Goal: Task Accomplishment & Management: Use online tool/utility

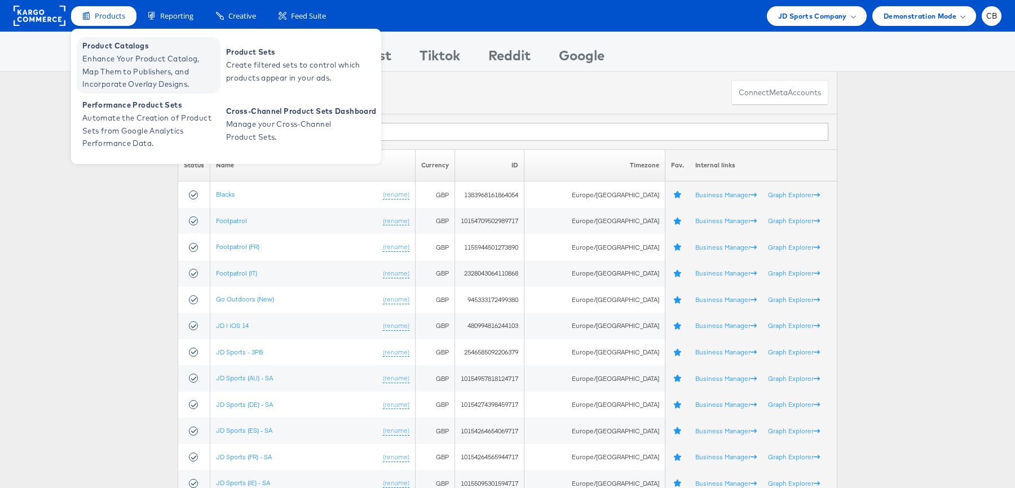
click at [127, 64] on span "Enhance Your Product Catalog, Map Them to Publishers, and Incorporate Overlay D…" at bounding box center [149, 71] width 135 height 38
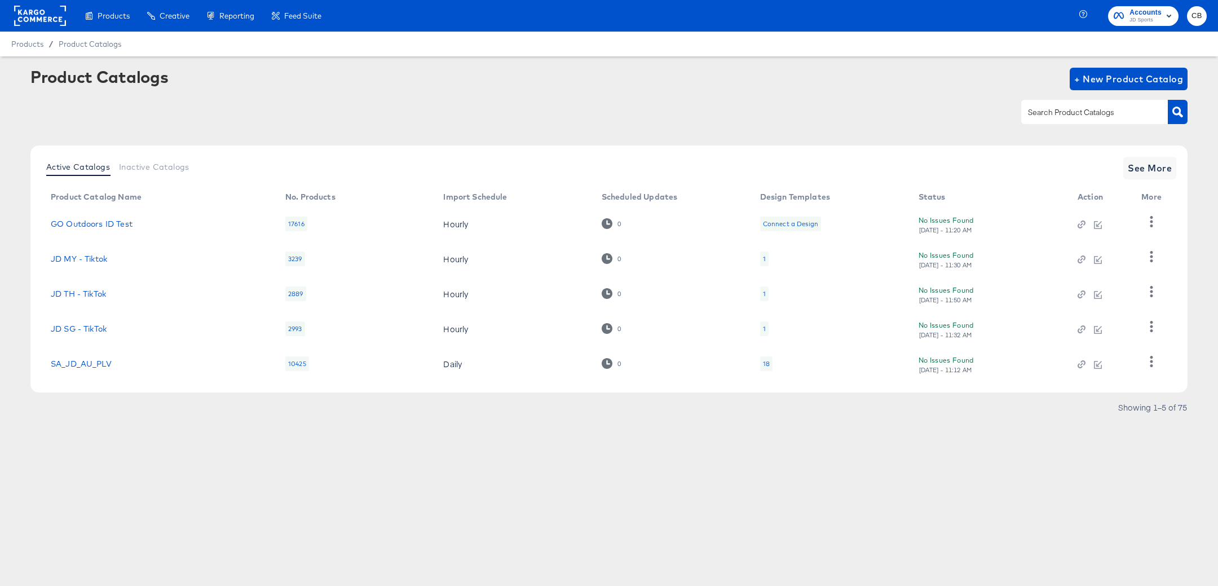
click at [1045, 113] on input "text" at bounding box center [1086, 112] width 120 height 13
type input "it"
click at [1183, 114] on icon "button" at bounding box center [1177, 112] width 11 height 11
click at [1137, 160] on span "See More" at bounding box center [1150, 168] width 44 height 16
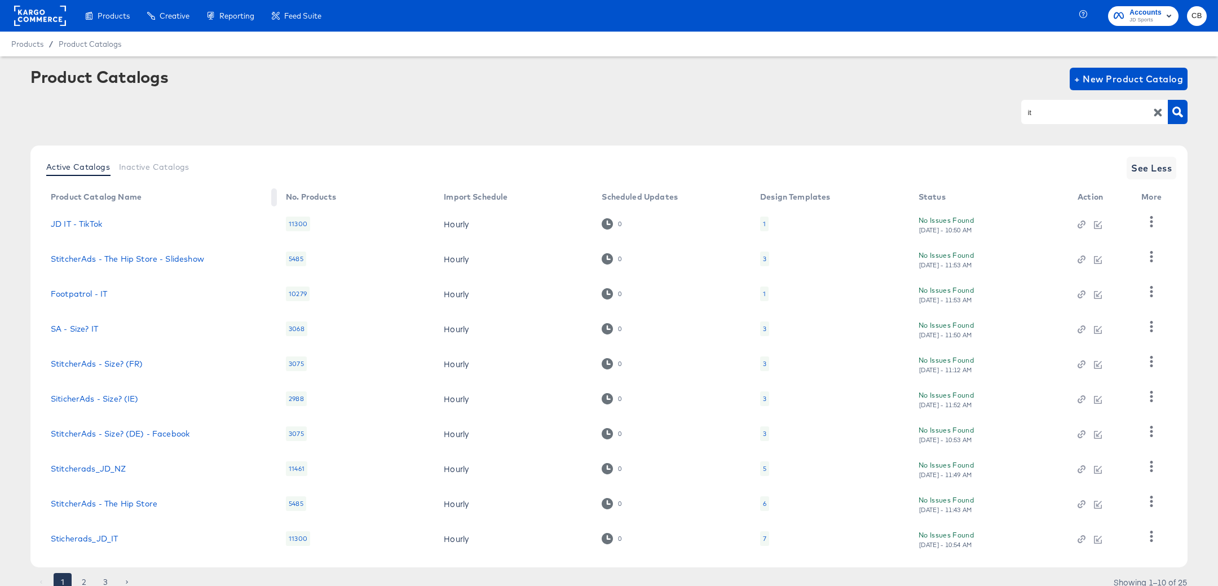
scroll to position [44, 0]
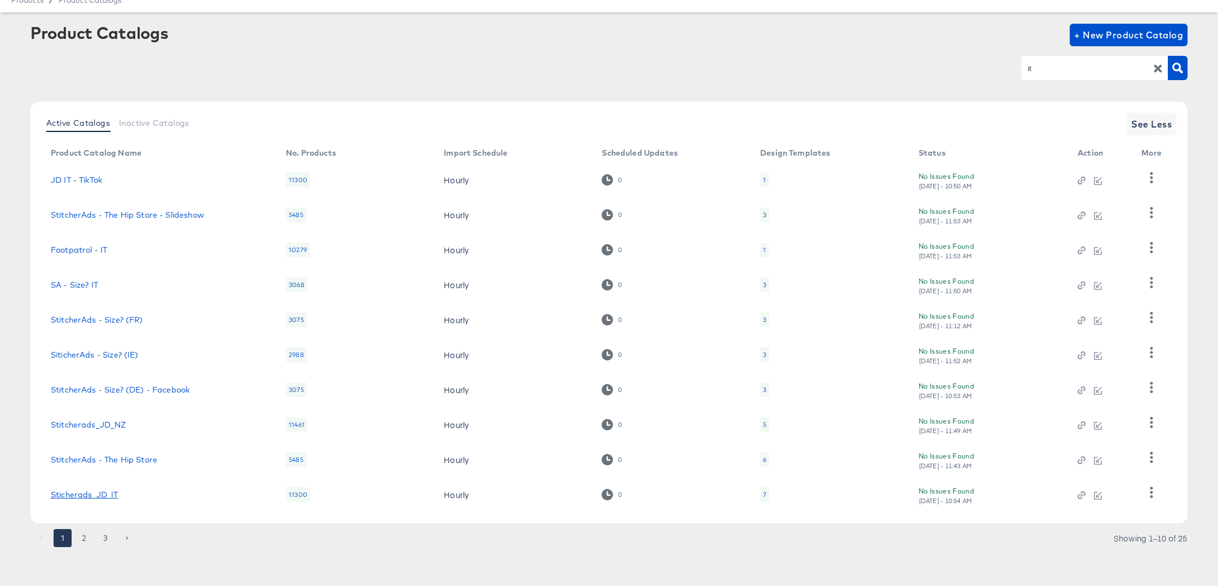
click at [103, 490] on link "Sticherads_JD_IT" at bounding box center [84, 494] width 67 height 9
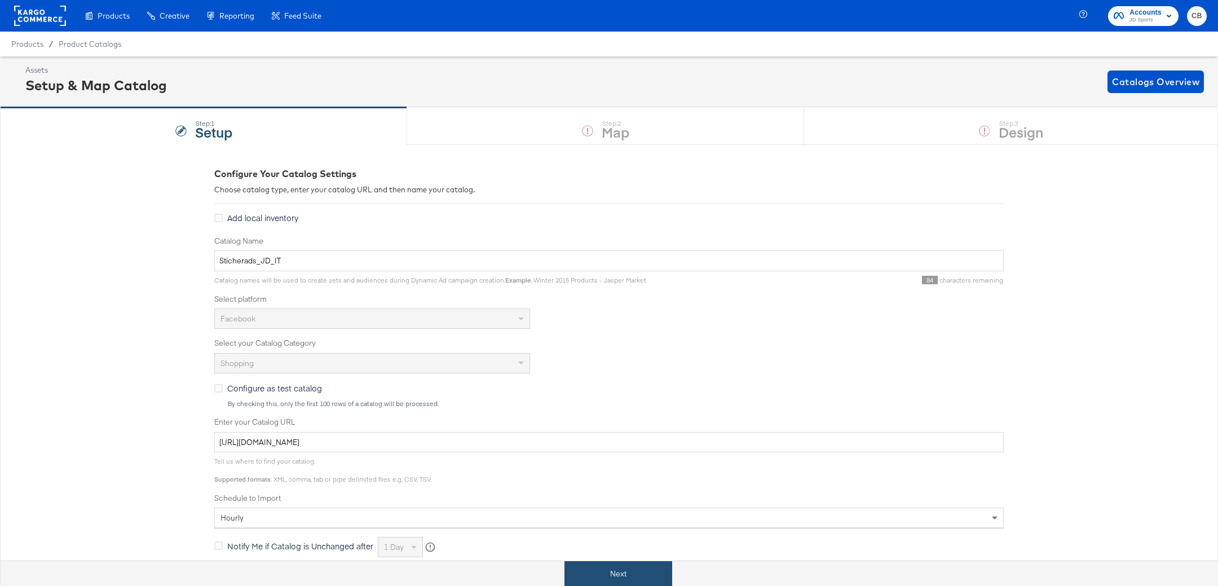
click at [608, 573] on button "Next" at bounding box center [618, 573] width 108 height 25
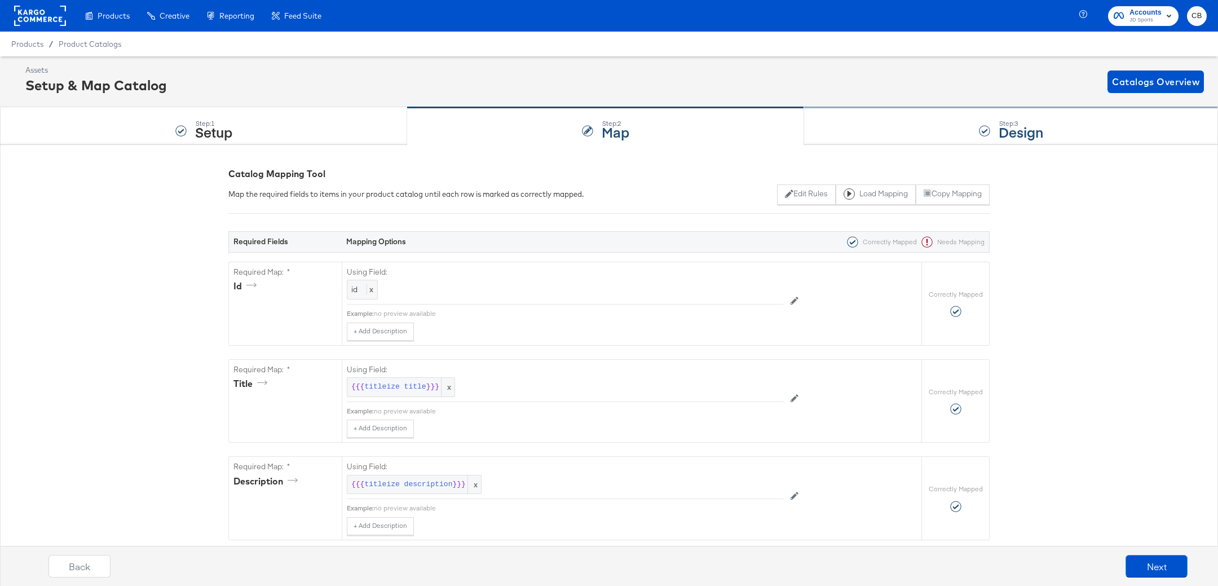
click at [859, 113] on div "Step: 3 Design" at bounding box center [1011, 126] width 414 height 37
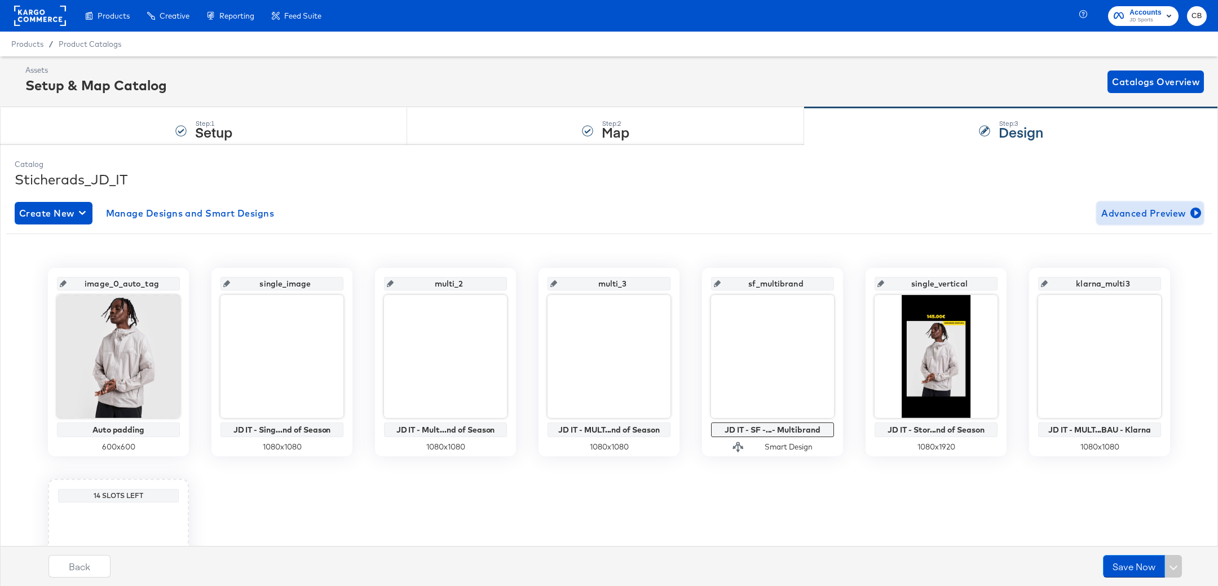
click at [1169, 211] on span "Advanced Preview" at bounding box center [1150, 213] width 98 height 16
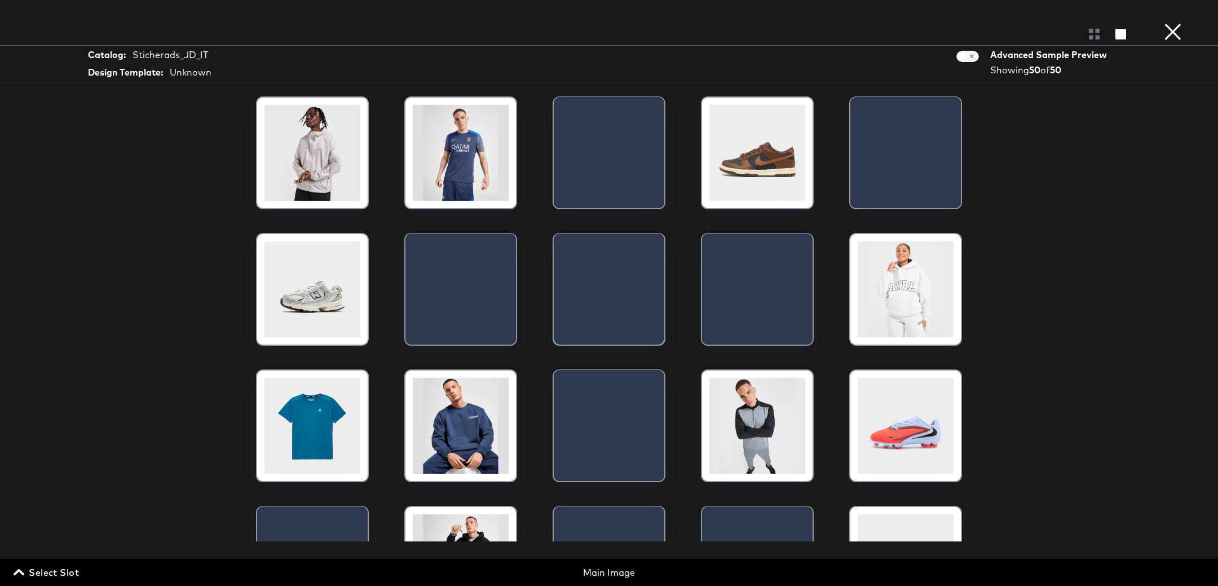
click at [47, 575] on span "Select Slot" at bounding box center [47, 572] width 63 height 16
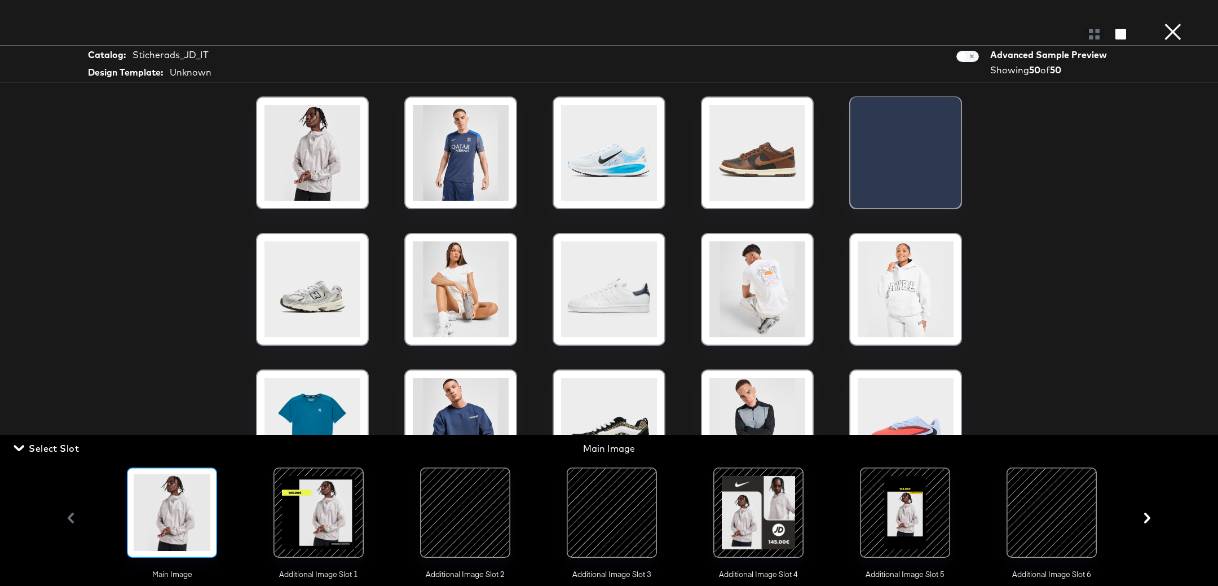
click at [319, 505] on div at bounding box center [318, 512] width 77 height 77
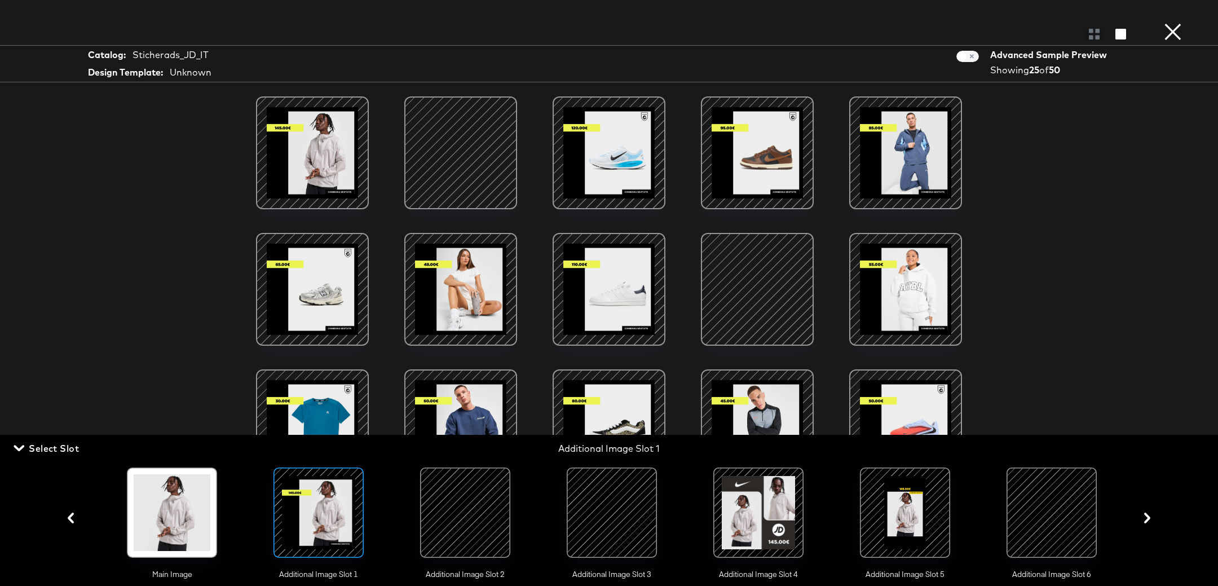
click at [460, 143] on div at bounding box center [461, 153] width 96 height 96
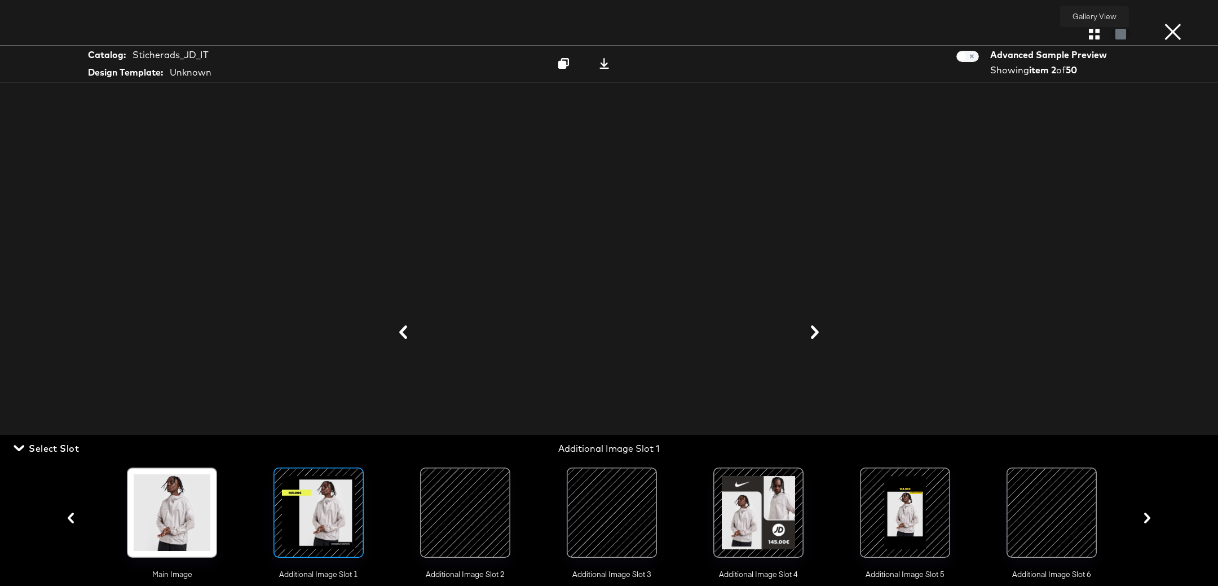
click at [1096, 31] on icon "button" at bounding box center [1094, 34] width 11 height 11
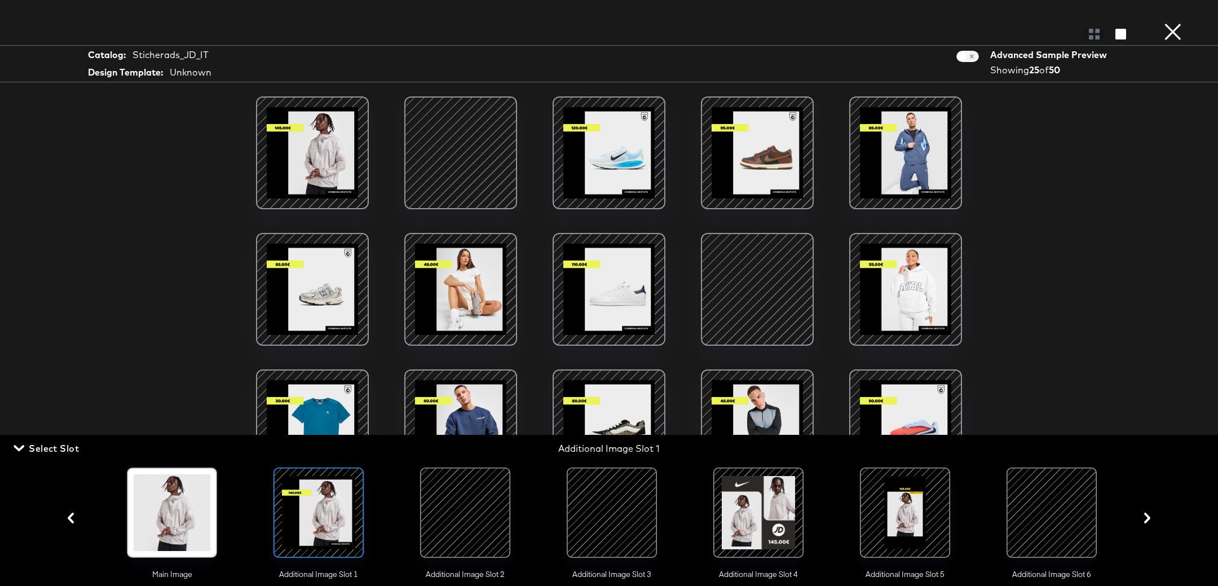
click at [469, 509] on div at bounding box center [465, 512] width 77 height 77
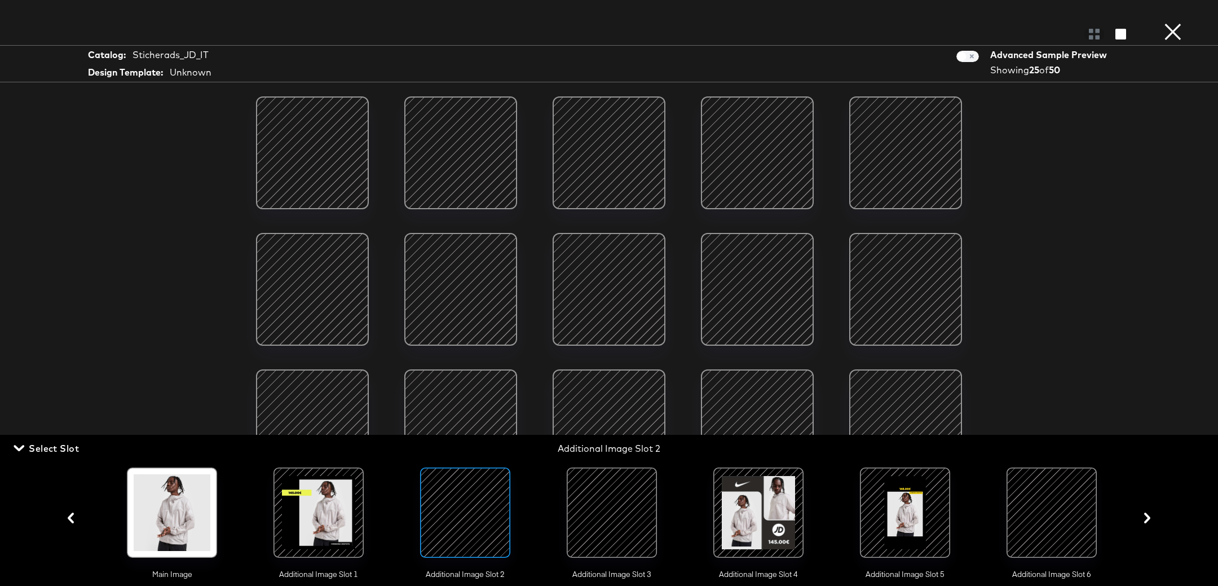
click at [611, 493] on div at bounding box center [611, 512] width 77 height 77
click at [466, 160] on div at bounding box center [461, 153] width 96 height 96
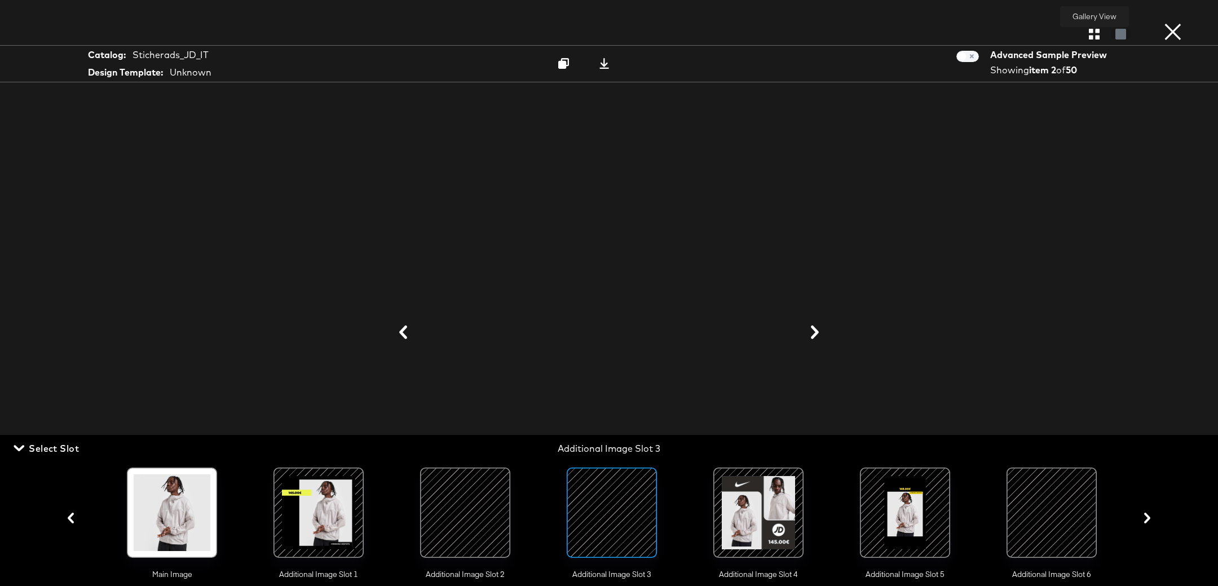
click at [1098, 34] on icon "button" at bounding box center [1094, 34] width 11 height 11
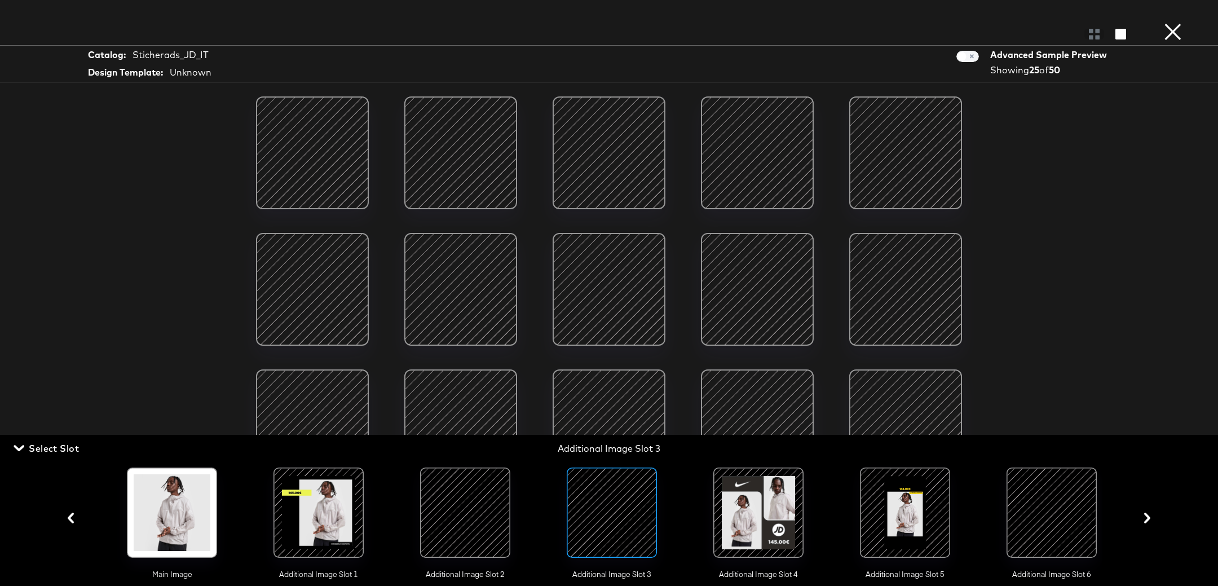
click at [1177, 23] on button "×" at bounding box center [1173, 11] width 23 height 23
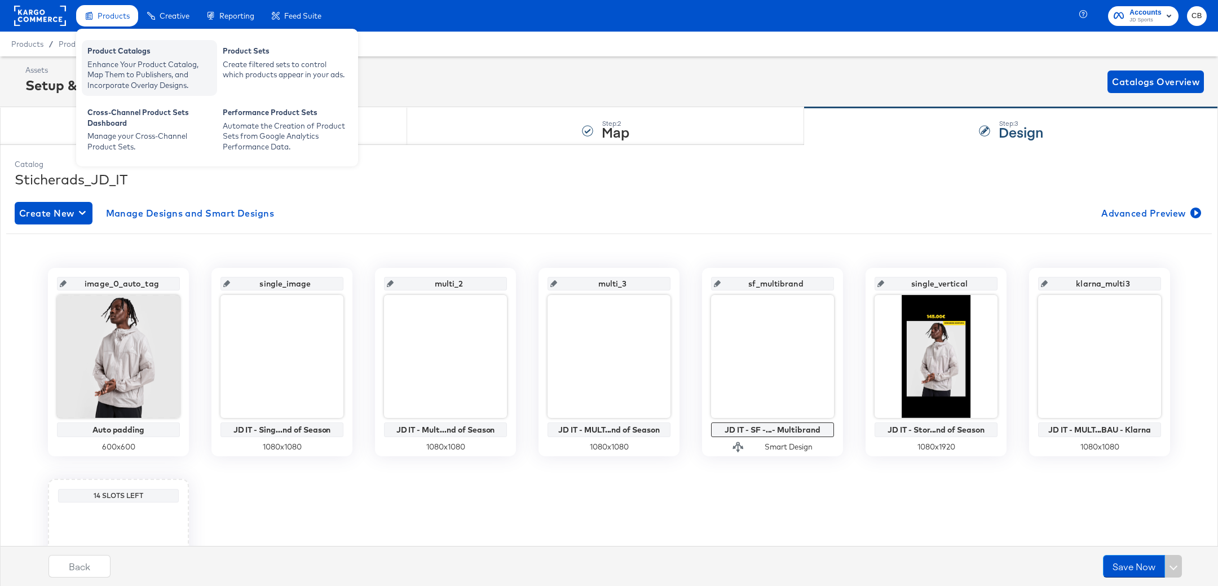
click at [122, 71] on div "Enhance Your Product Catalog, Map Them to Publishers, and Incorporate Overlay D…" at bounding box center [149, 75] width 124 height 32
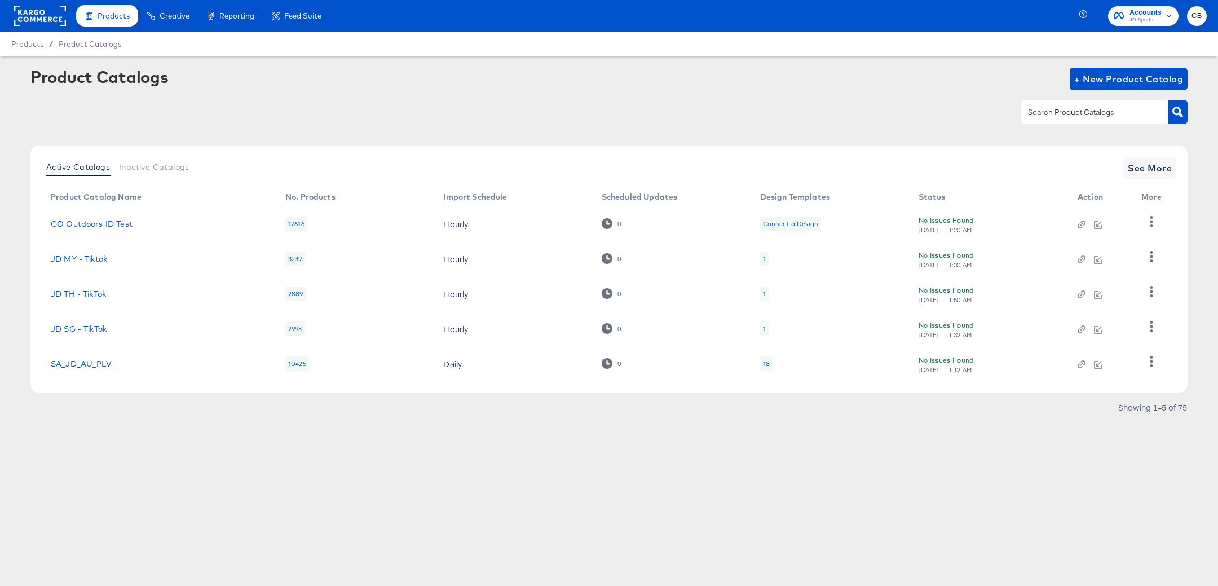
click at [1060, 115] on input "text" at bounding box center [1086, 112] width 120 height 13
type input "NL"
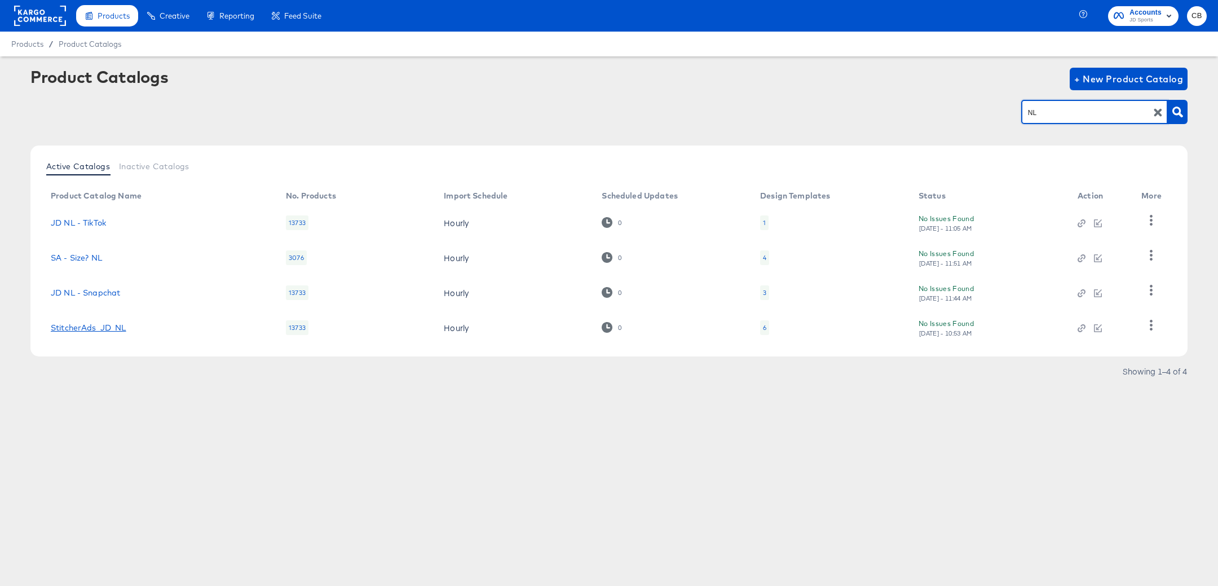
click at [108, 328] on link "StitcherAds_JD_NL" at bounding box center [89, 327] width 76 height 9
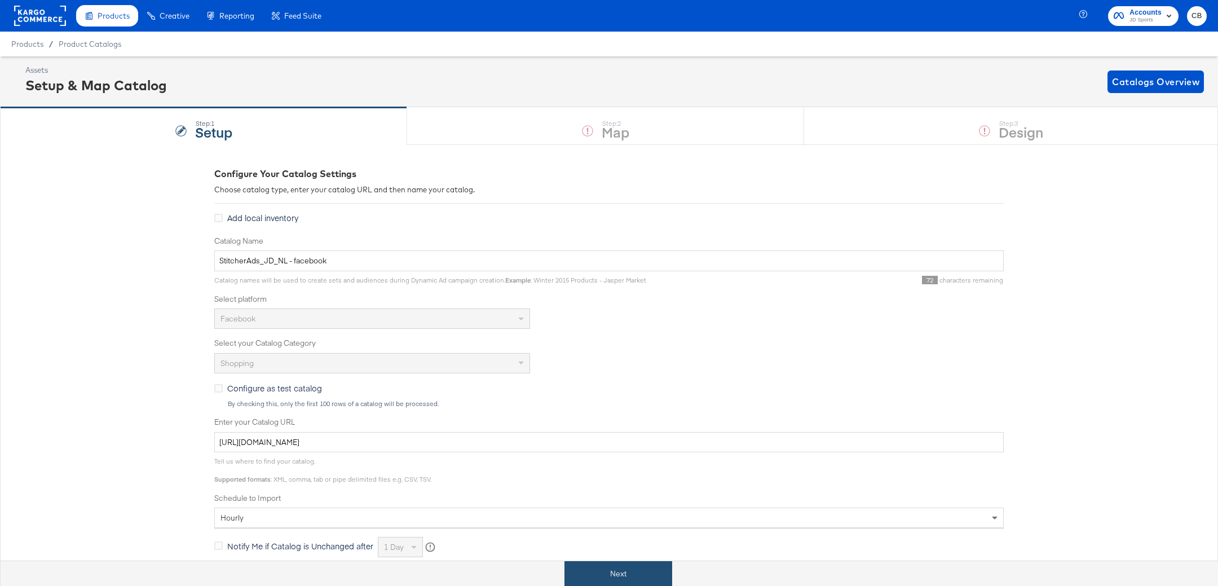
click at [591, 575] on button "Next" at bounding box center [618, 573] width 108 height 25
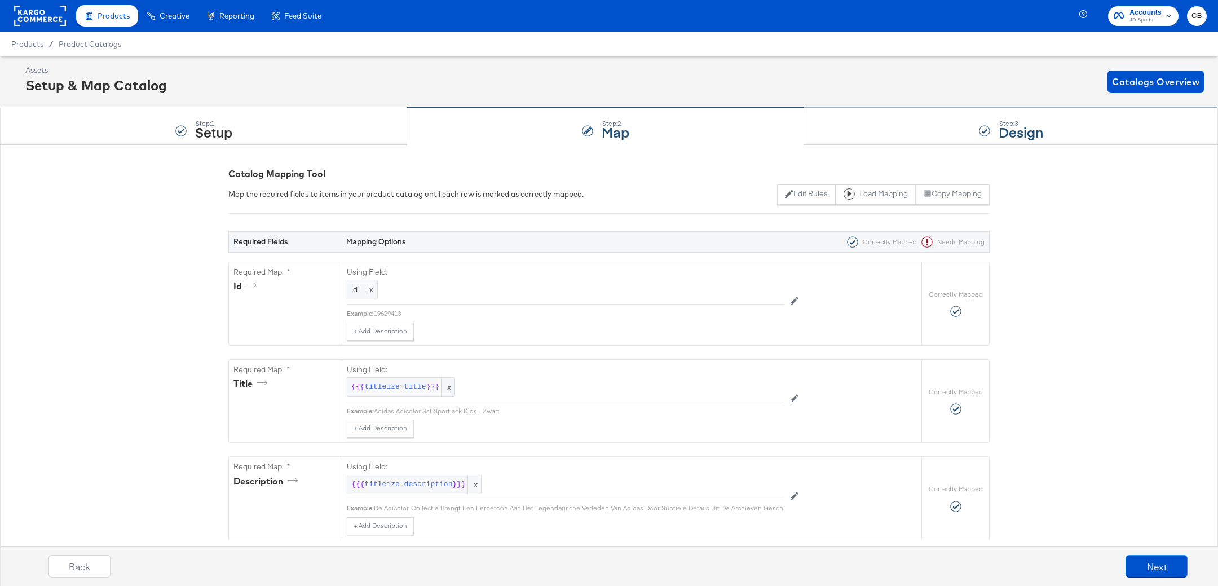
click at [848, 117] on div "Step: 3 Design" at bounding box center [1011, 126] width 414 height 37
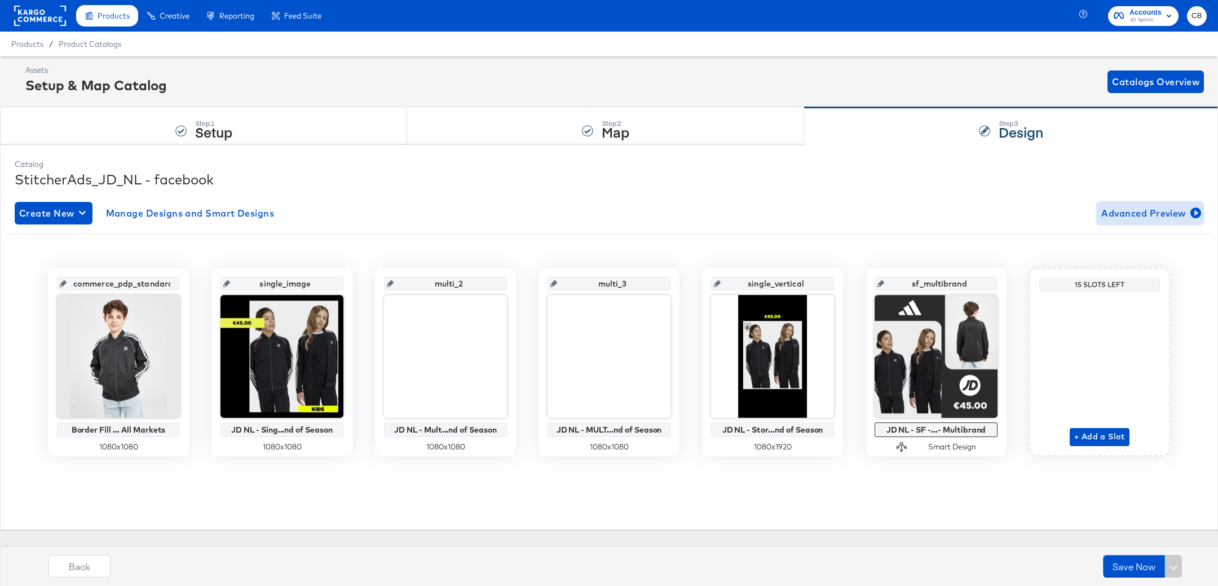
click at [1130, 209] on span "Advanced Preview" at bounding box center [1150, 213] width 98 height 16
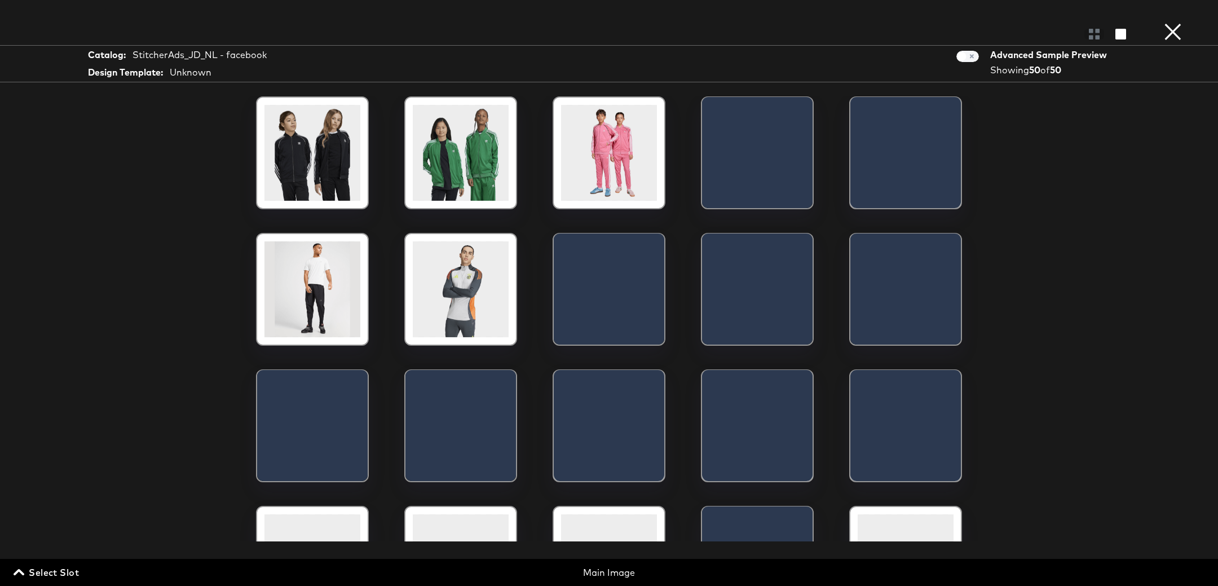
click at [43, 571] on span "Select Slot" at bounding box center [47, 572] width 63 height 16
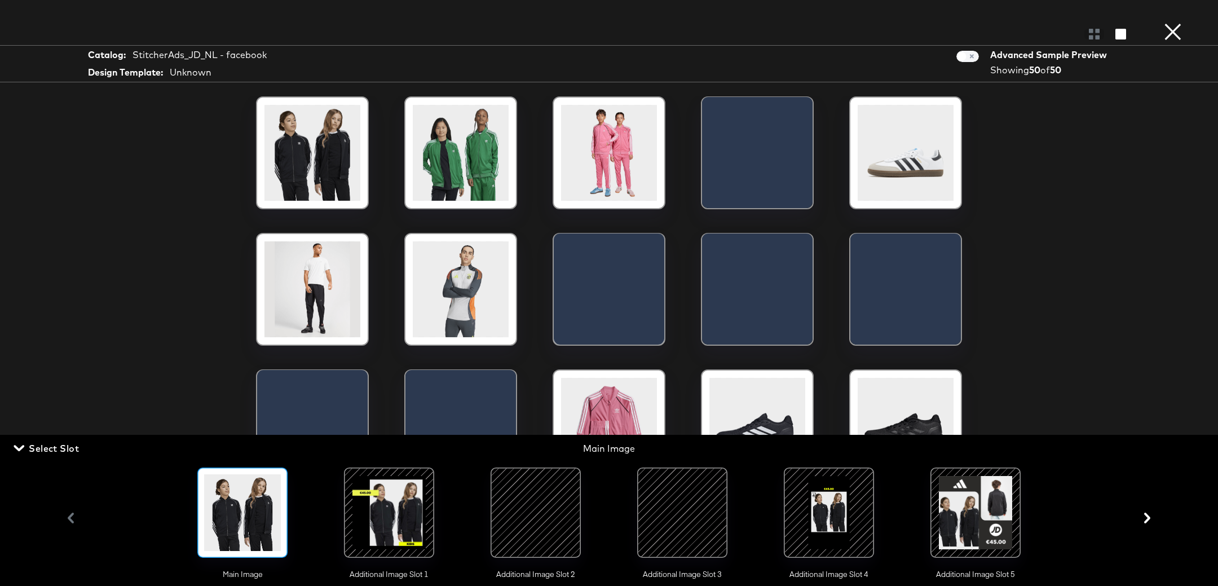
click at [373, 517] on div at bounding box center [389, 512] width 77 height 77
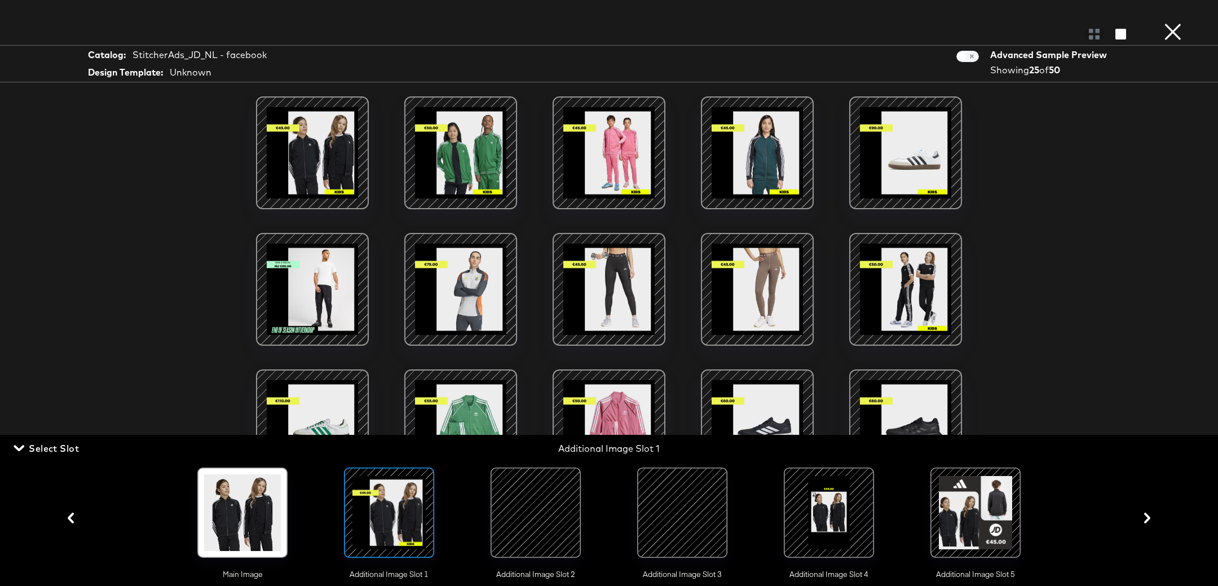
click at [298, 268] on div at bounding box center [312, 289] width 96 height 96
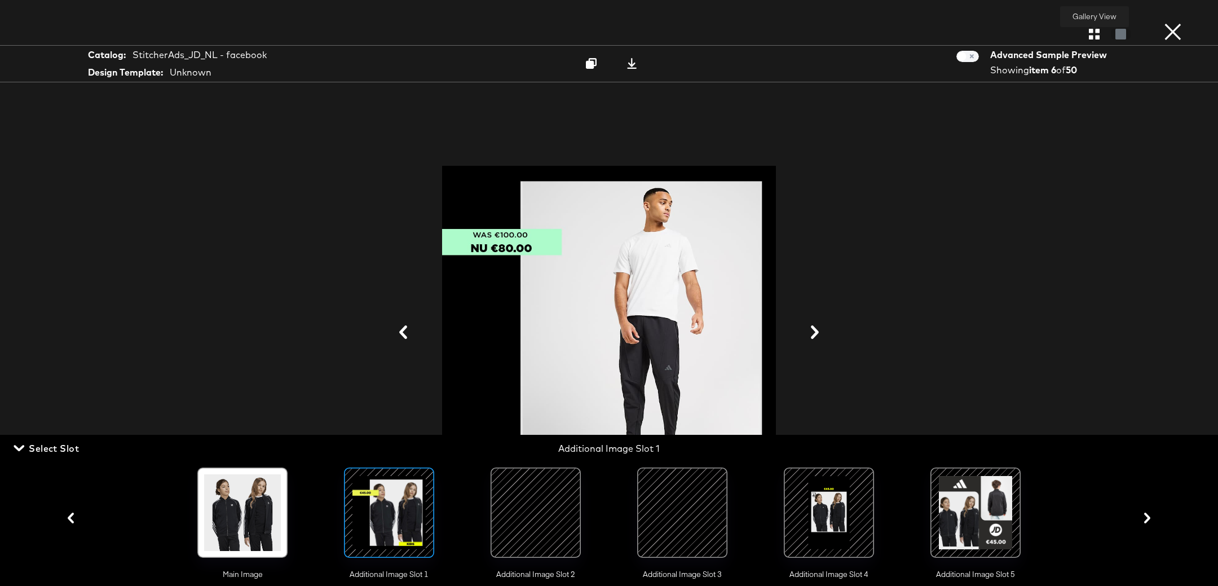
click at [1092, 37] on icon "button" at bounding box center [1094, 34] width 11 height 11
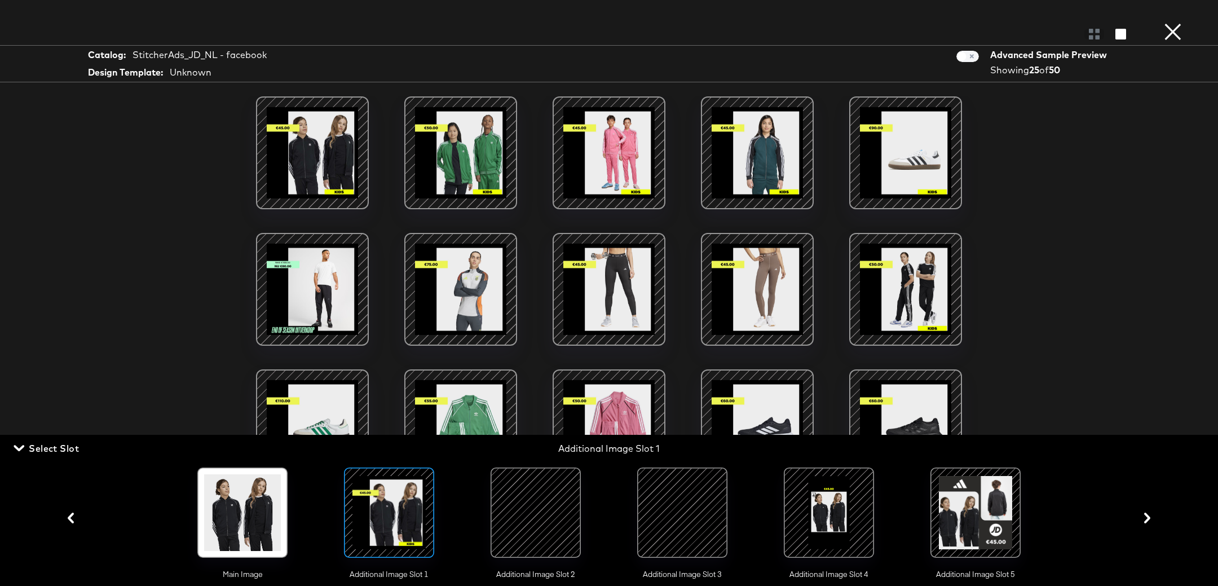
click at [552, 484] on div at bounding box center [535, 512] width 77 height 77
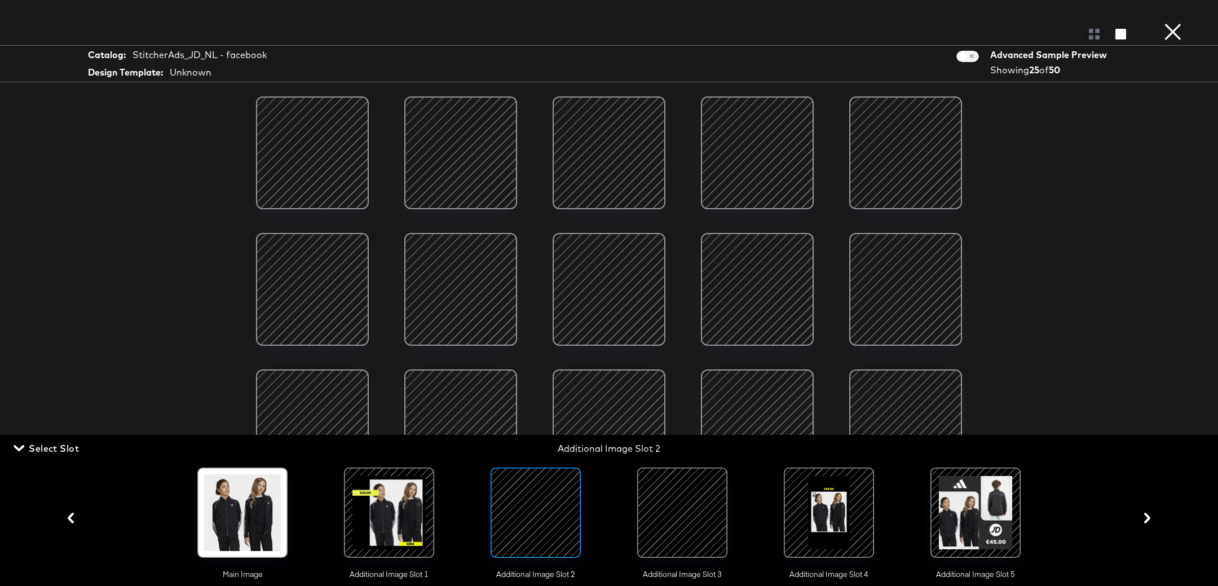
click at [320, 298] on div at bounding box center [312, 289] width 96 height 96
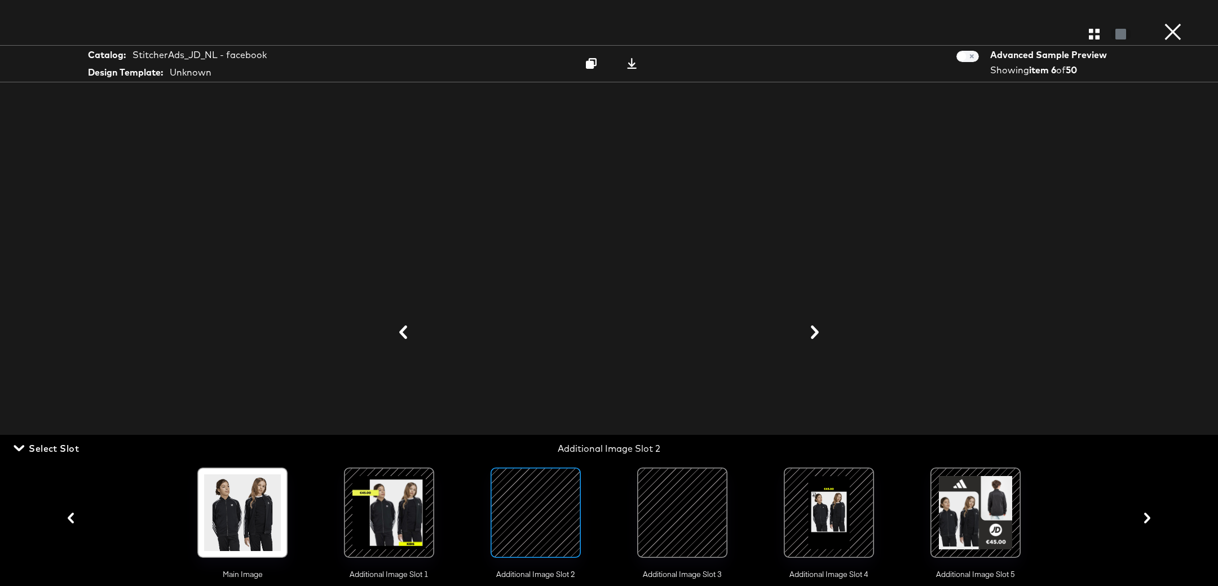
click at [914, 235] on div at bounding box center [609, 332] width 846 height 473
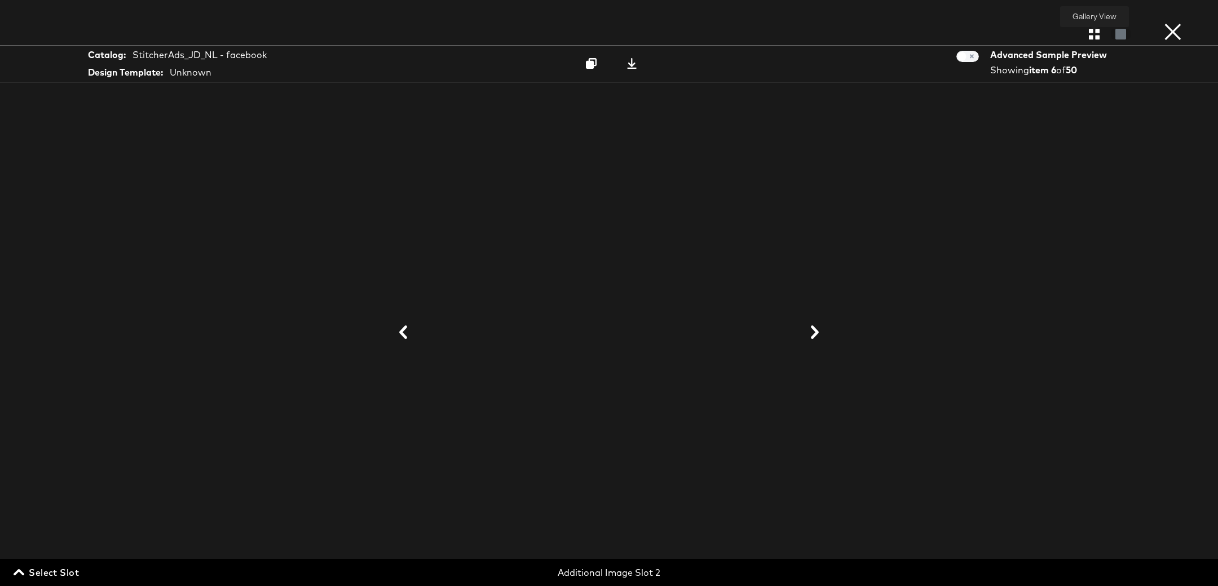
click at [1092, 37] on icon "button" at bounding box center [1094, 34] width 11 height 11
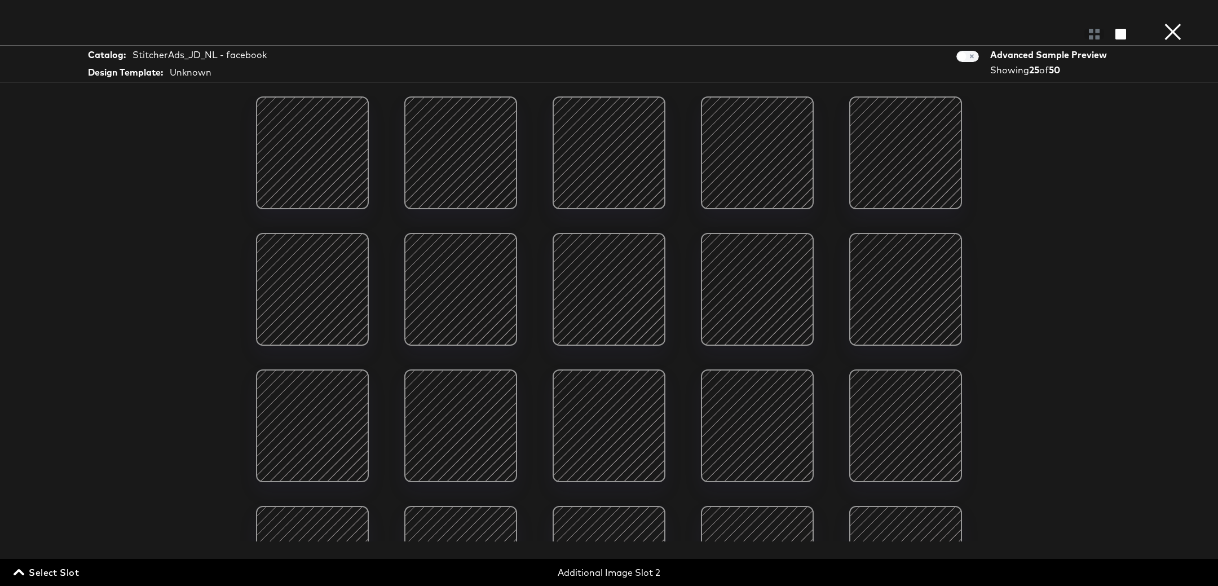
click at [478, 178] on div at bounding box center [461, 153] width 96 height 96
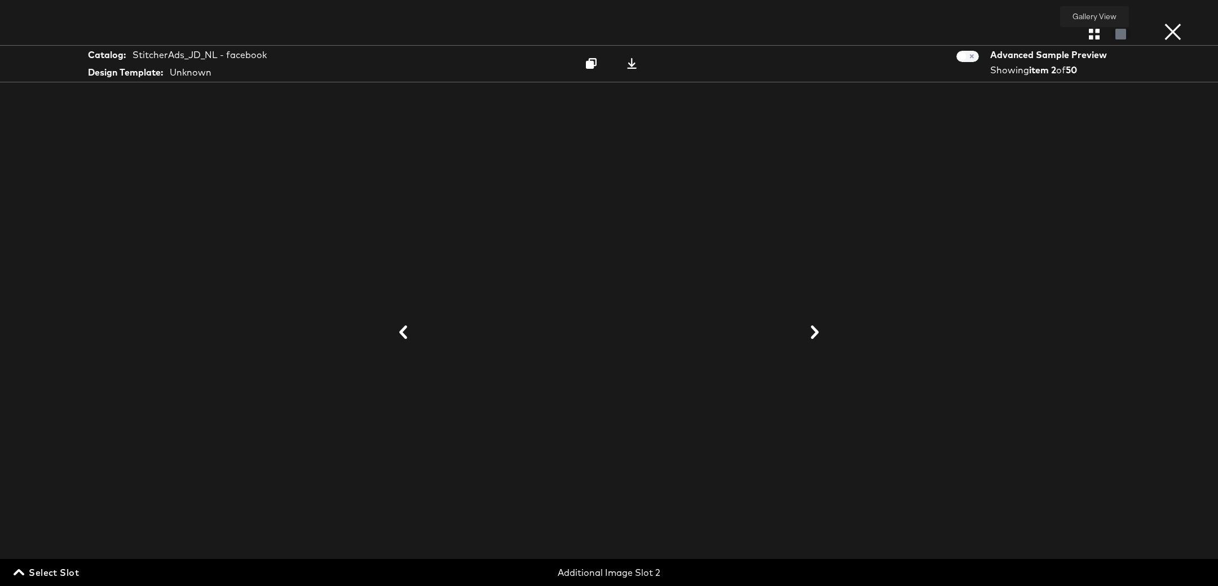
click at [1096, 35] on icon "button" at bounding box center [1094, 34] width 11 height 11
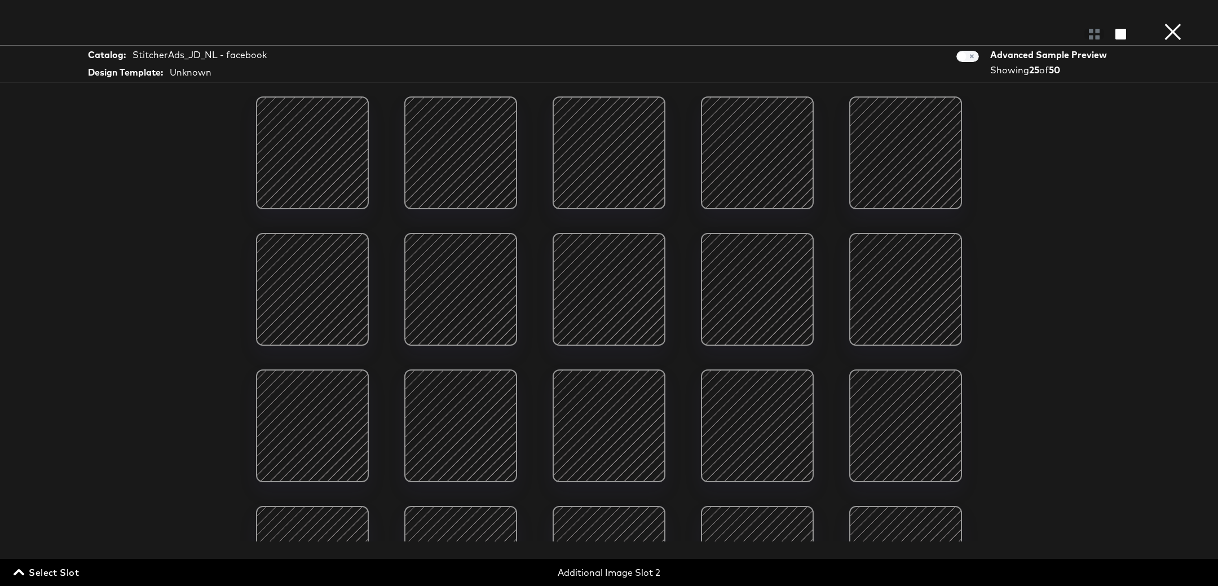
click at [45, 566] on span "Select Slot" at bounding box center [47, 572] width 63 height 16
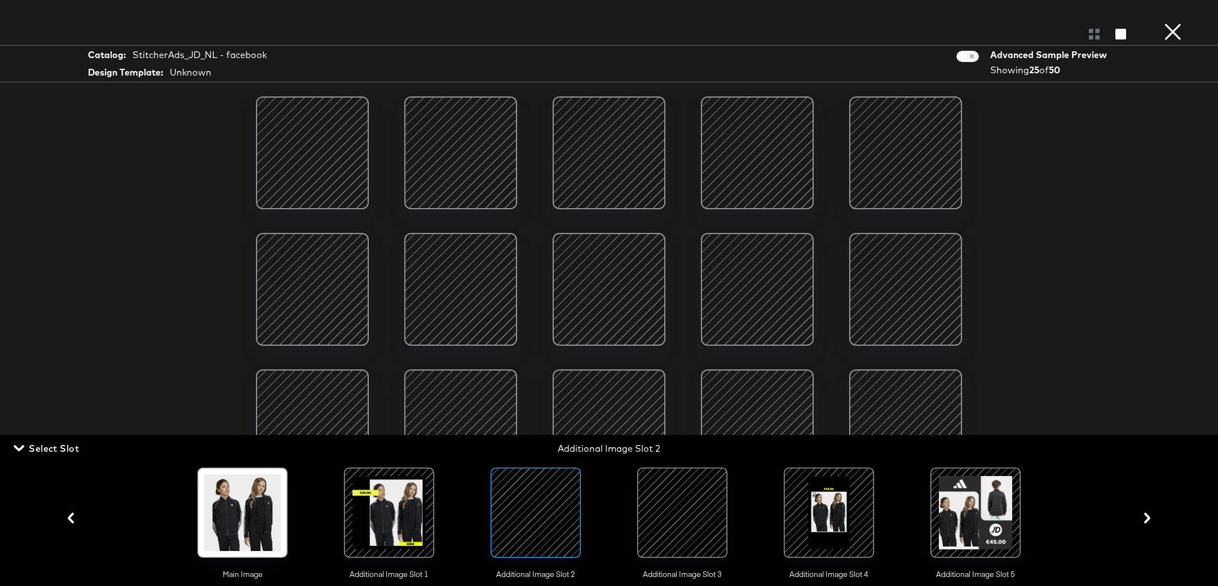
click at [677, 505] on div at bounding box center [682, 512] width 77 height 77
click at [570, 515] on div at bounding box center [535, 512] width 77 height 77
click at [22, 217] on div "Gallery View Catalog: StitcherAds_JD_NL - facebook Design Template: Unknown Adv…" at bounding box center [609, 293] width 1218 height 541
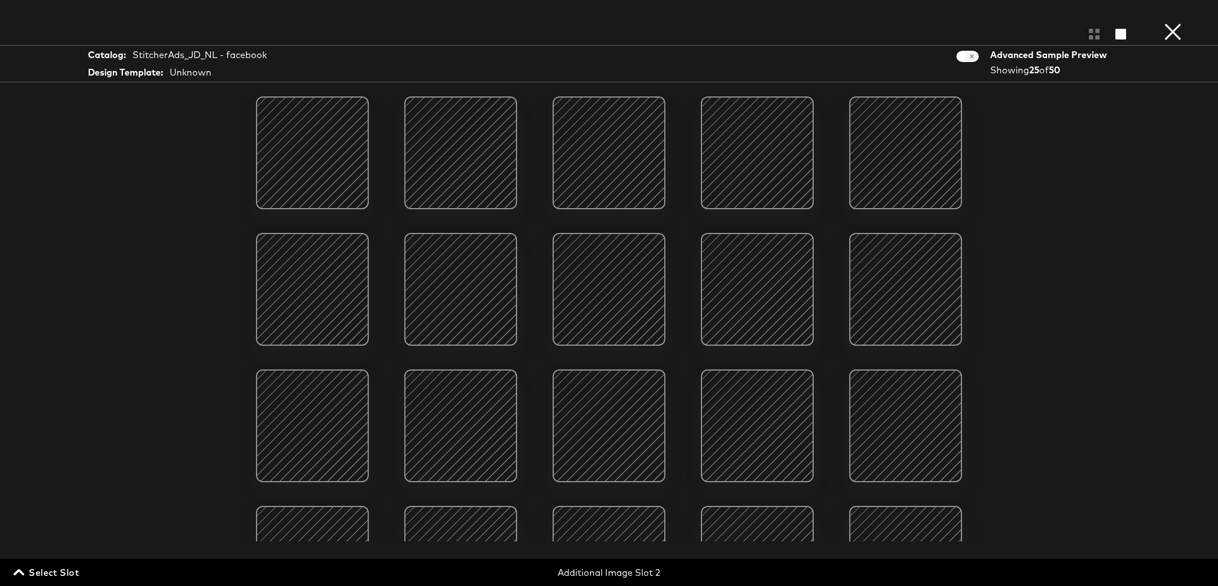
click at [324, 424] on div at bounding box center [312, 426] width 96 height 96
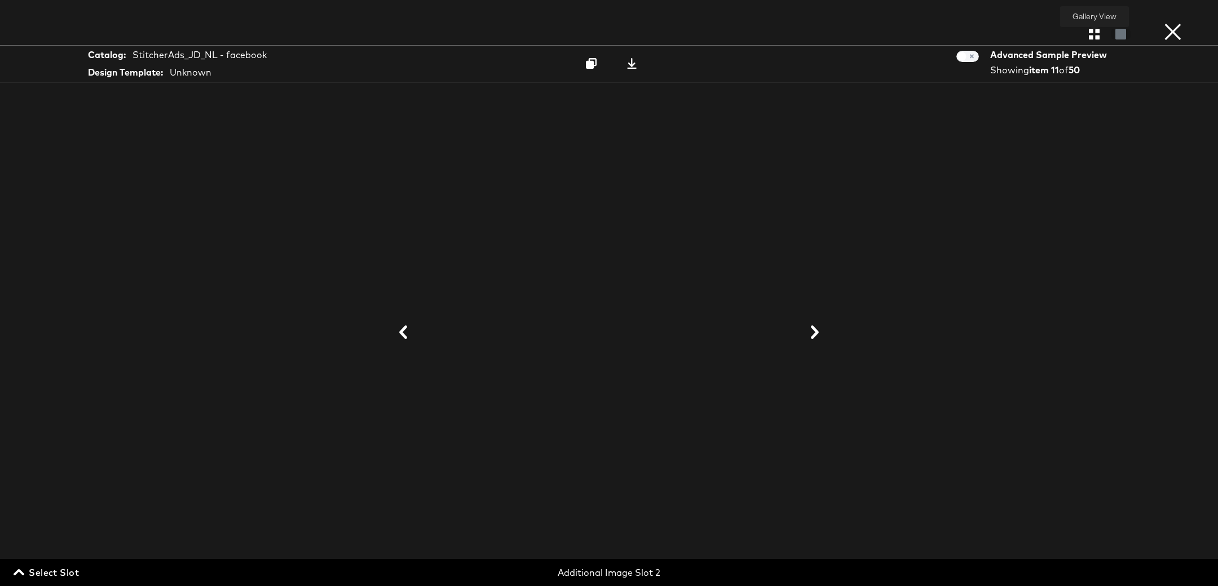
click at [1094, 30] on icon "button" at bounding box center [1094, 34] width 11 height 11
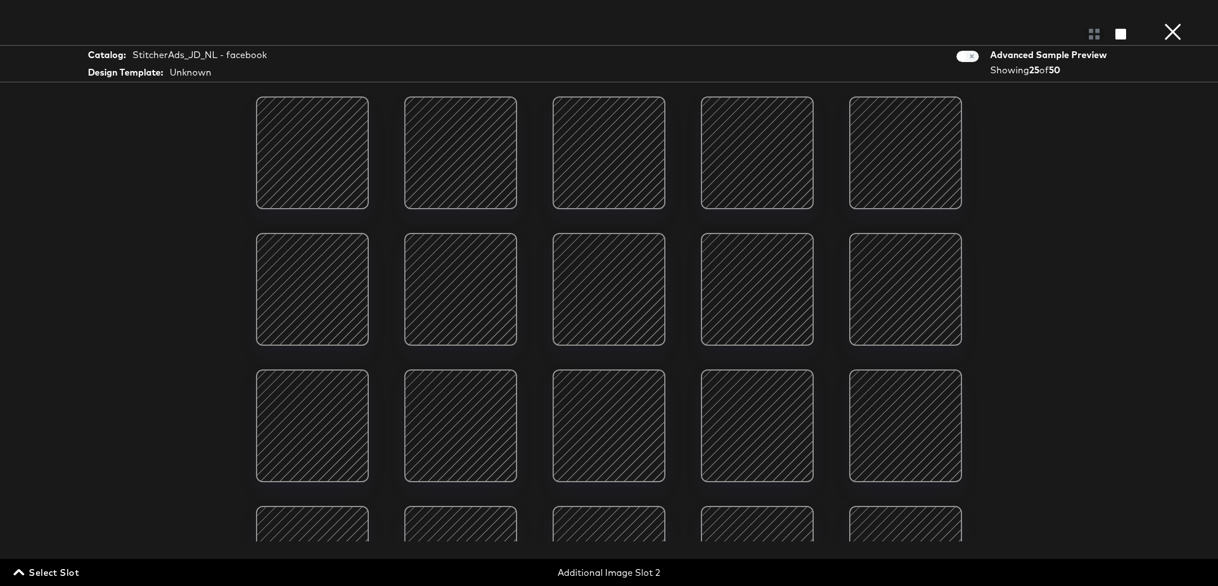
click at [327, 283] on div at bounding box center [312, 289] width 96 height 96
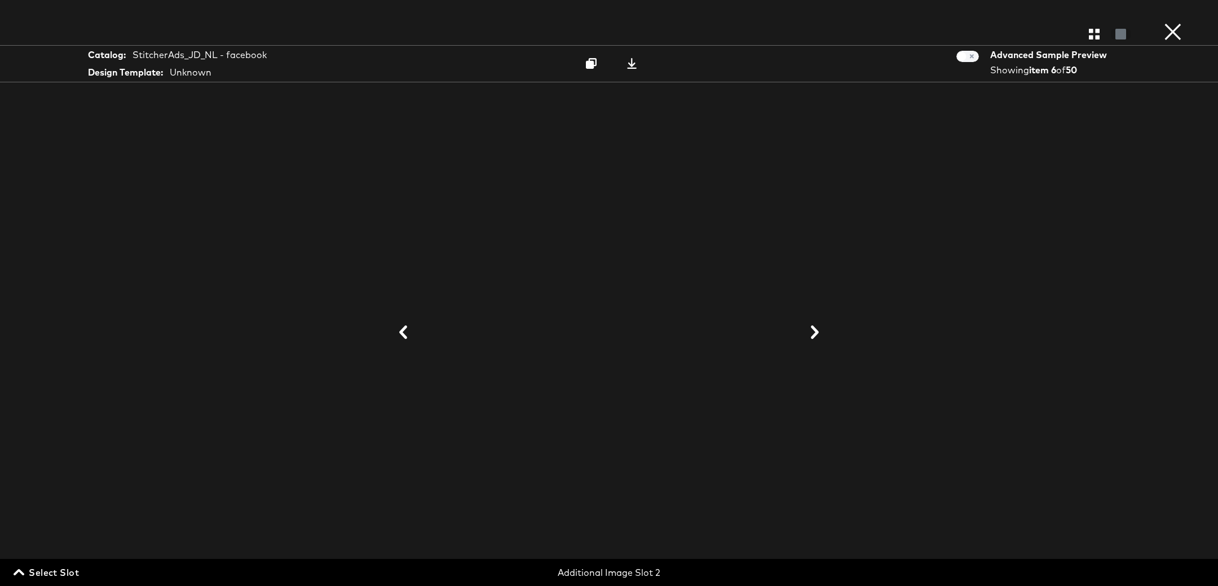
click at [817, 329] on icon at bounding box center [815, 332] width 14 height 14
click at [1176, 23] on button "×" at bounding box center [1173, 11] width 23 height 23
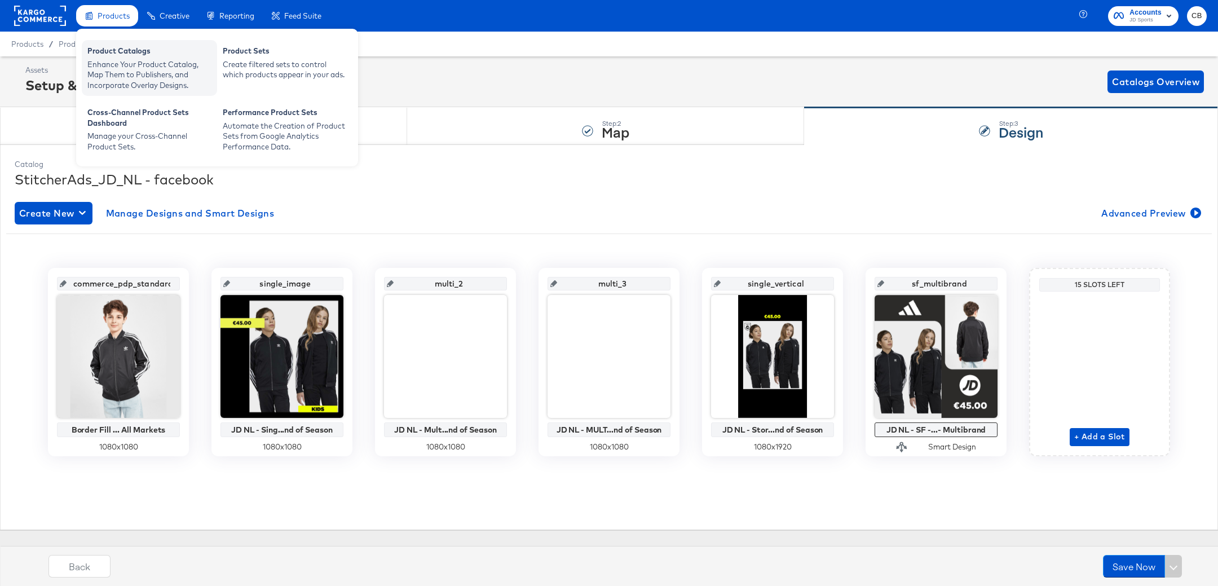
click at [110, 50] on div "Product Catalogs" at bounding box center [149, 53] width 124 height 14
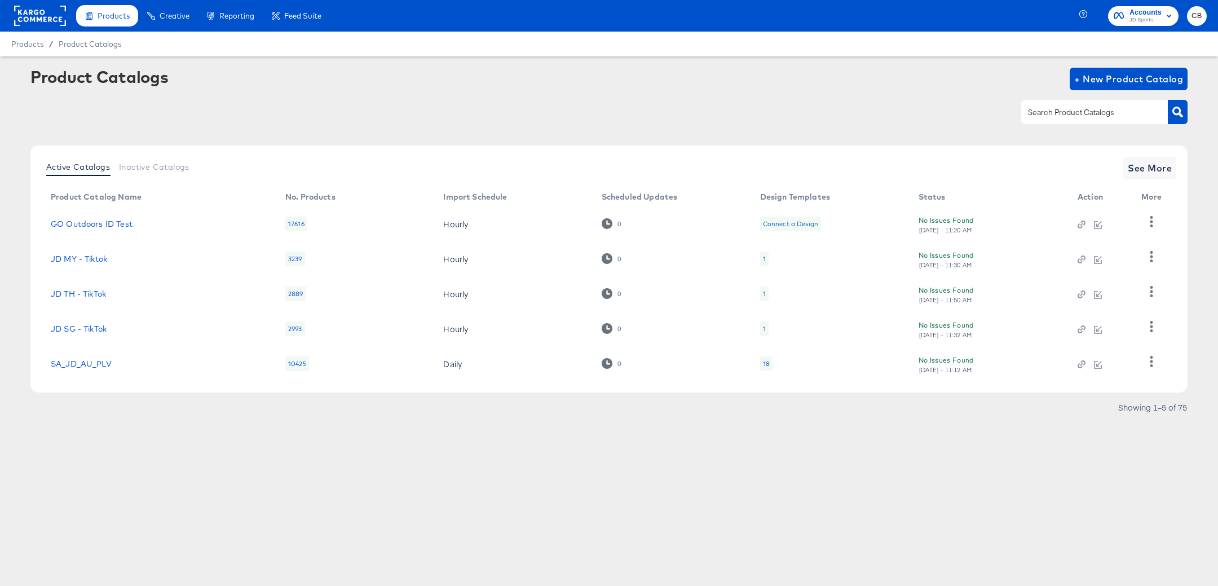
click at [1067, 105] on div at bounding box center [1094, 112] width 147 height 24
type input "FR"
click at [1161, 166] on span "See More" at bounding box center [1150, 168] width 44 height 16
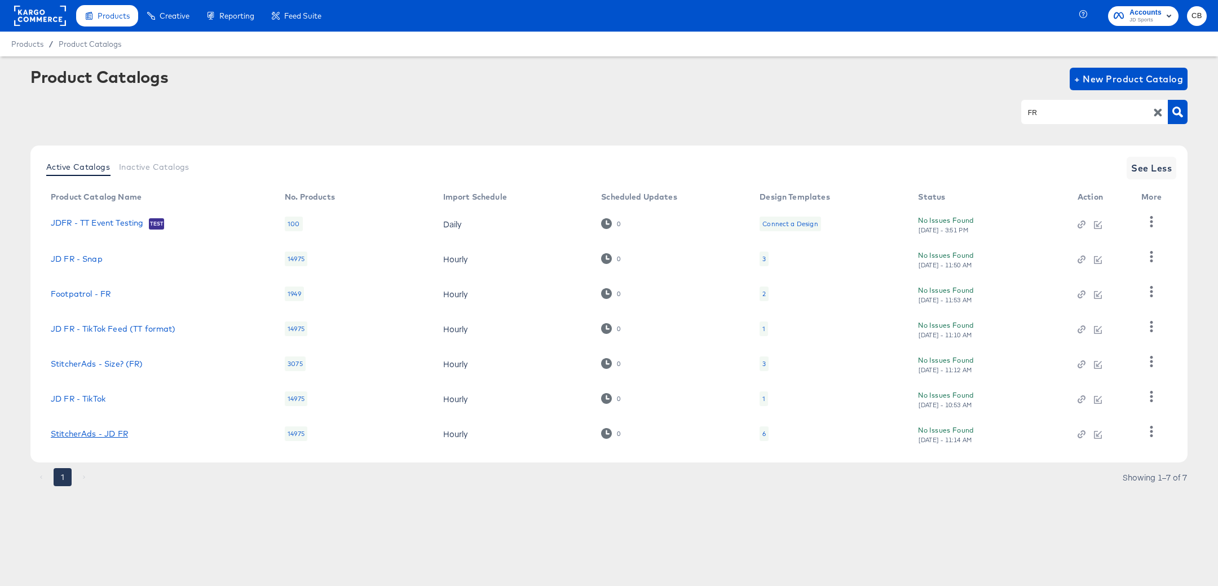
click at [94, 431] on link "StitcherAds - JD FR" at bounding box center [89, 433] width 77 height 9
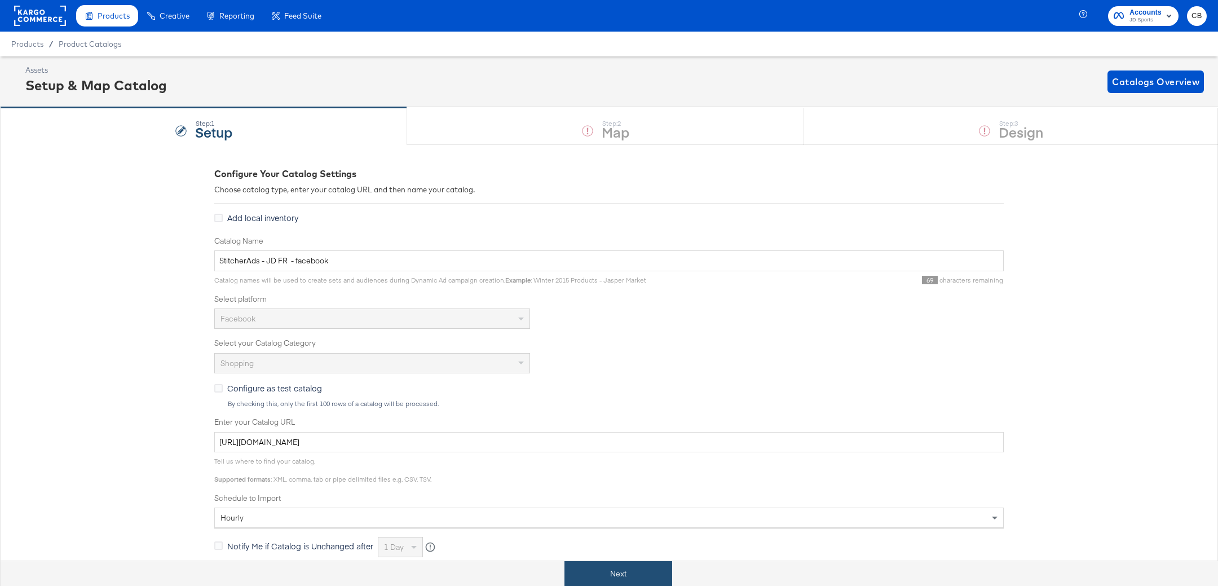
click at [621, 561] on div "Next" at bounding box center [618, 573] width 1235 height 25
click at [595, 570] on button "Next" at bounding box center [618, 573] width 108 height 25
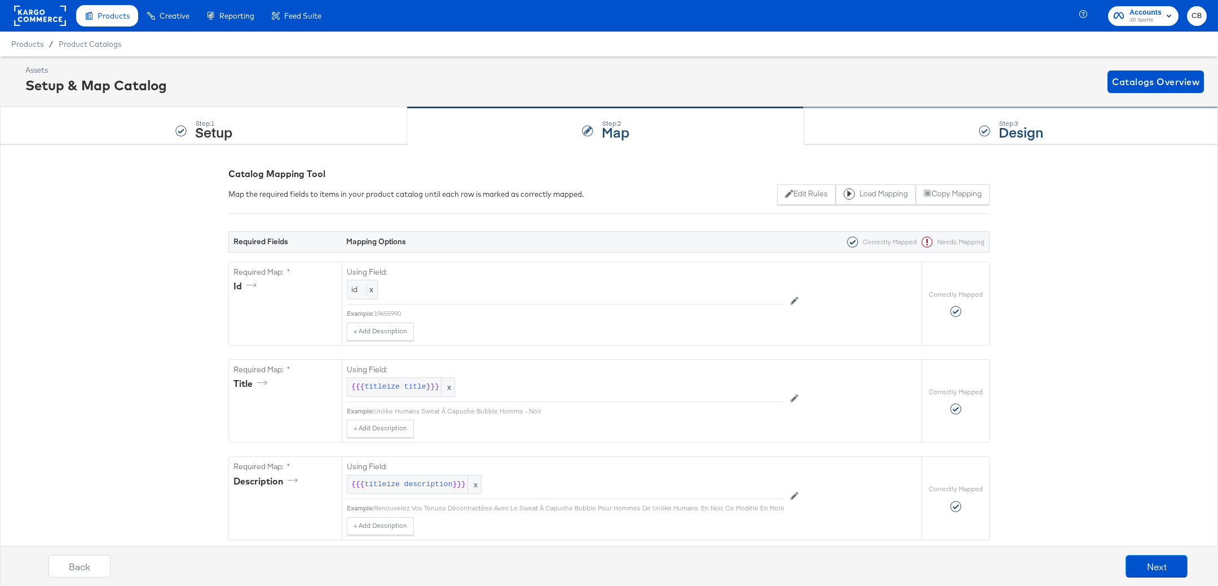
click at [842, 117] on div "Step: 3 Design" at bounding box center [1011, 126] width 414 height 37
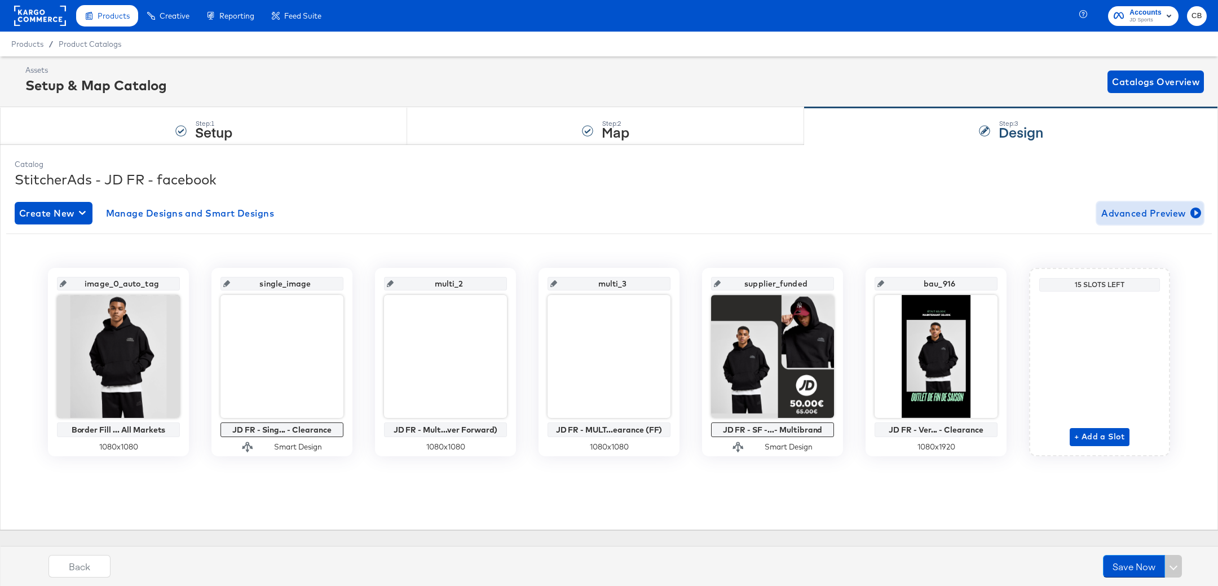
click at [1127, 211] on span "Advanced Preview" at bounding box center [1150, 213] width 98 height 16
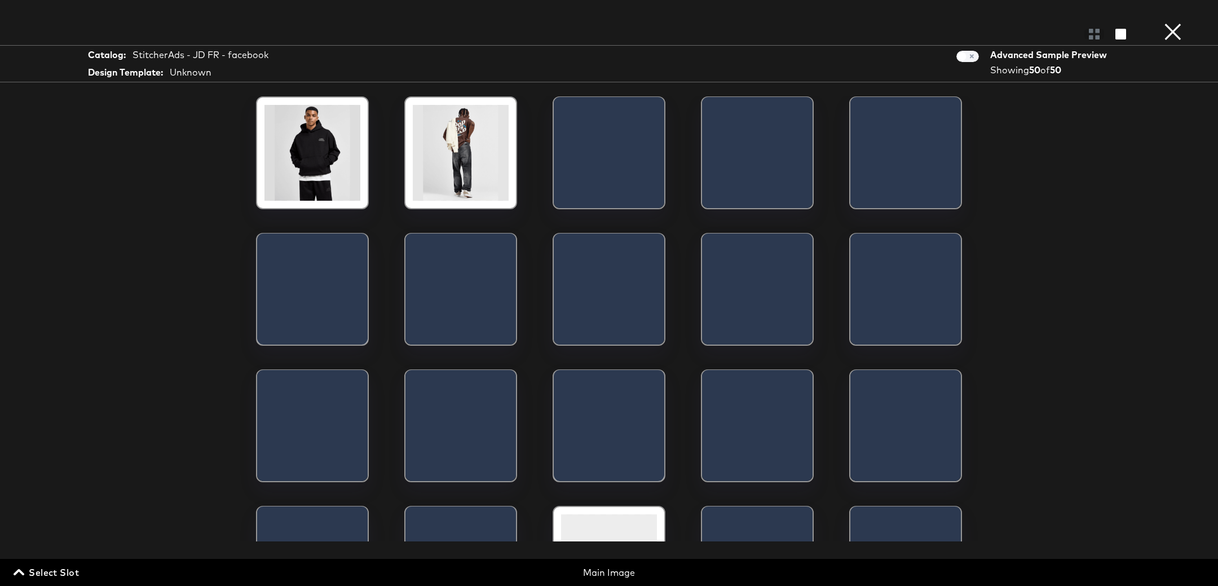
click at [26, 572] on span "Select Slot" at bounding box center [47, 572] width 63 height 16
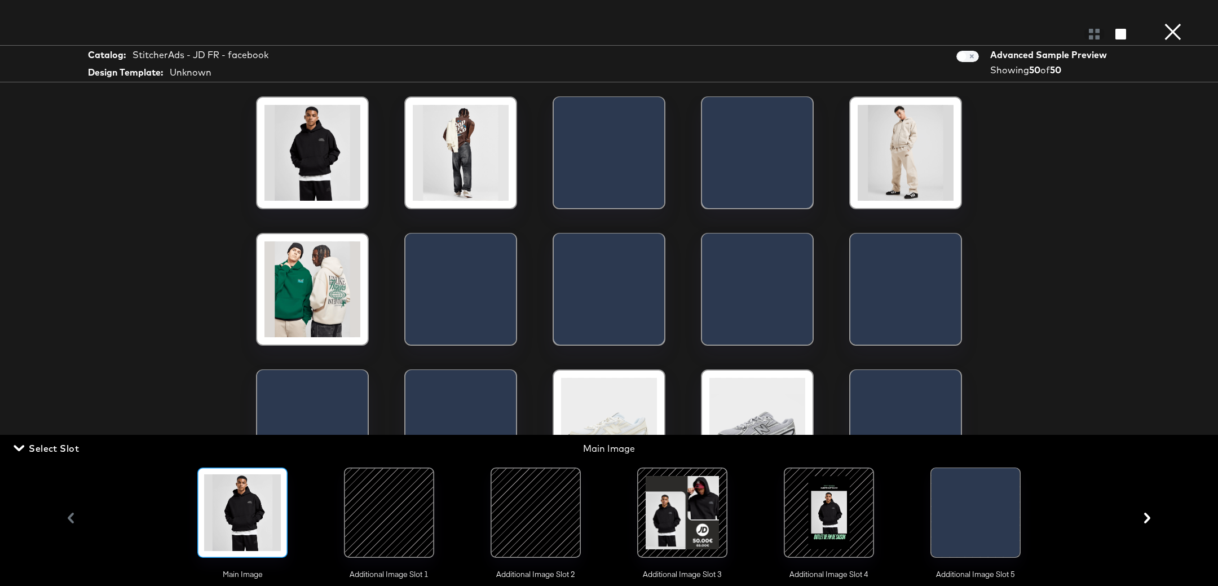
click at [395, 506] on div at bounding box center [389, 512] width 77 height 77
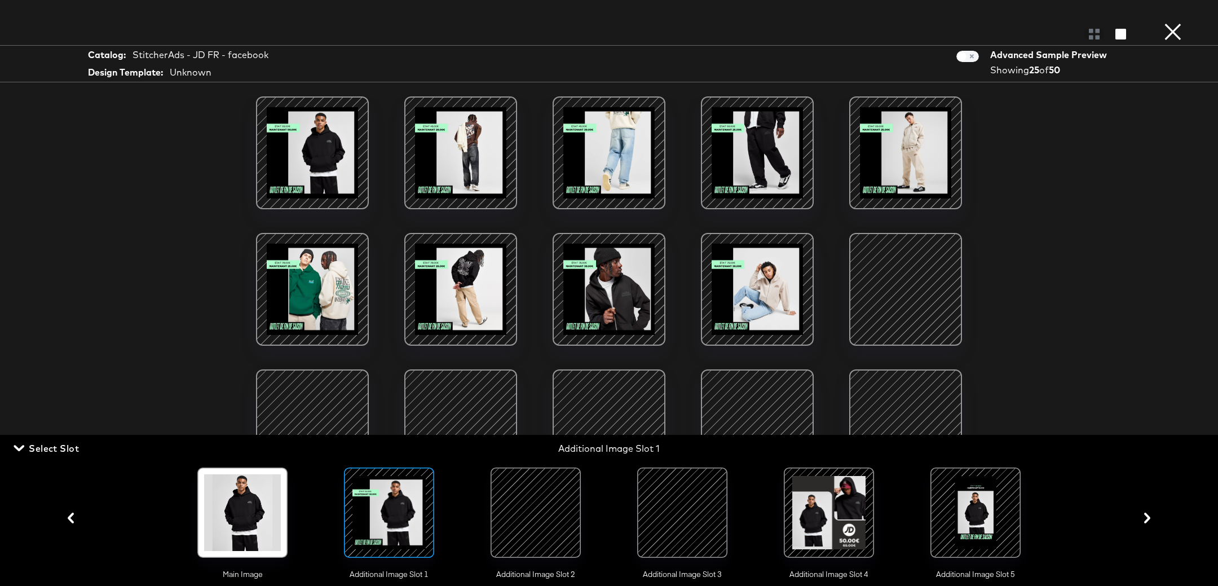
click at [472, 276] on div at bounding box center [461, 289] width 96 height 96
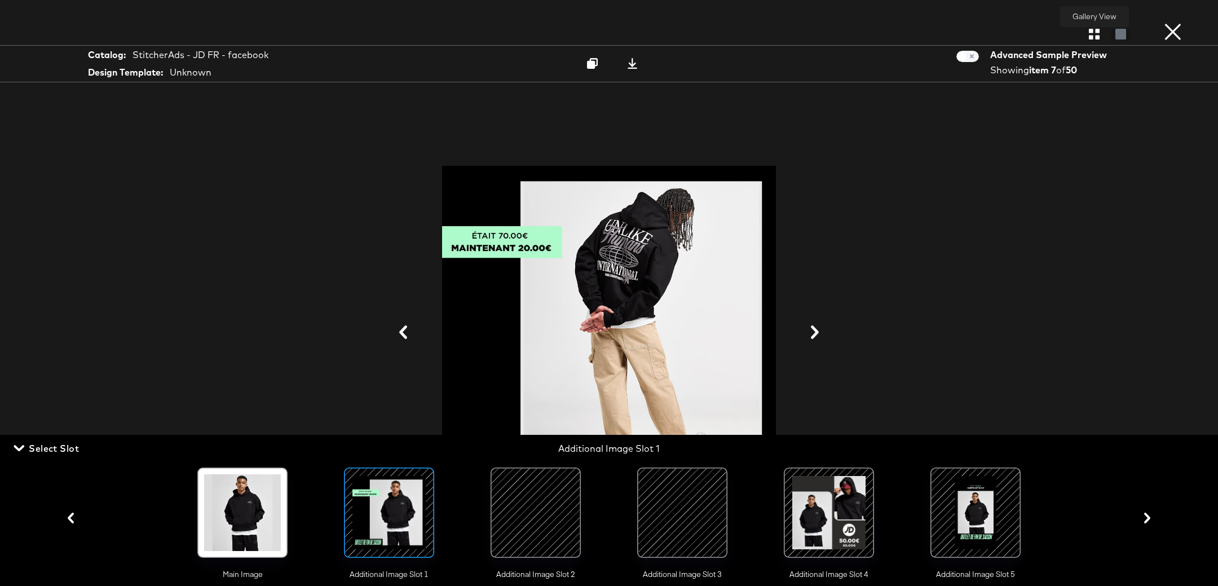
click at [1088, 39] on div at bounding box center [1094, 33] width 20 height 11
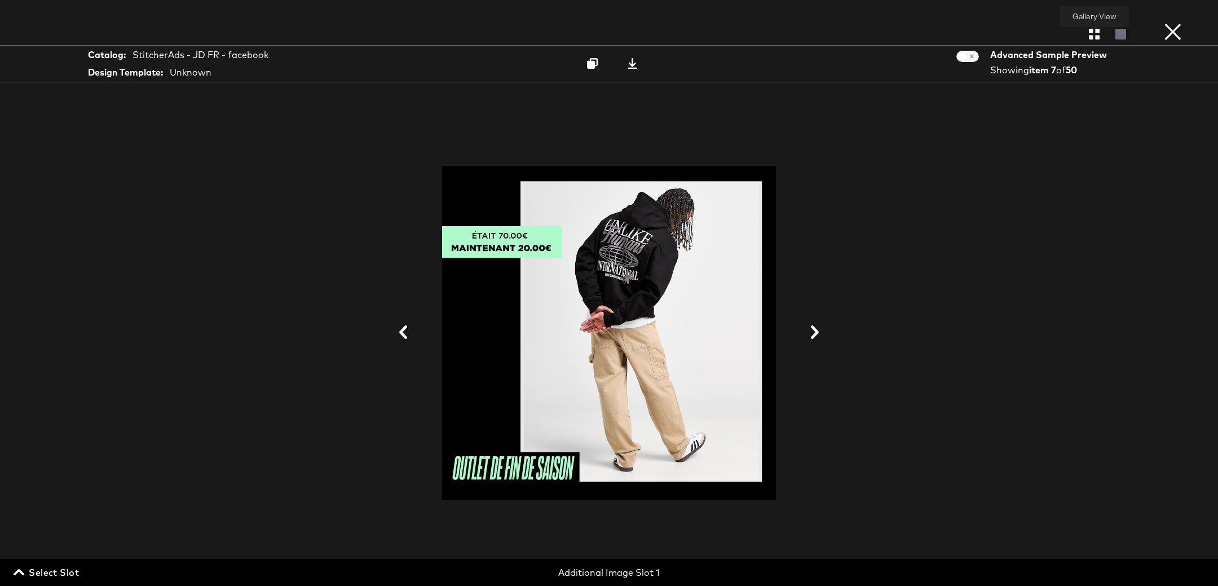
click at [1093, 37] on icon "button" at bounding box center [1094, 34] width 11 height 11
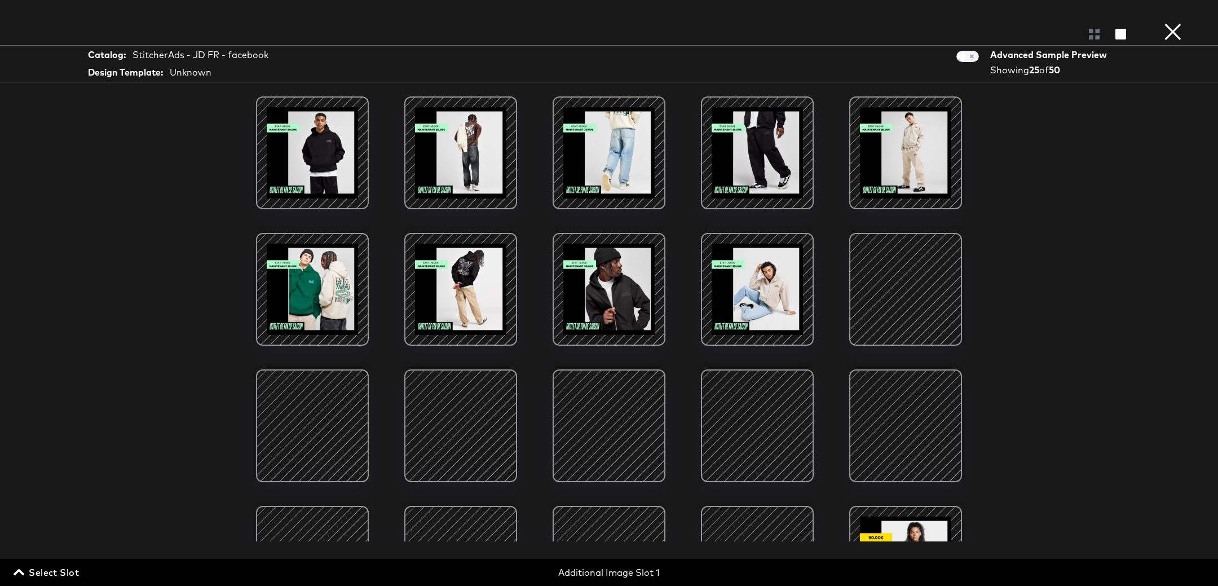
click at [38, 569] on span "Select Slot" at bounding box center [47, 572] width 63 height 16
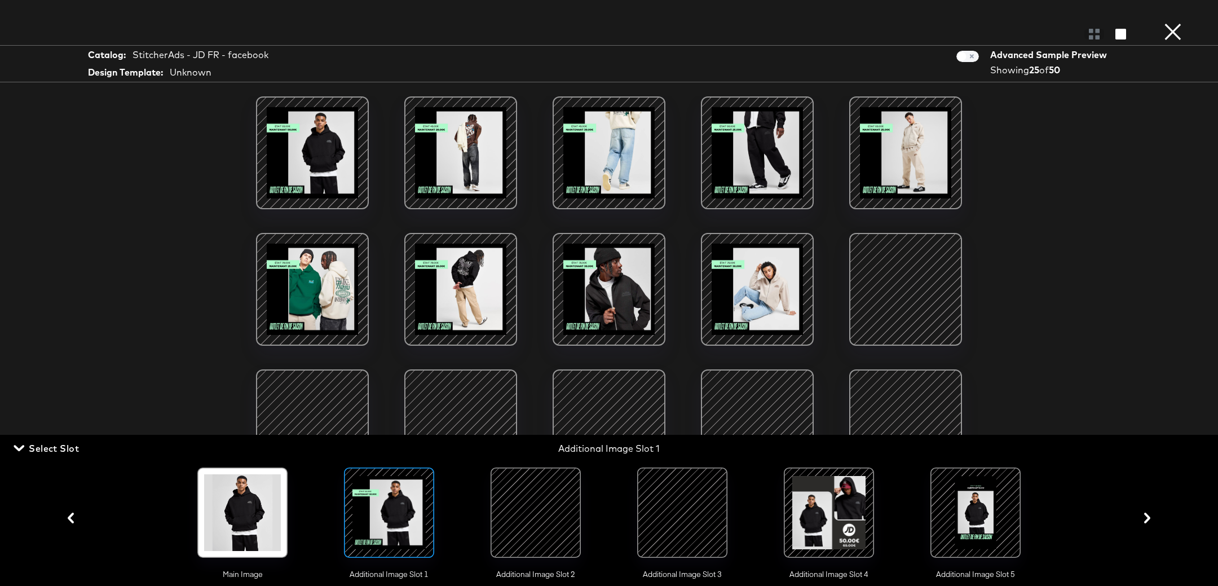
click at [542, 512] on div at bounding box center [535, 512] width 77 height 77
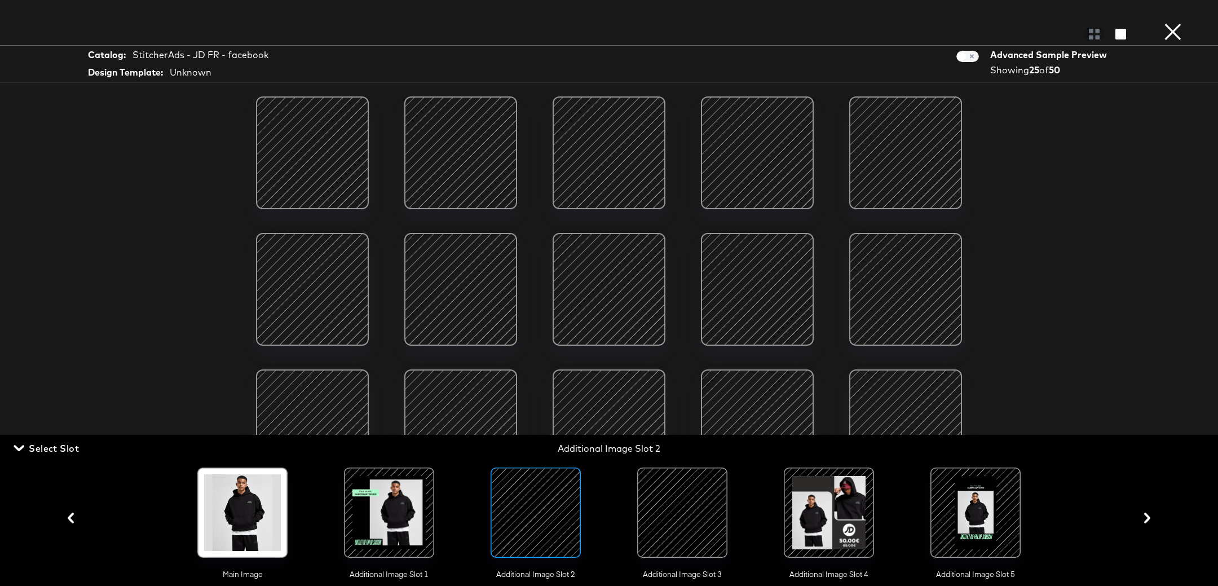
click at [325, 281] on div at bounding box center [312, 289] width 96 height 96
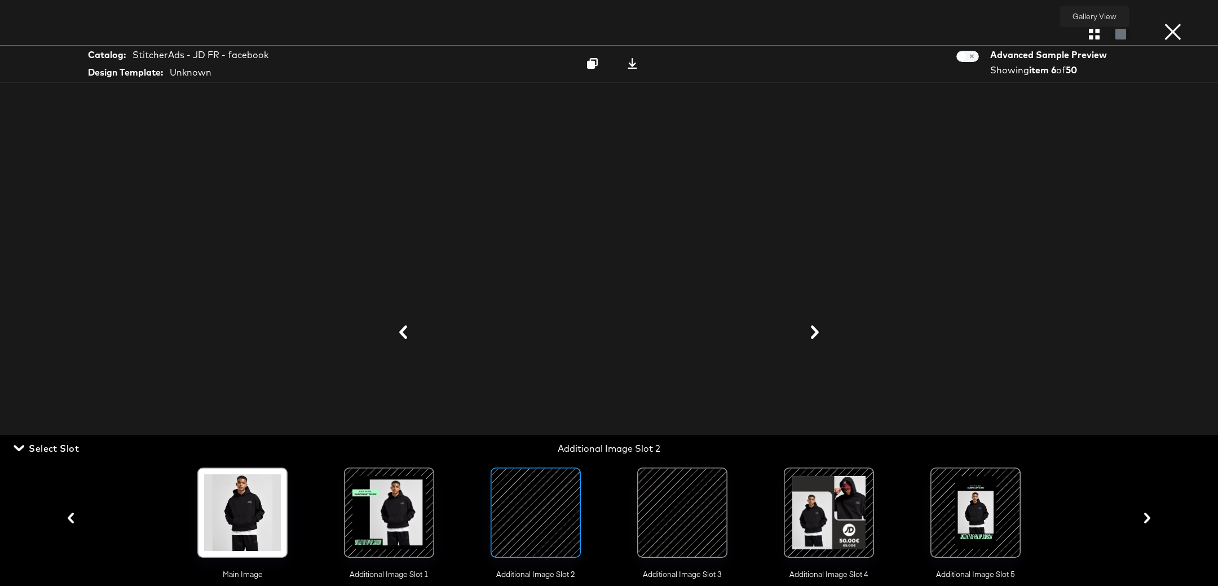
click at [1093, 34] on icon "button" at bounding box center [1094, 34] width 11 height 11
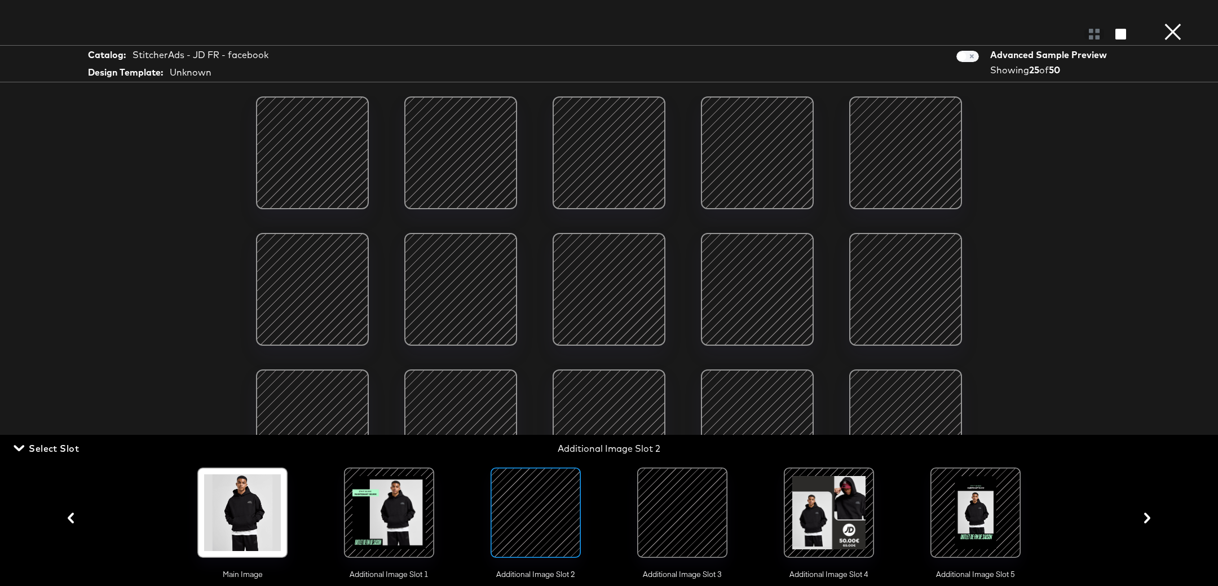
click at [294, 396] on div at bounding box center [312, 426] width 96 height 96
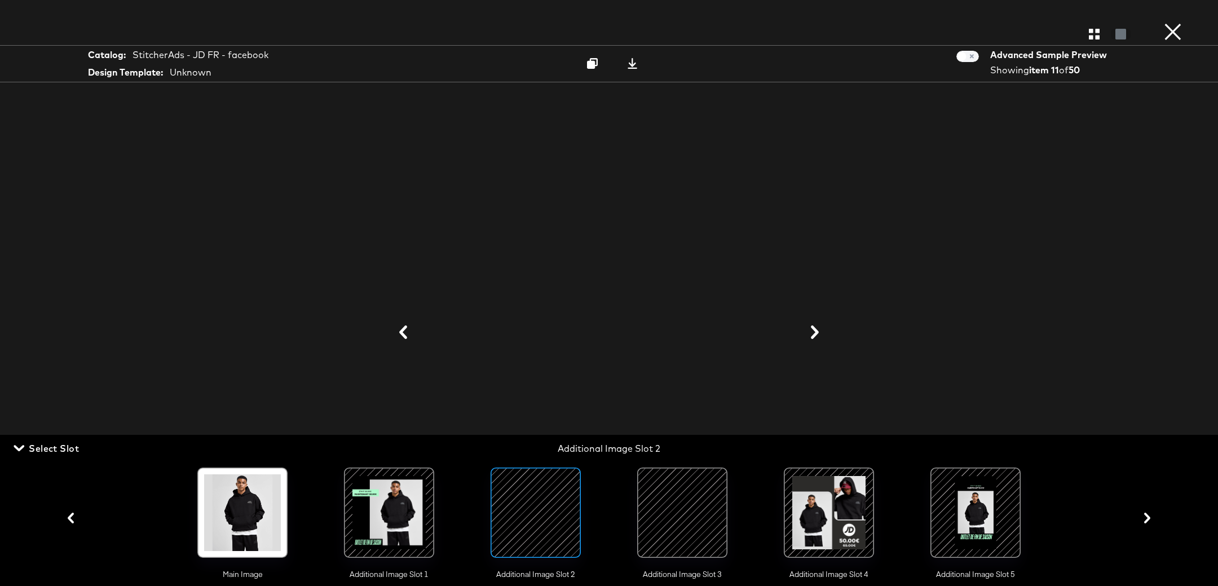
click at [1178, 23] on button "×" at bounding box center [1173, 11] width 23 height 23
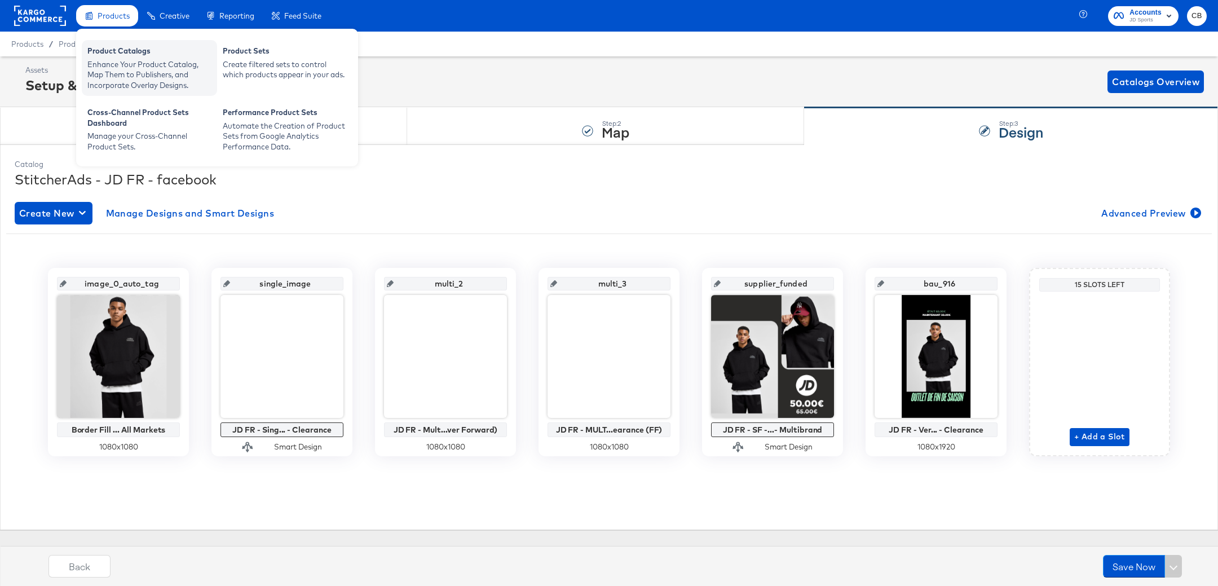
click at [117, 73] on div "Enhance Your Product Catalog, Map Them to Publishers, and Incorporate Overlay D…" at bounding box center [149, 75] width 124 height 32
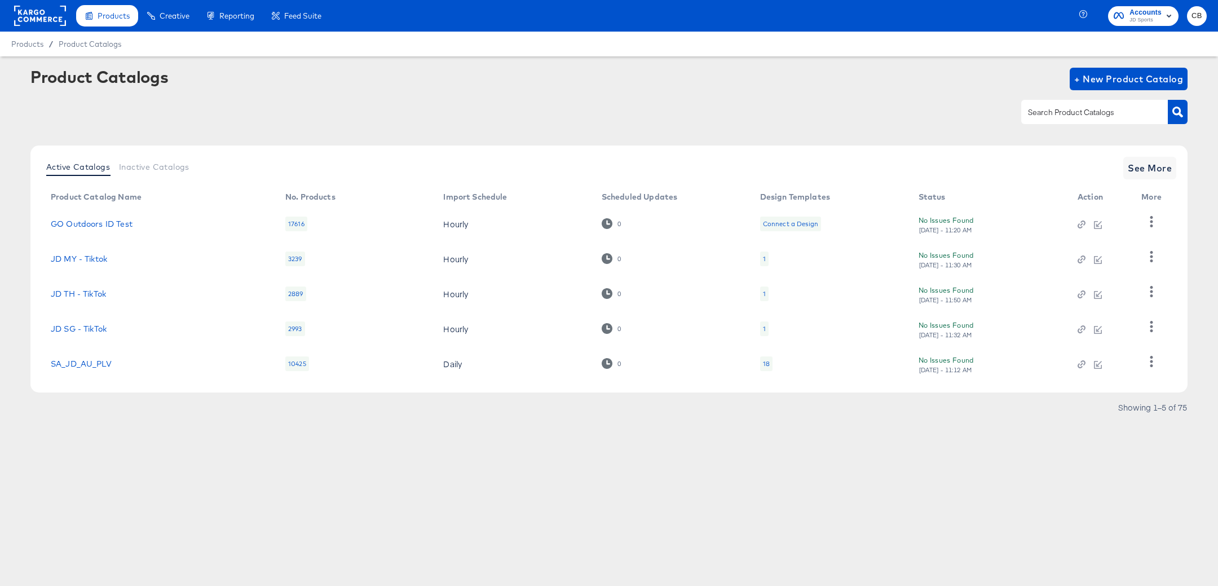
click at [1092, 121] on div at bounding box center [1094, 112] width 147 height 24
type input "main"
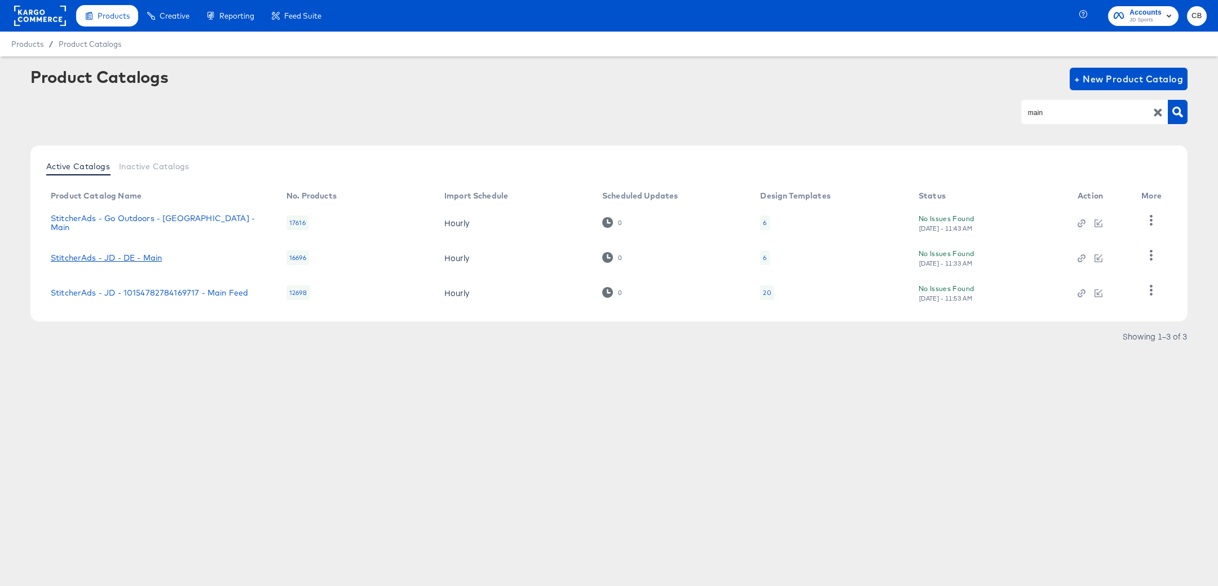
click at [133, 254] on link "StitcherAds - JD - DE - Main" at bounding box center [106, 257] width 111 height 9
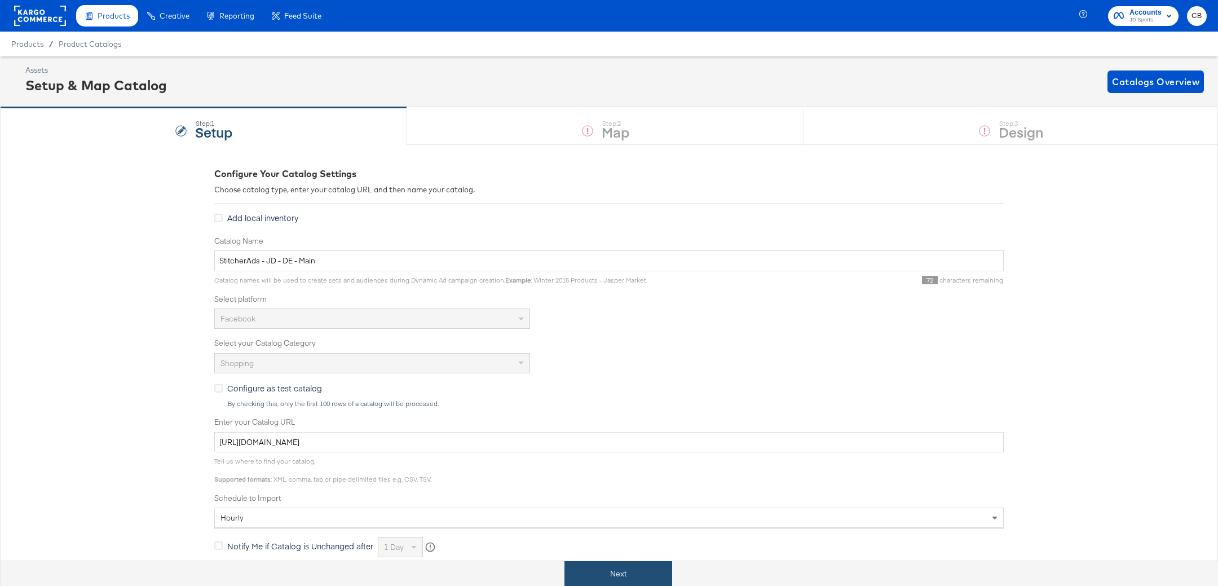
click at [589, 563] on button "Next" at bounding box center [618, 573] width 108 height 25
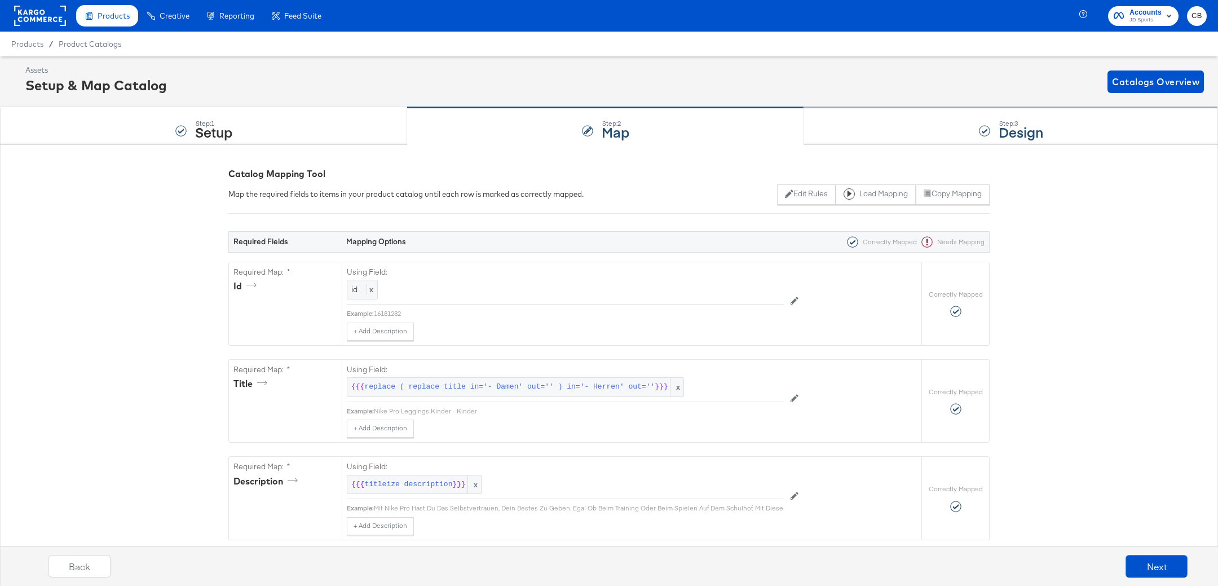
click at [852, 117] on div "Step: 3 Design" at bounding box center [1011, 126] width 414 height 37
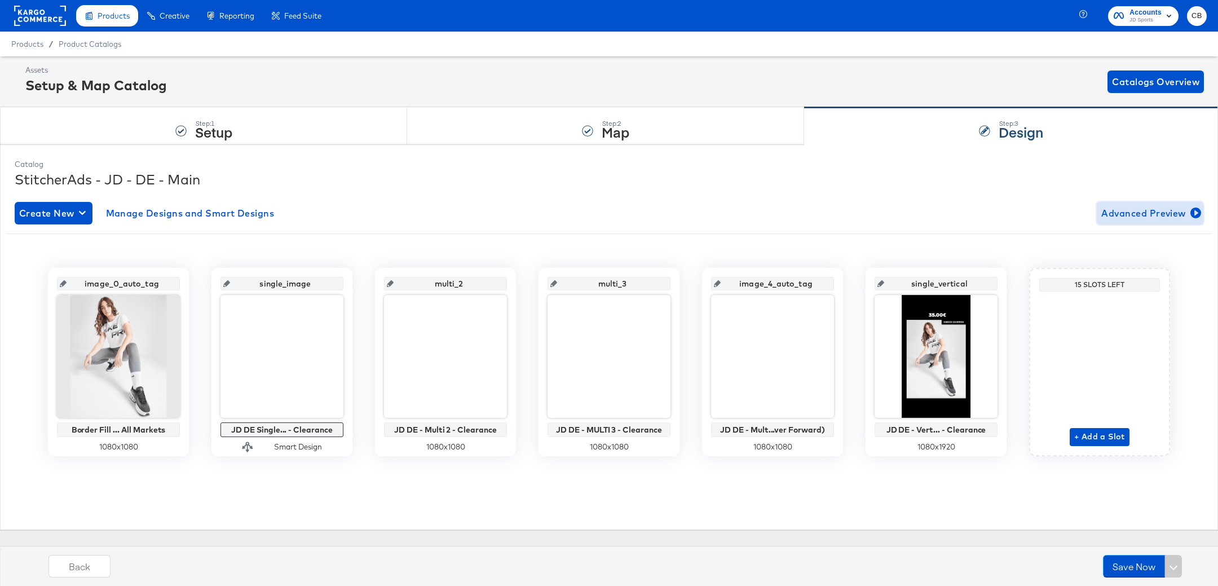
click at [1154, 205] on span "Advanced Preview" at bounding box center [1150, 213] width 98 height 16
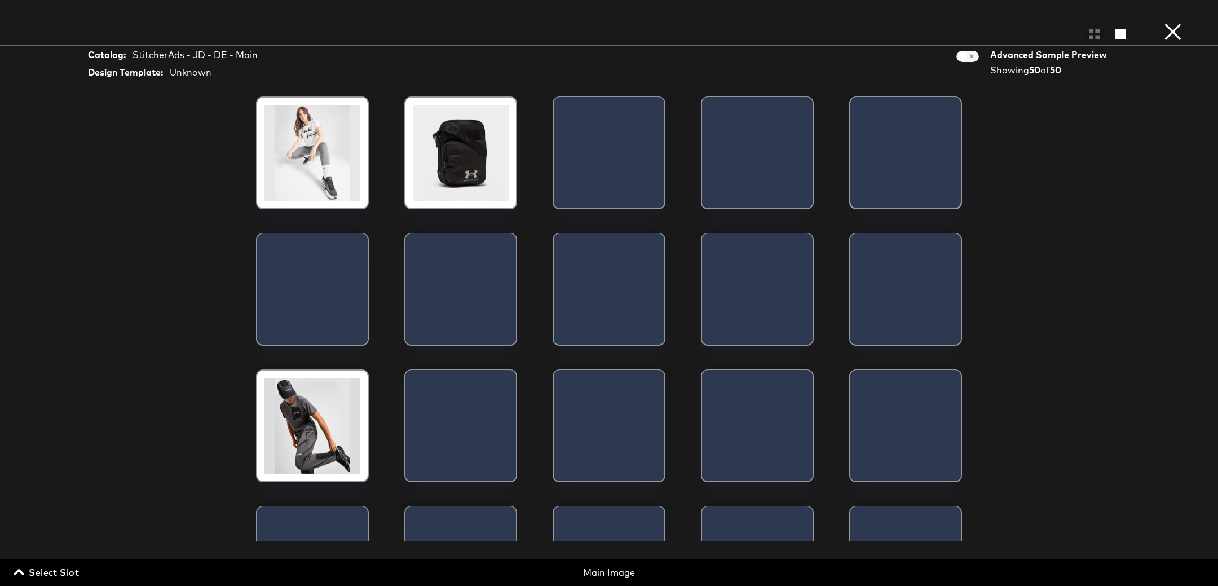
click at [47, 575] on span "Select Slot" at bounding box center [47, 572] width 63 height 16
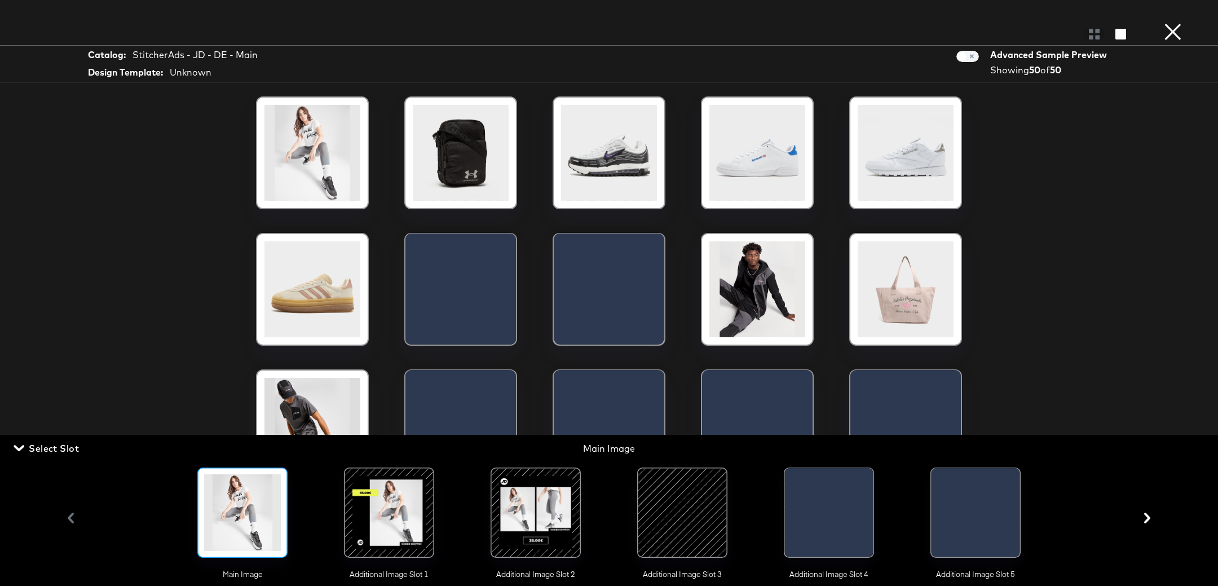
click at [391, 493] on div at bounding box center [389, 512] width 77 height 77
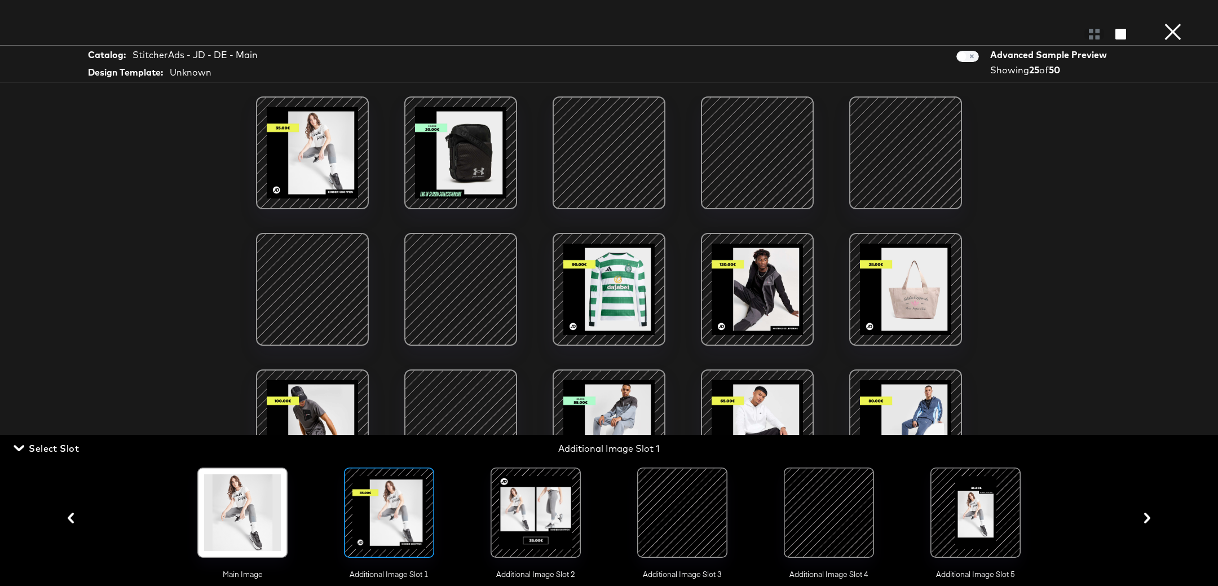
click at [323, 149] on div at bounding box center [312, 153] width 96 height 96
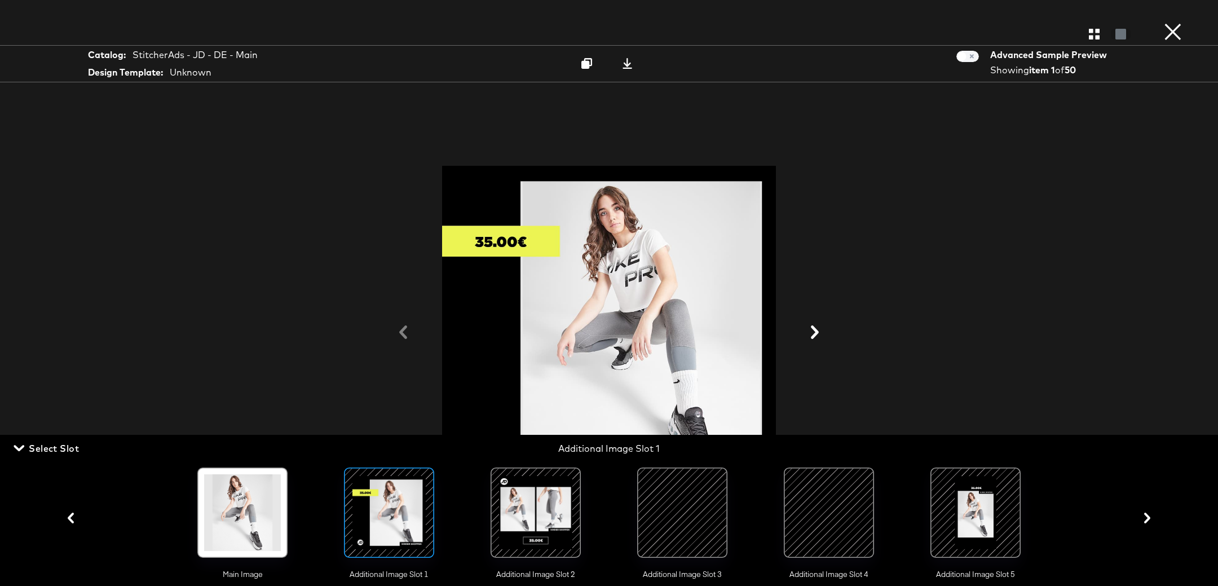
click at [1062, 301] on div "Catalog: StitcherAds - JD - DE - Main Design Template: Unknown Advanced Sample …" at bounding box center [609, 293] width 1218 height 541
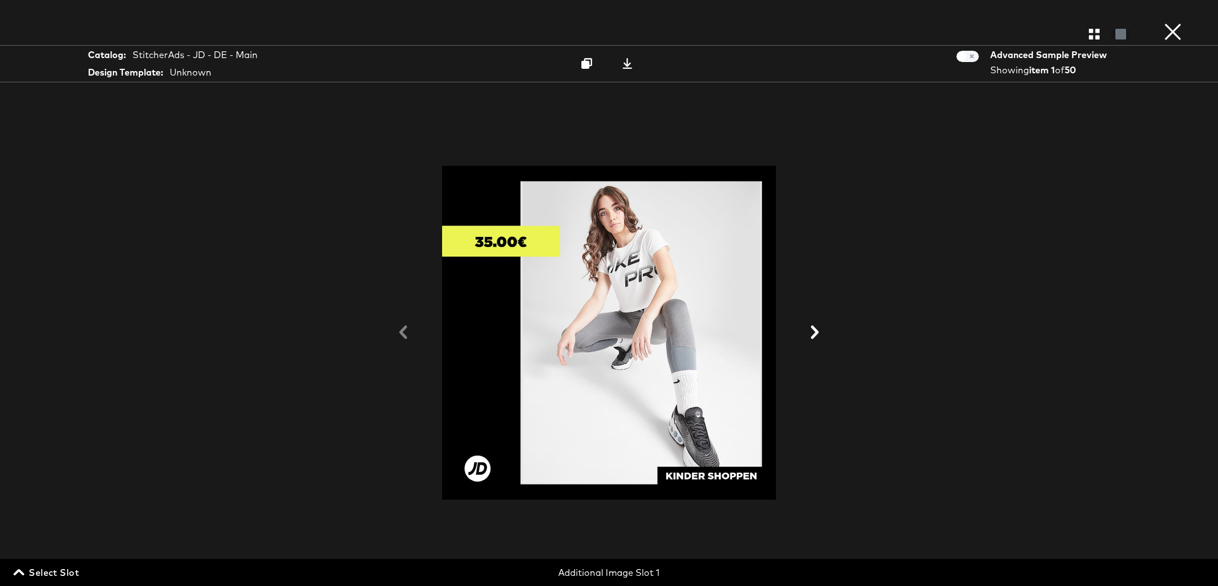
click at [814, 332] on icon at bounding box center [815, 332] width 8 height 14
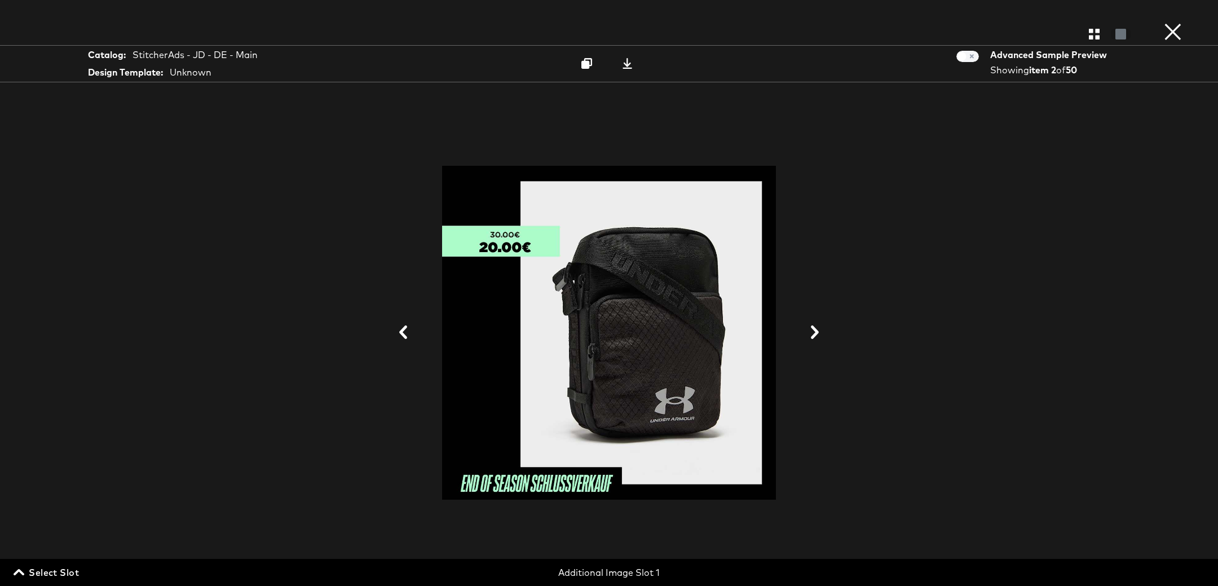
click at [814, 332] on icon at bounding box center [815, 332] width 8 height 14
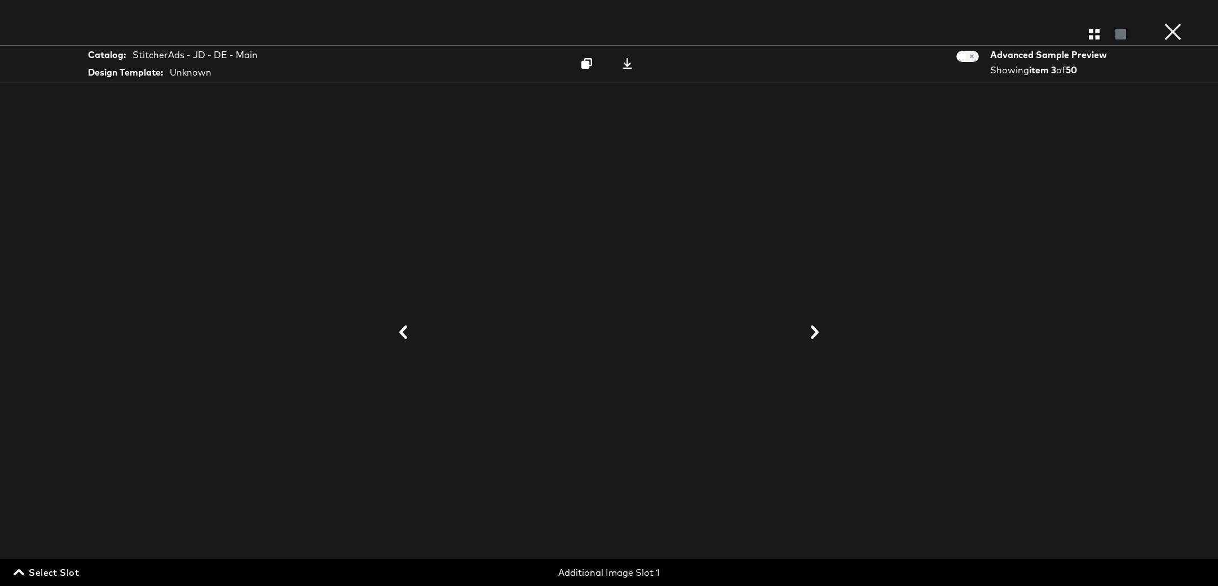
click at [402, 333] on icon at bounding box center [403, 332] width 8 height 14
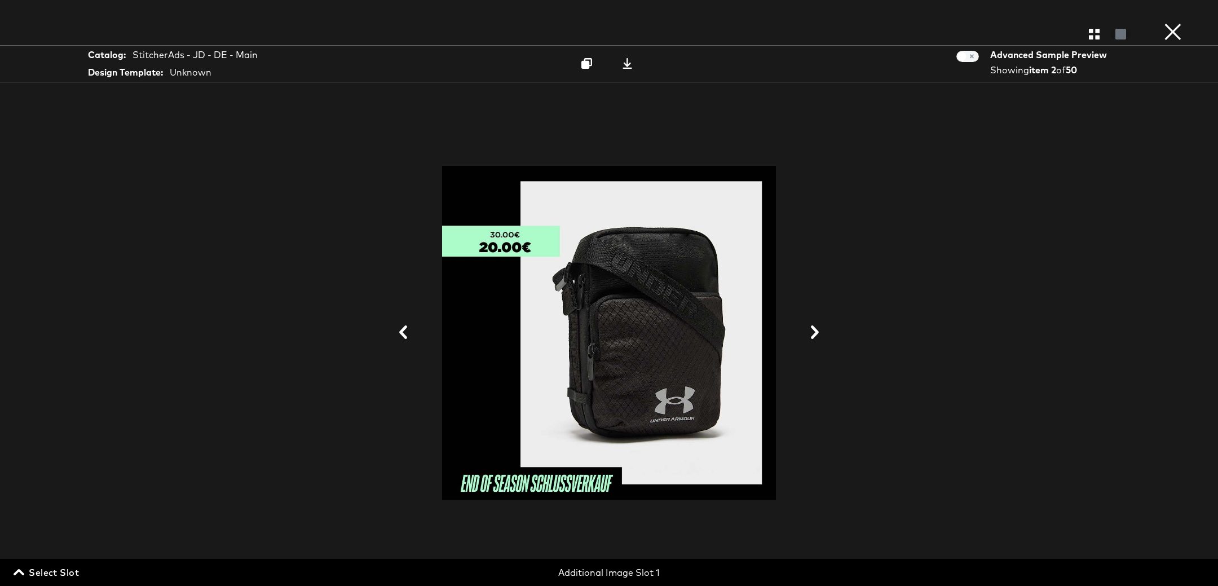
click at [402, 333] on icon at bounding box center [403, 332] width 8 height 14
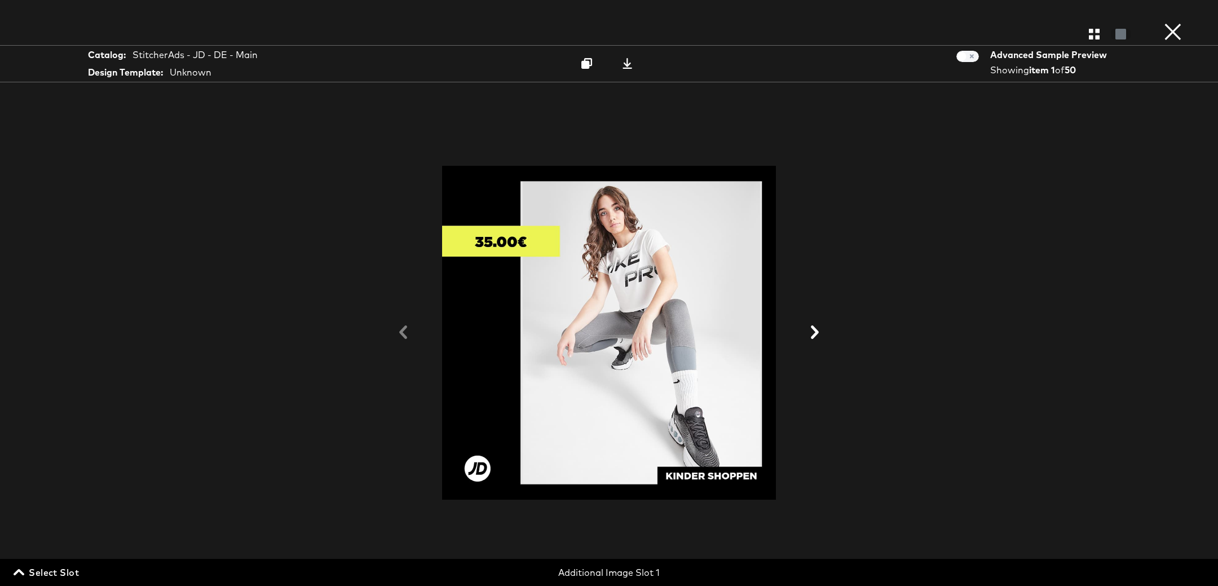
click at [815, 333] on icon at bounding box center [815, 332] width 8 height 14
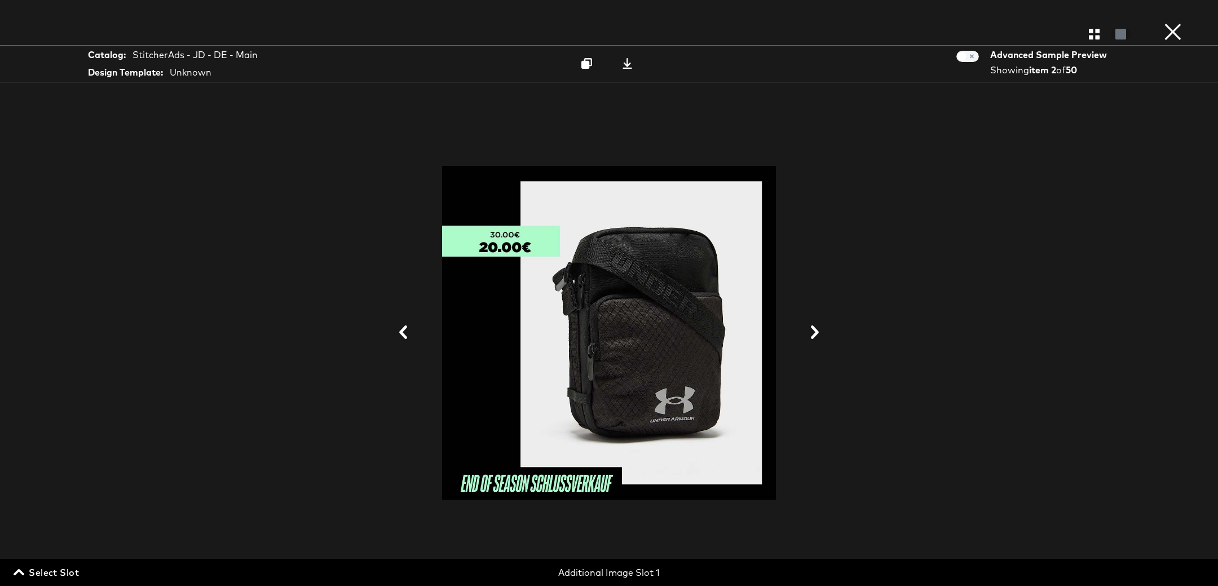
click at [815, 333] on icon at bounding box center [815, 332] width 8 height 14
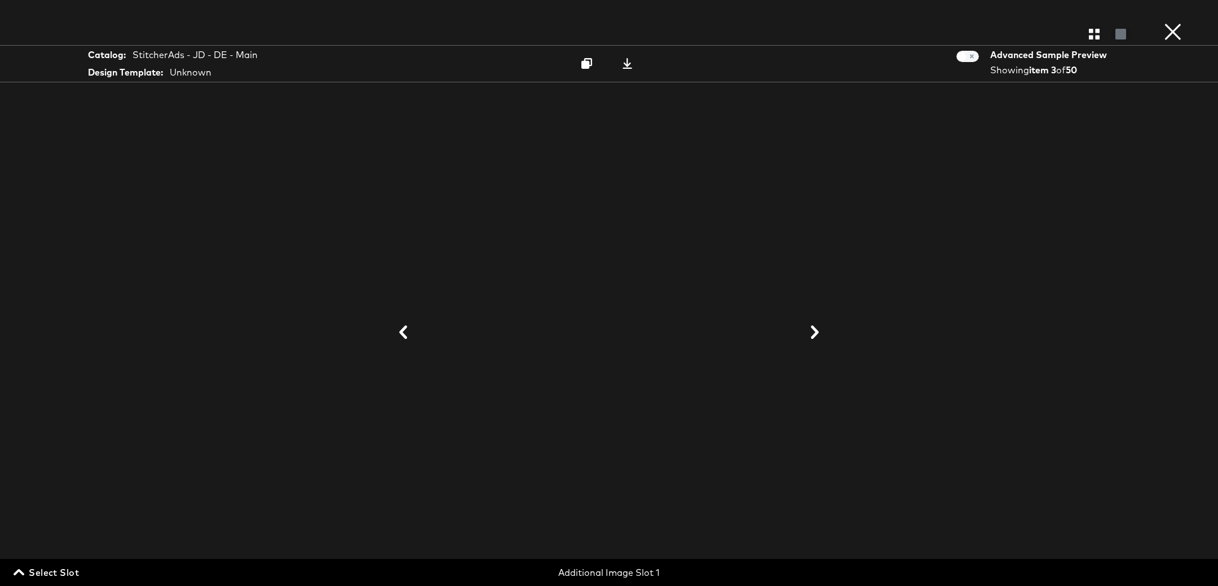
click at [405, 334] on icon at bounding box center [403, 332] width 14 height 14
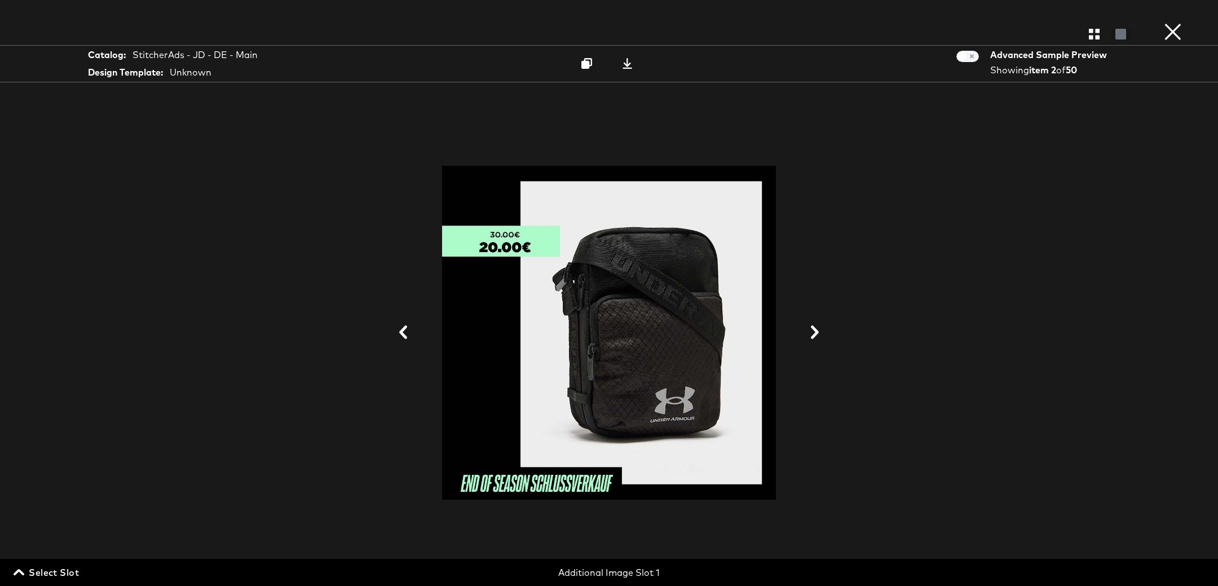
click at [405, 334] on icon at bounding box center [403, 332] width 14 height 14
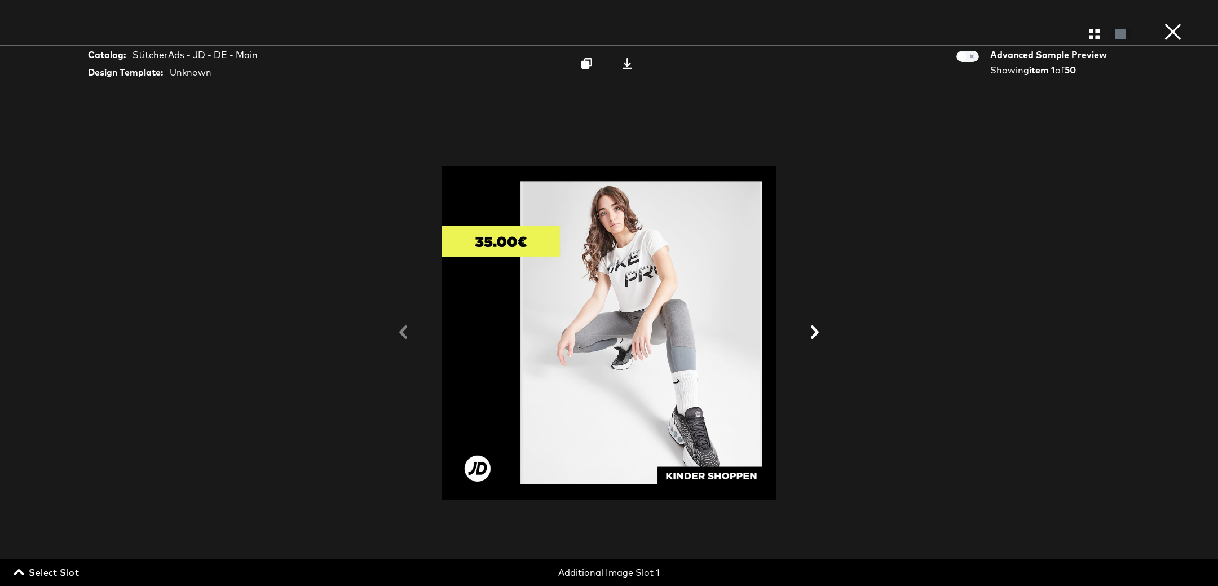
click at [817, 332] on icon at bounding box center [815, 332] width 8 height 14
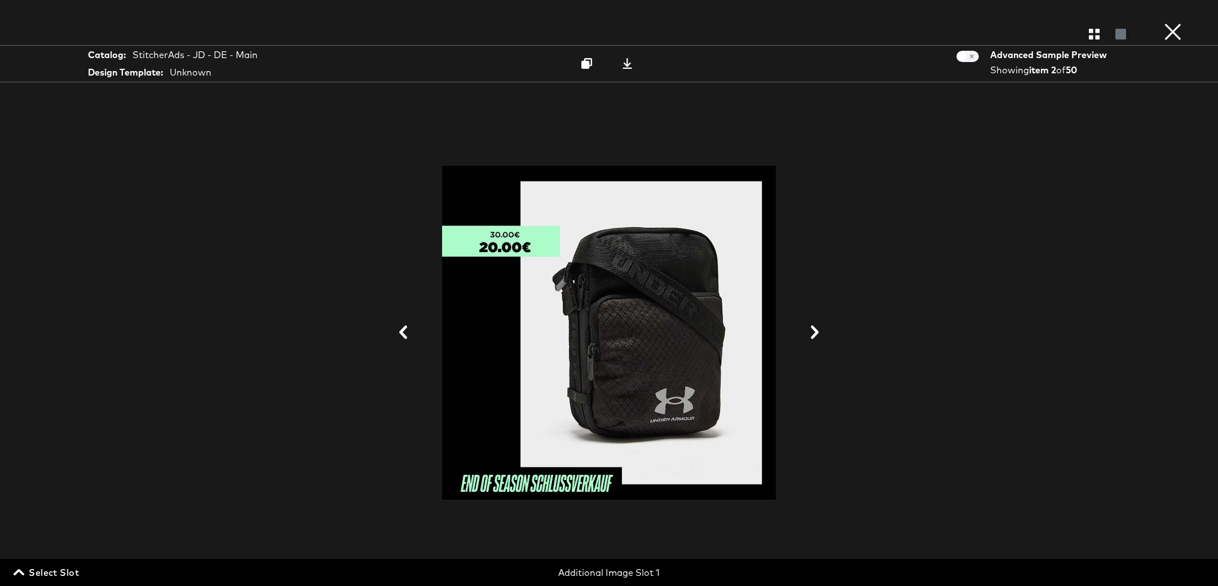
click at [817, 332] on icon at bounding box center [815, 332] width 8 height 14
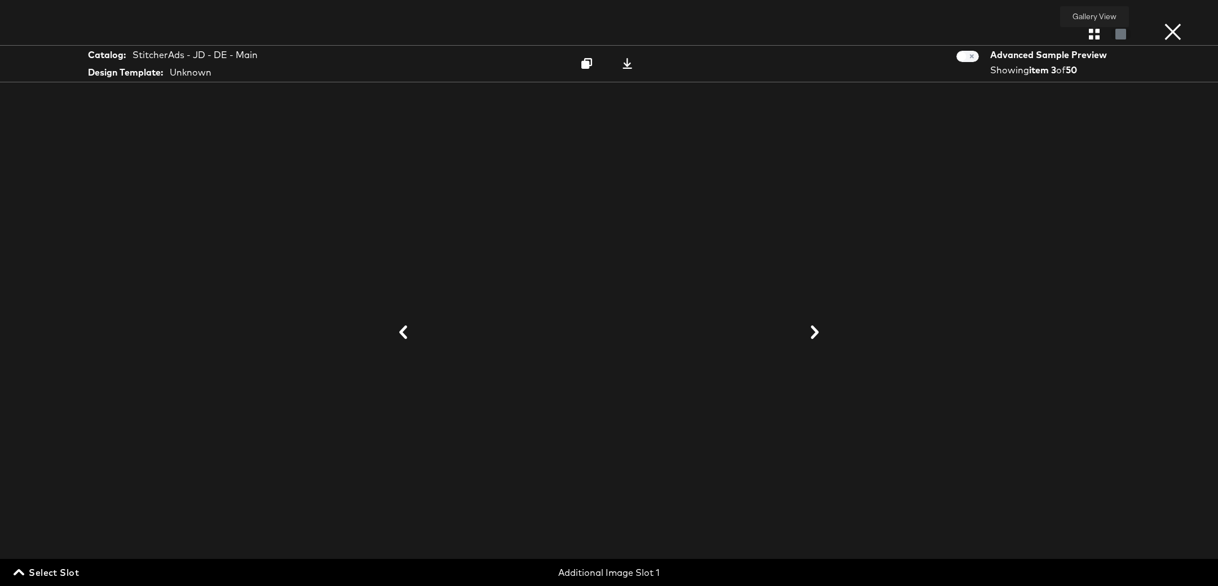
click at [1097, 33] on icon "button" at bounding box center [1094, 34] width 11 height 11
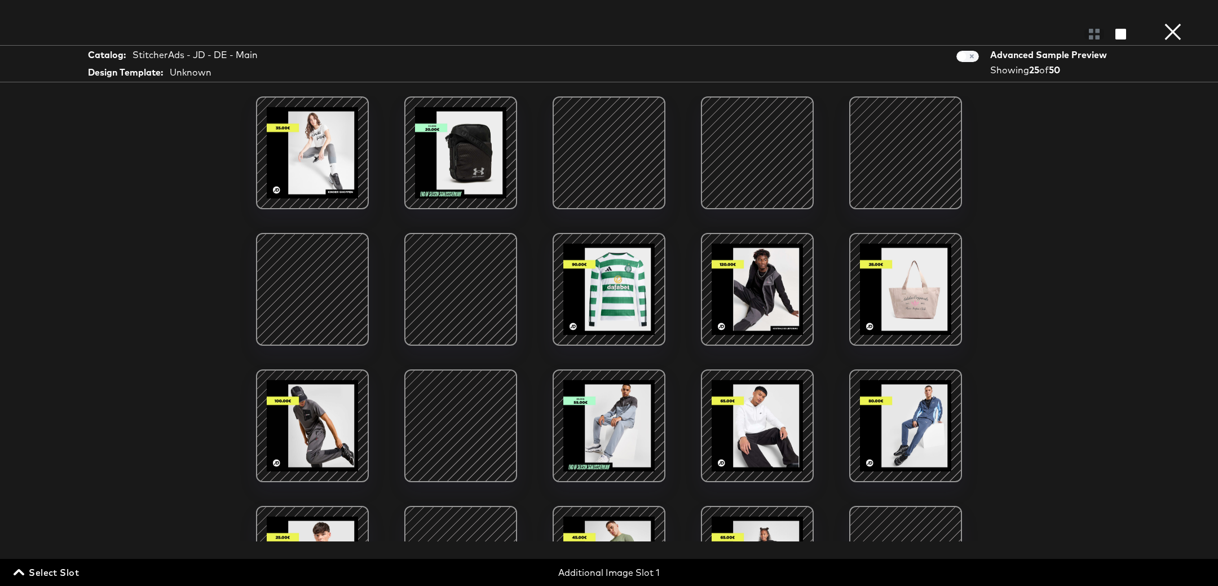
click at [54, 571] on span "Select Slot" at bounding box center [47, 572] width 63 height 16
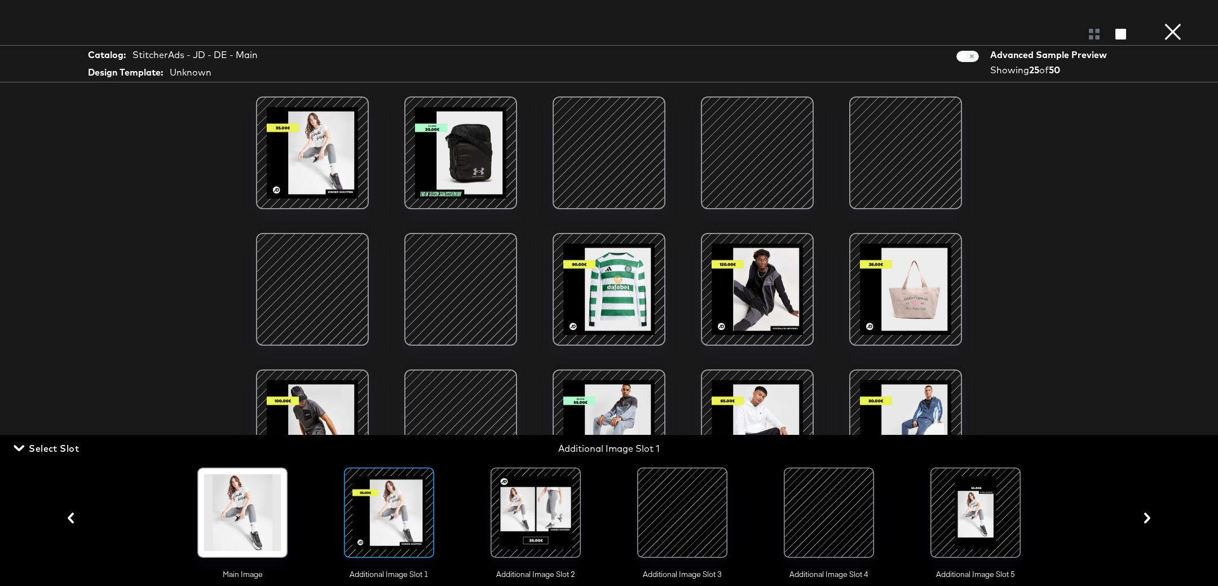
click at [530, 520] on div at bounding box center [535, 512] width 77 height 77
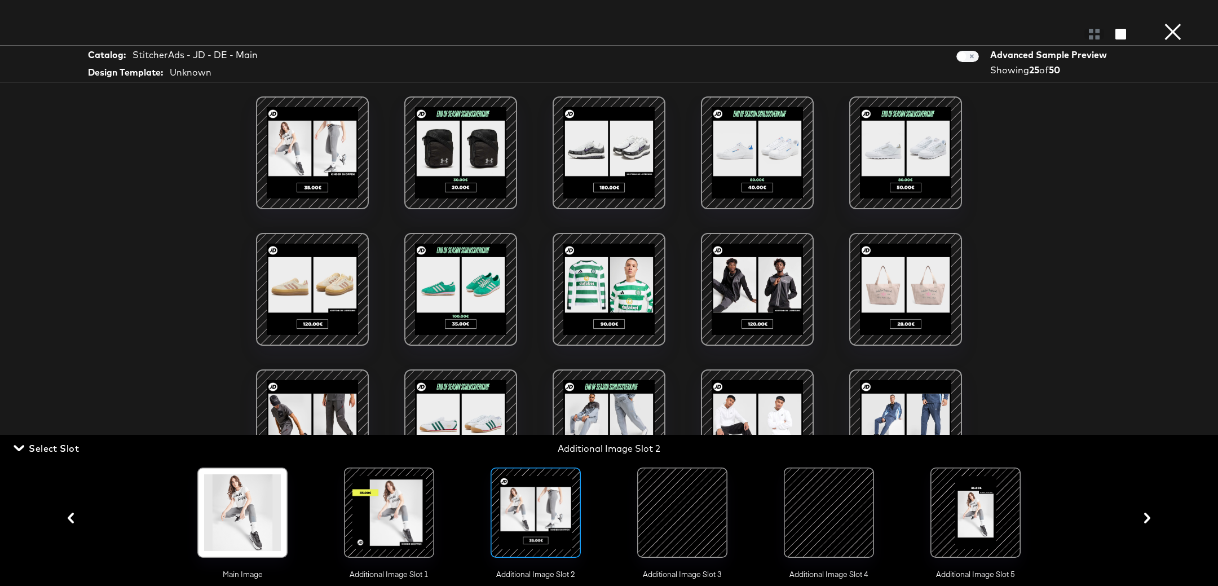
click at [288, 151] on div at bounding box center [312, 153] width 96 height 96
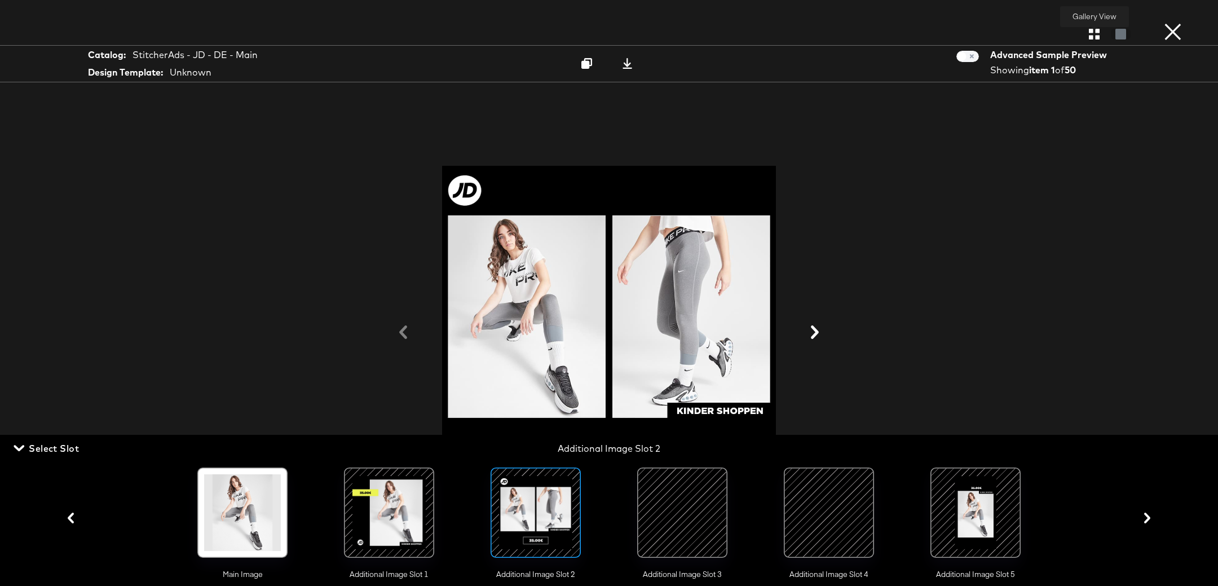
click at [1092, 36] on icon "button" at bounding box center [1094, 34] width 11 height 11
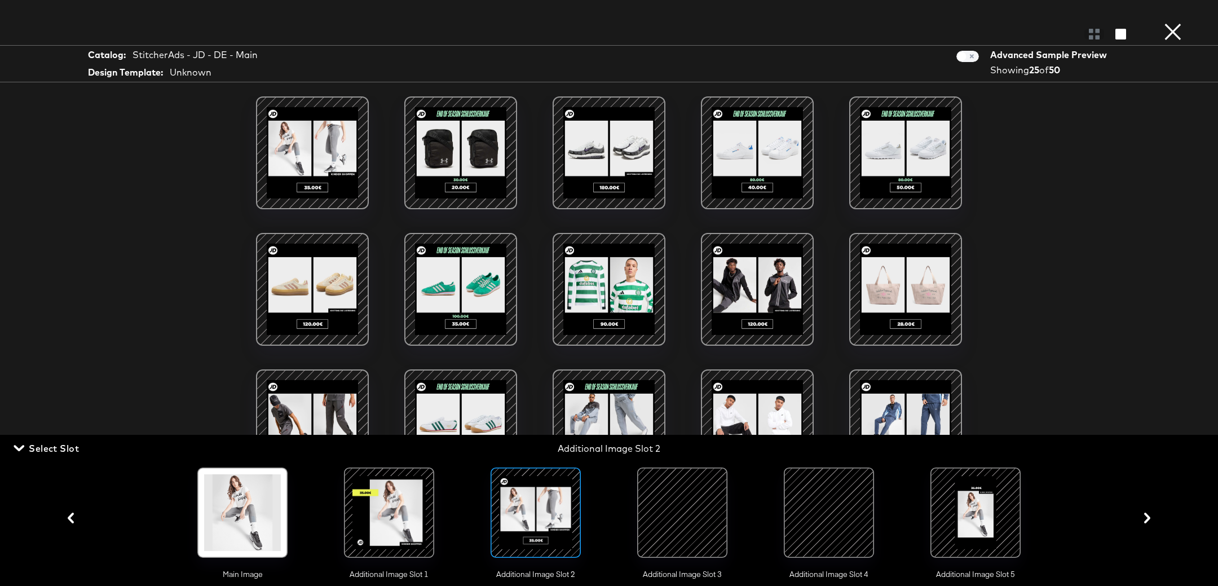
click at [453, 268] on div at bounding box center [461, 289] width 96 height 96
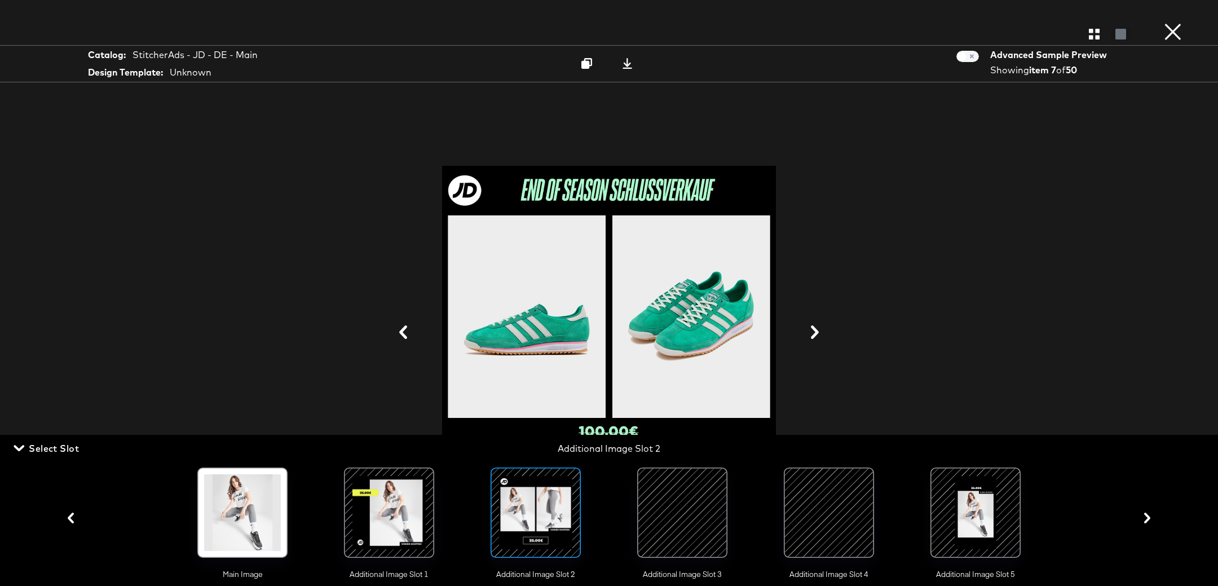
click at [1096, 41] on div "Gallery View" at bounding box center [609, 34] width 1218 height 23
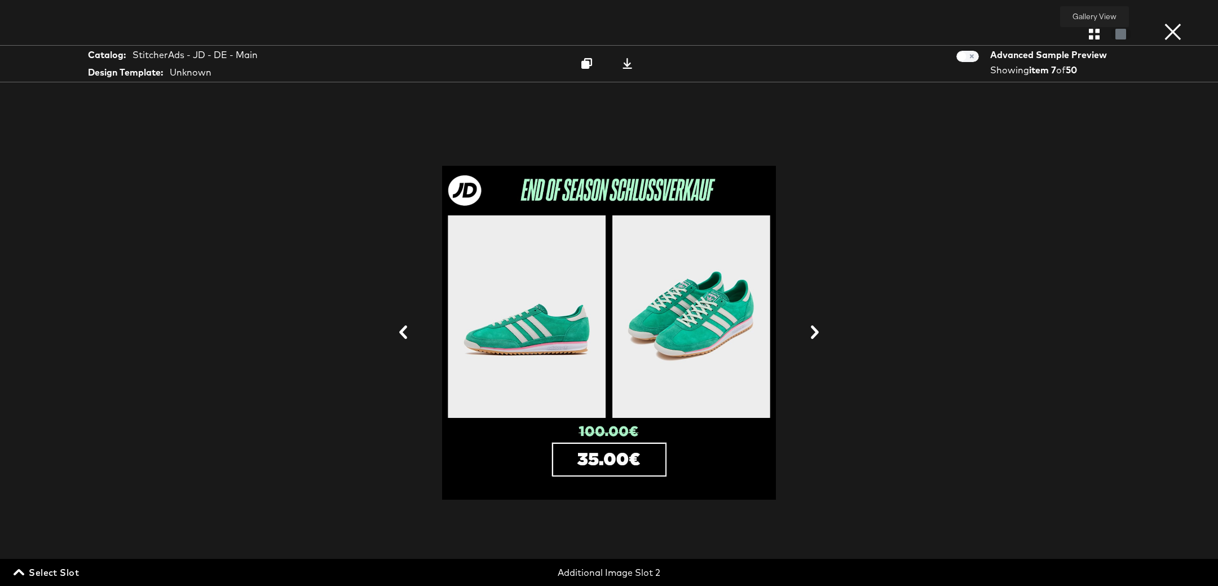
click at [1096, 28] on div at bounding box center [1094, 33] width 20 height 11
click at [1096, 31] on icon "button" at bounding box center [1094, 34] width 11 height 11
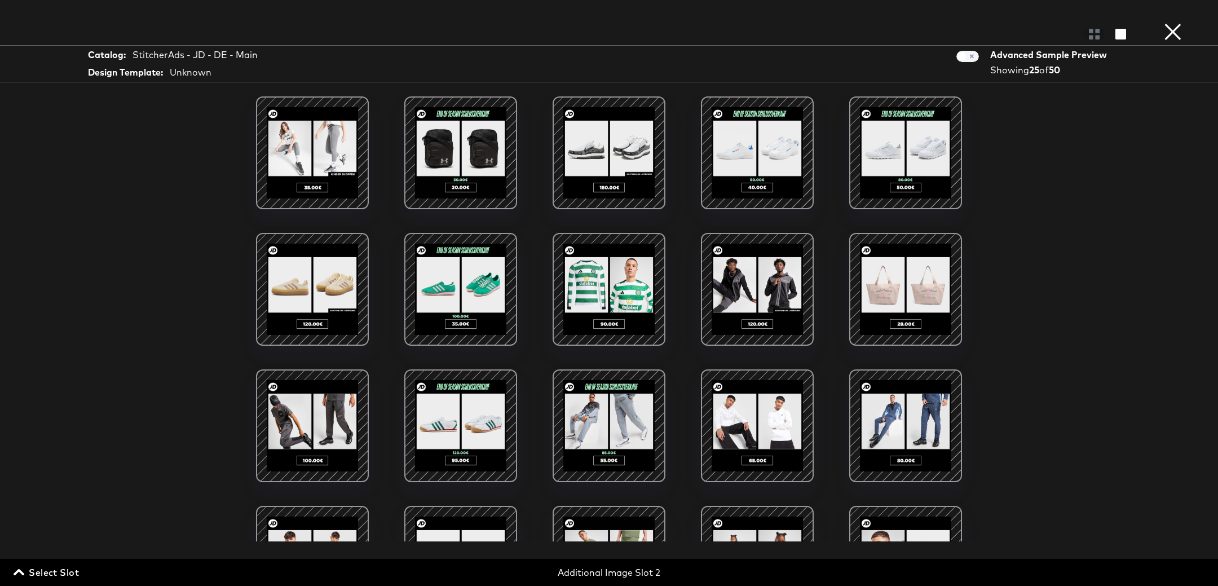
click at [55, 574] on span "Select Slot" at bounding box center [47, 572] width 63 height 16
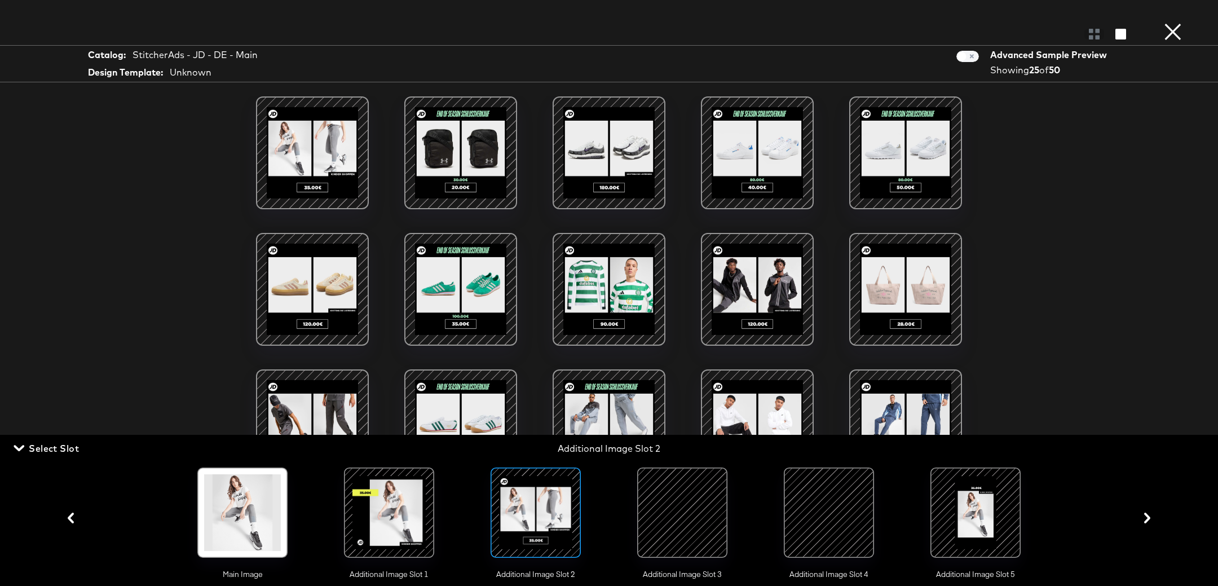
click at [682, 502] on div at bounding box center [682, 512] width 77 height 77
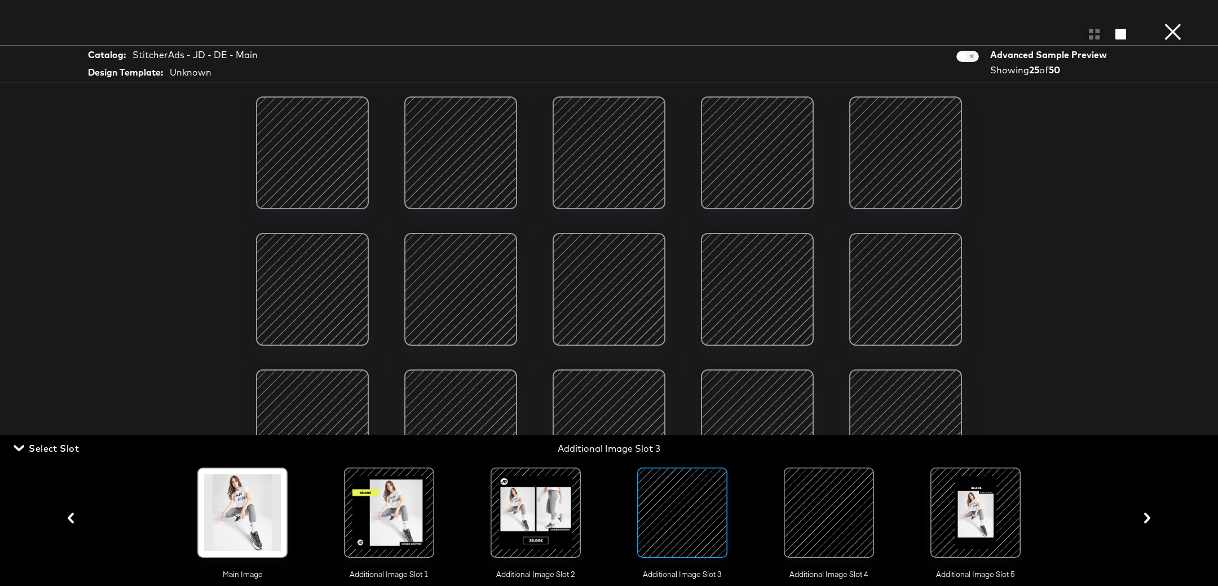
click at [383, 482] on div at bounding box center [389, 512] width 77 height 77
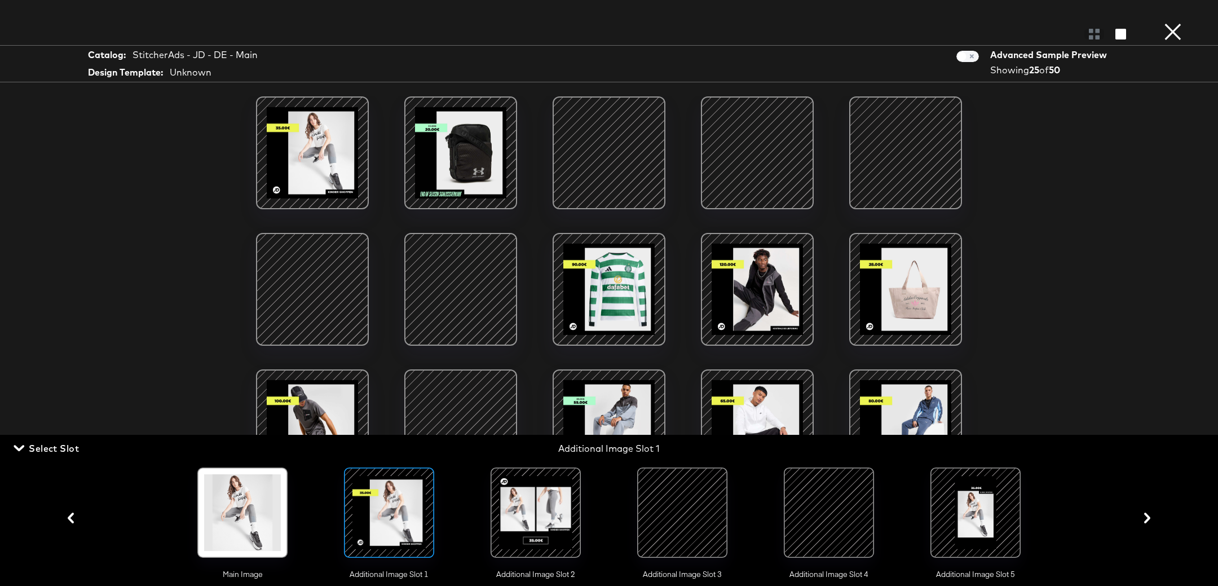
click at [321, 152] on div at bounding box center [312, 153] width 96 height 96
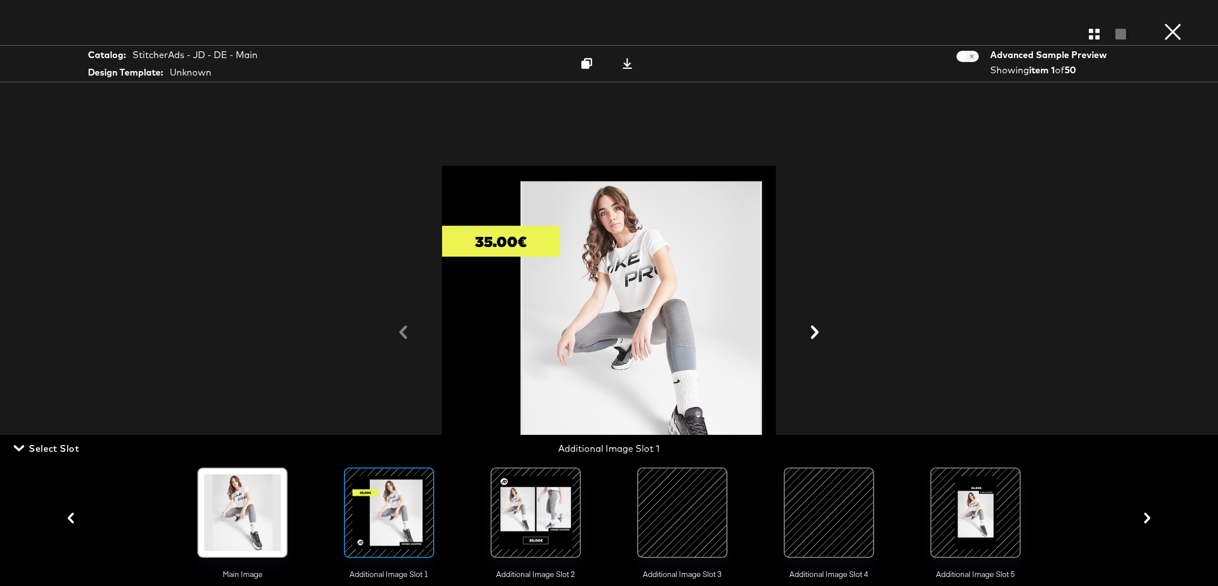
click at [1026, 237] on div at bounding box center [609, 332] width 846 height 473
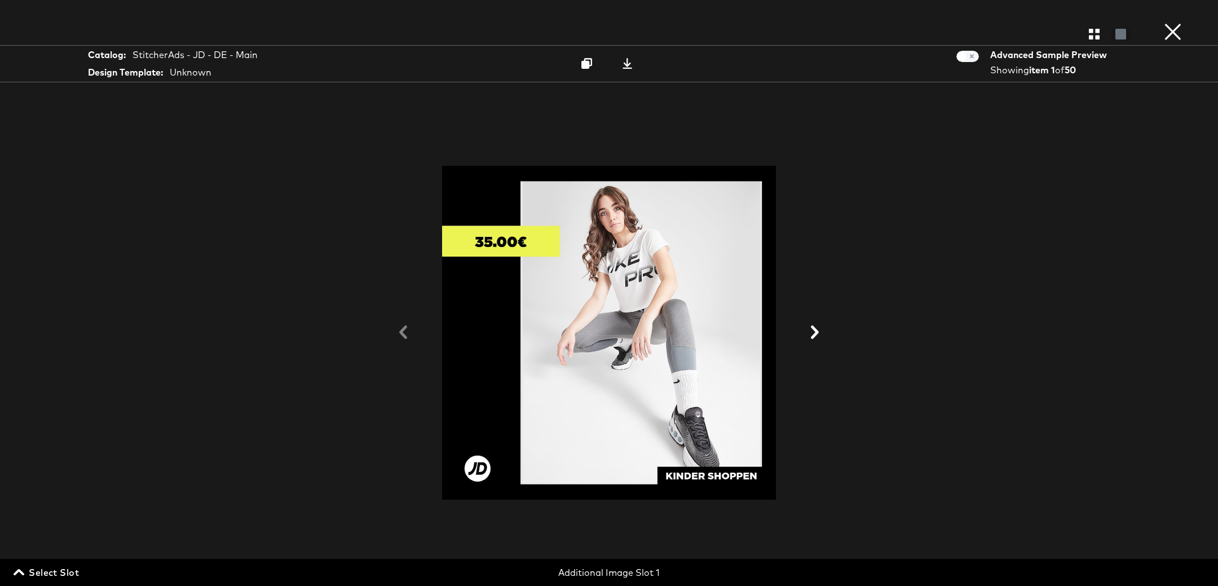
click at [813, 330] on icon at bounding box center [815, 332] width 8 height 14
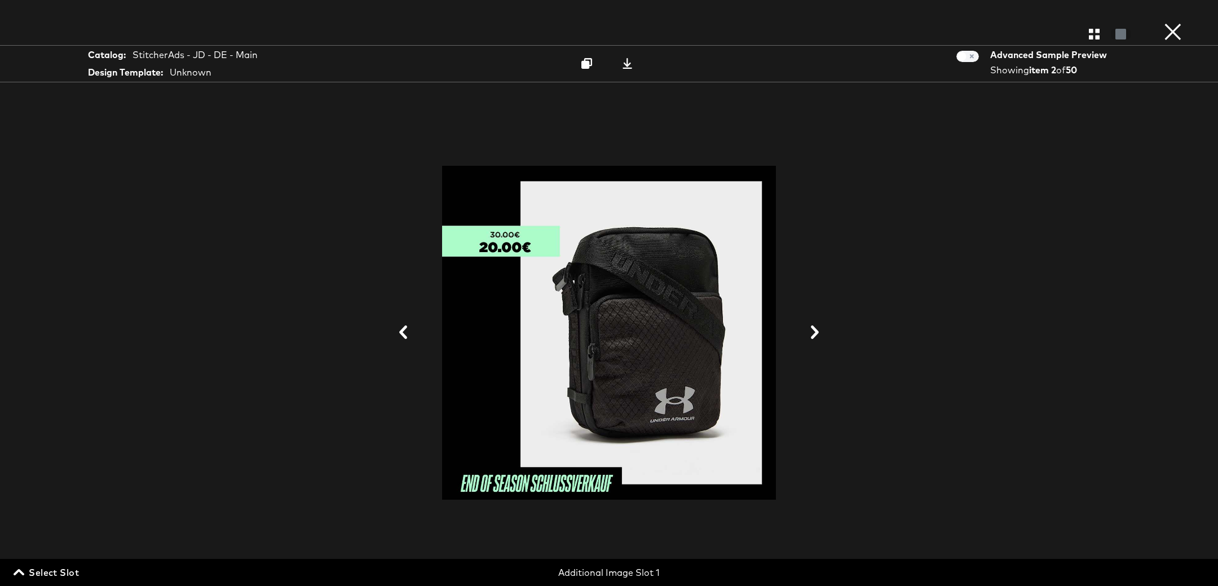
click at [813, 330] on icon at bounding box center [815, 332] width 8 height 14
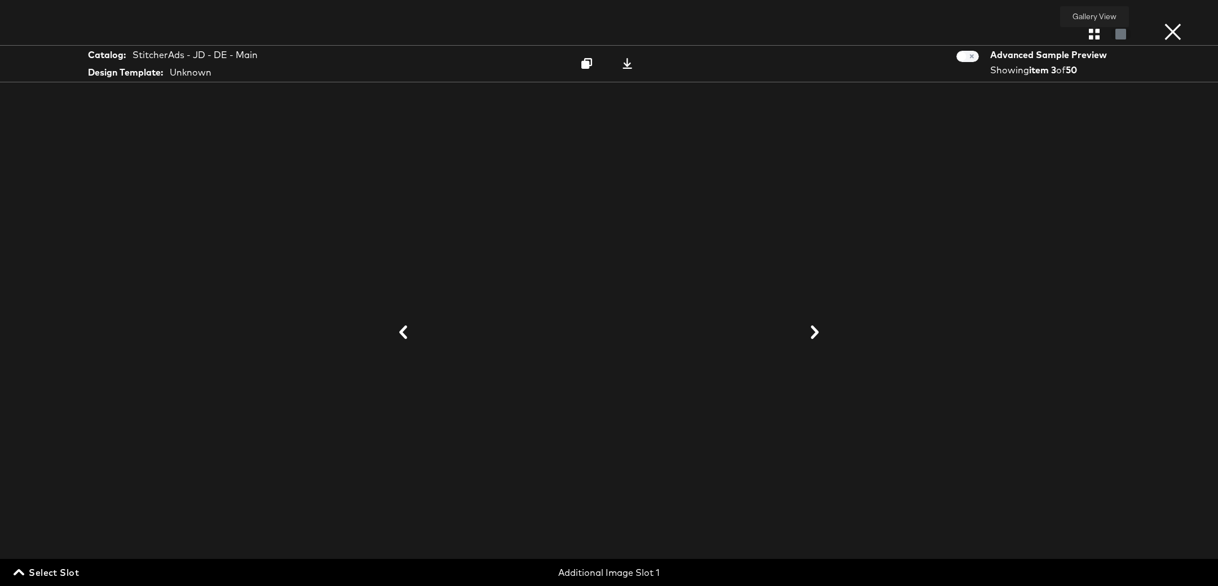
click at [1097, 39] on icon "button" at bounding box center [1094, 34] width 11 height 11
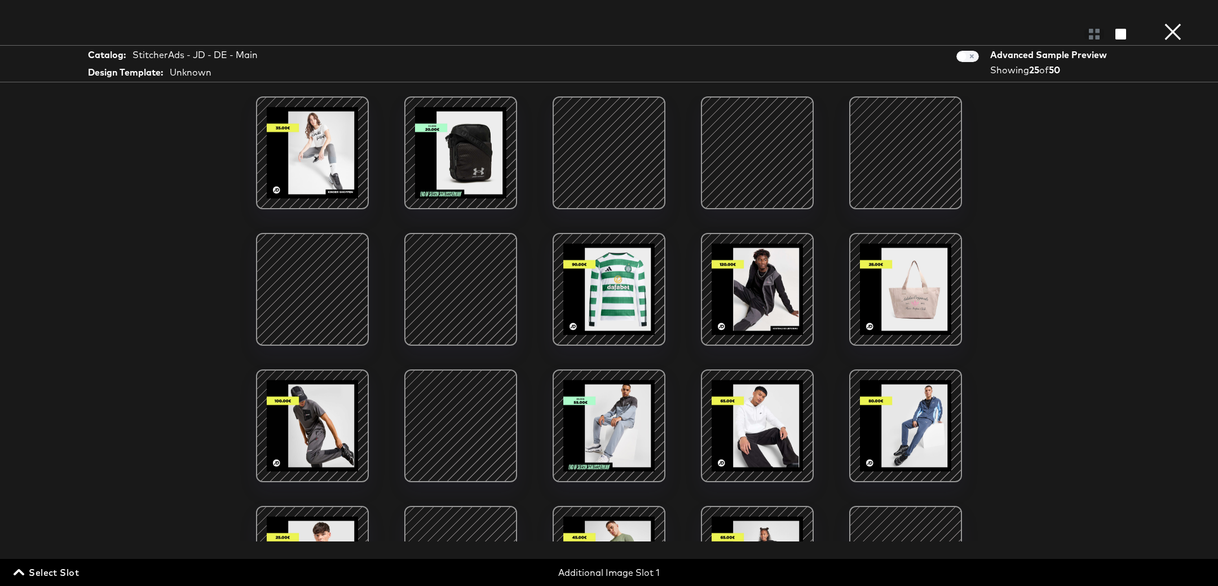
click at [36, 579] on span "Select Slot" at bounding box center [47, 572] width 63 height 16
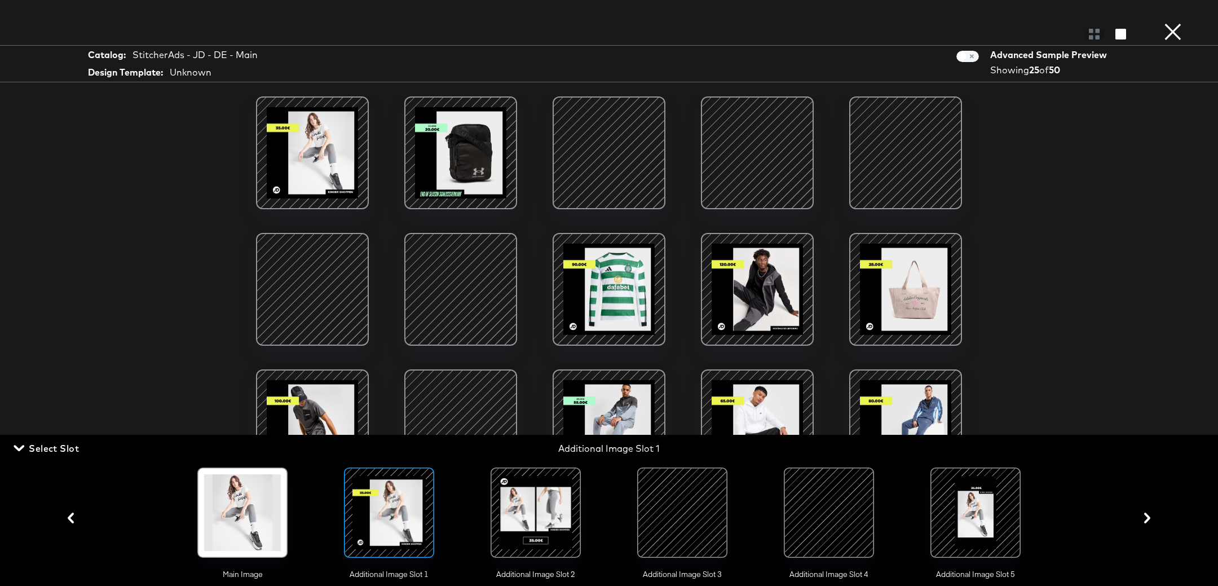
click at [982, 506] on div at bounding box center [975, 512] width 77 height 77
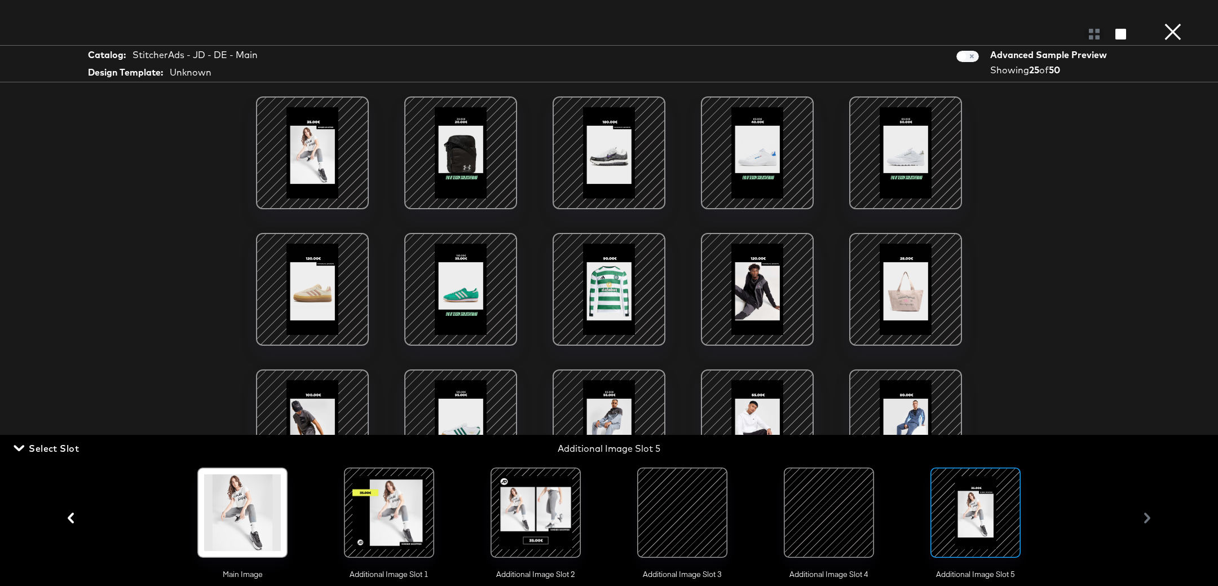
click at [456, 297] on div at bounding box center [461, 289] width 96 height 96
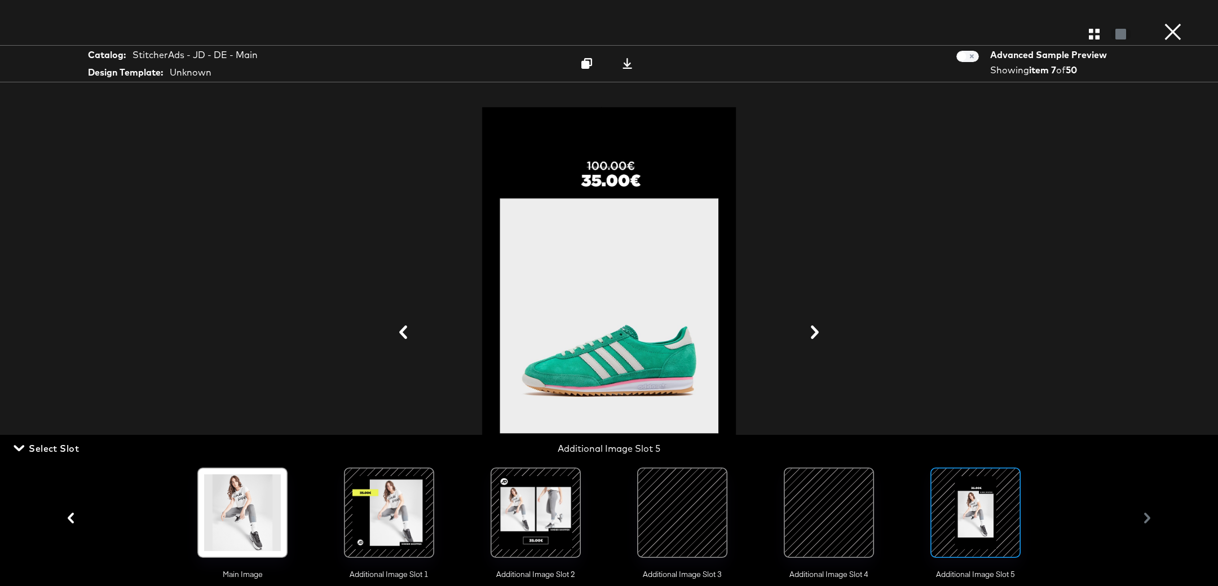
click at [1132, 250] on div "Gallery View Catalog: StitcherAds - JD - DE - Main Design Template: Unknown Adv…" at bounding box center [609, 293] width 1218 height 541
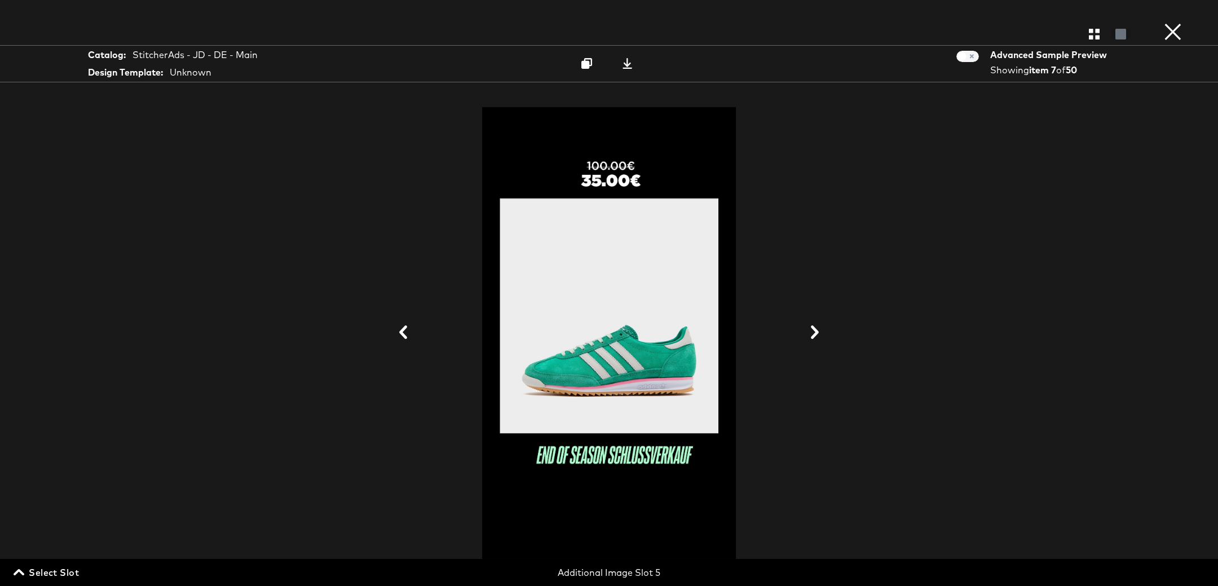
click at [1167, 23] on button "×" at bounding box center [1173, 11] width 23 height 23
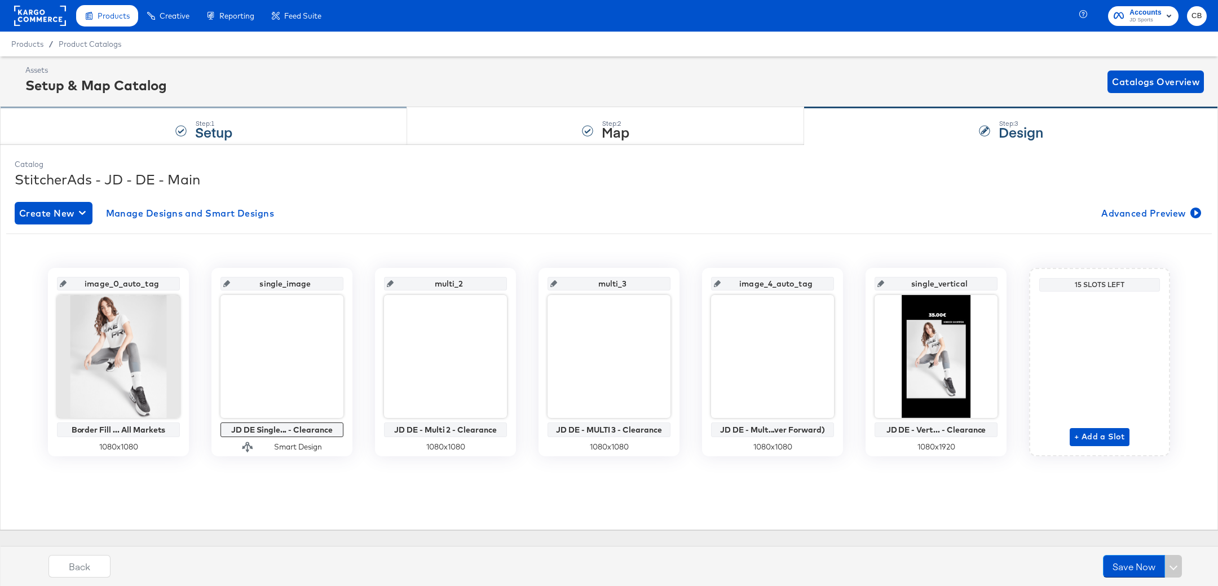
click at [100, 119] on div "Step: 1 Setup" at bounding box center [203, 126] width 407 height 37
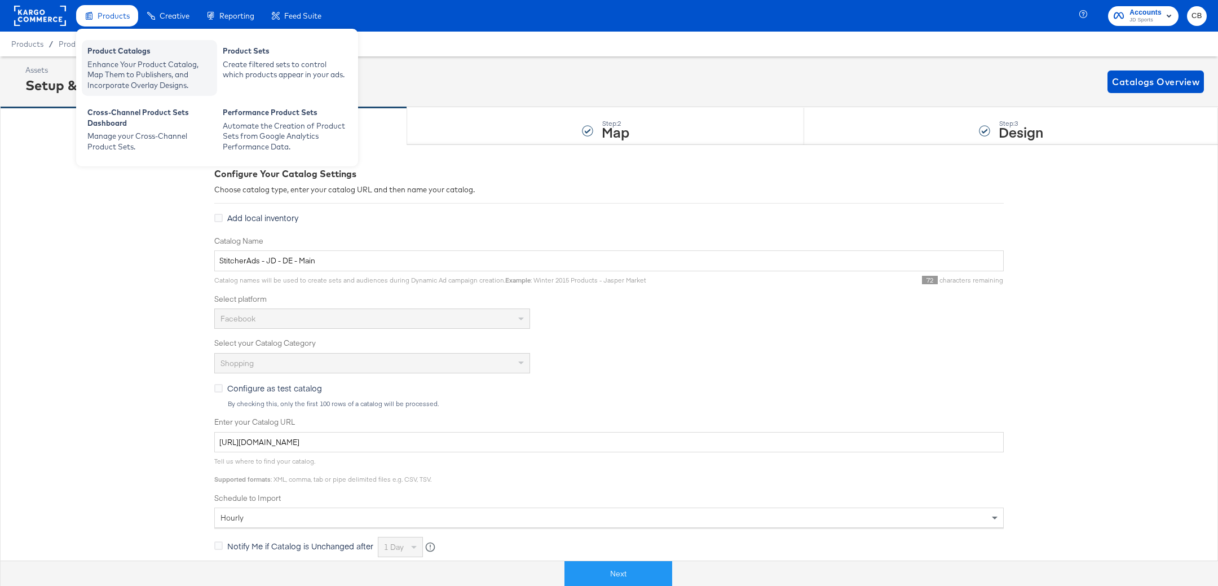
click at [127, 59] on div "Enhance Your Product Catalog, Map Them to Publishers, and Incorporate Overlay D…" at bounding box center [149, 75] width 124 height 32
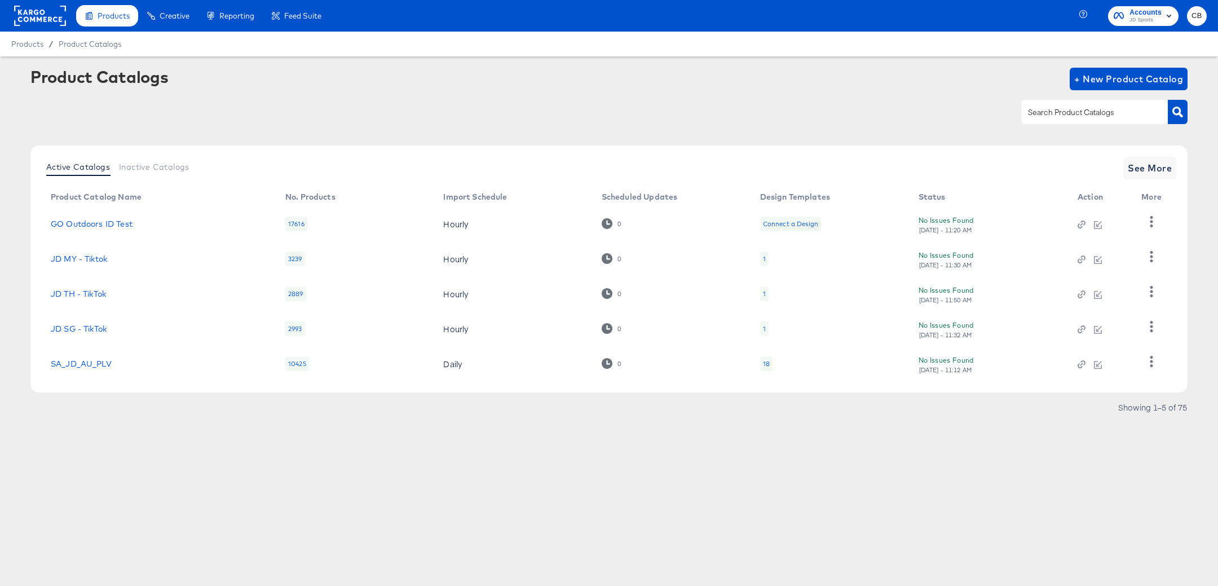
click at [1041, 115] on input "text" at bounding box center [1086, 112] width 120 height 13
type input "IT"
click at [1179, 109] on icon "button" at bounding box center [1177, 112] width 11 height 11
click at [81, 224] on link "JD IT - TikTok" at bounding box center [76, 223] width 51 height 9
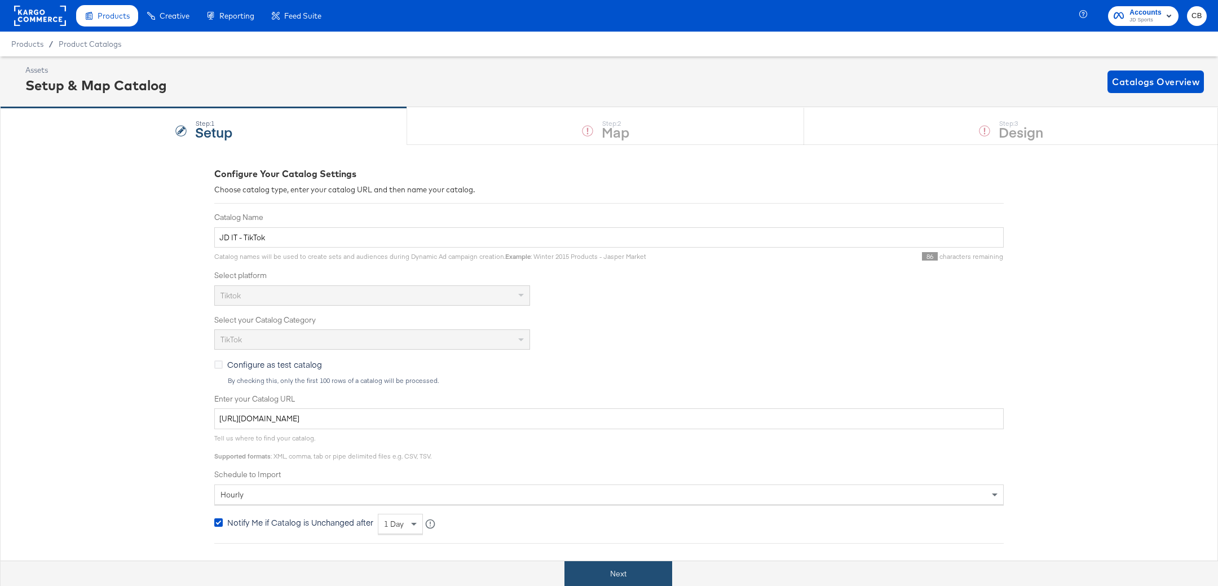
click at [598, 565] on button "Next" at bounding box center [618, 573] width 108 height 25
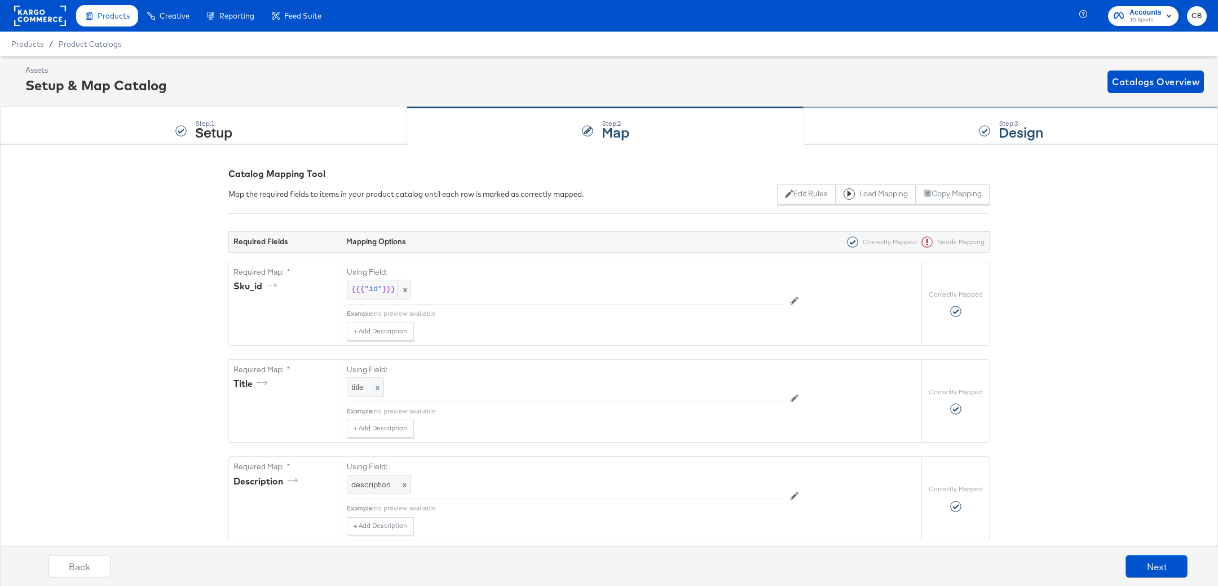
click at [880, 119] on div "Step: 3 Design" at bounding box center [1011, 126] width 414 height 37
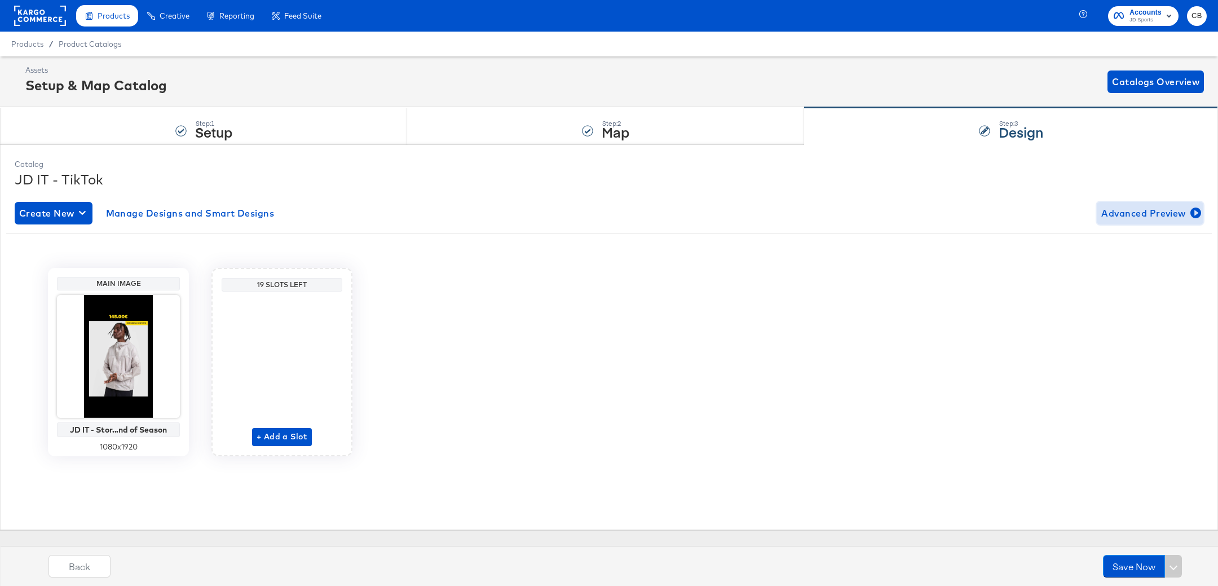
click at [1140, 220] on button "Advanced Preview" at bounding box center [1150, 213] width 107 height 23
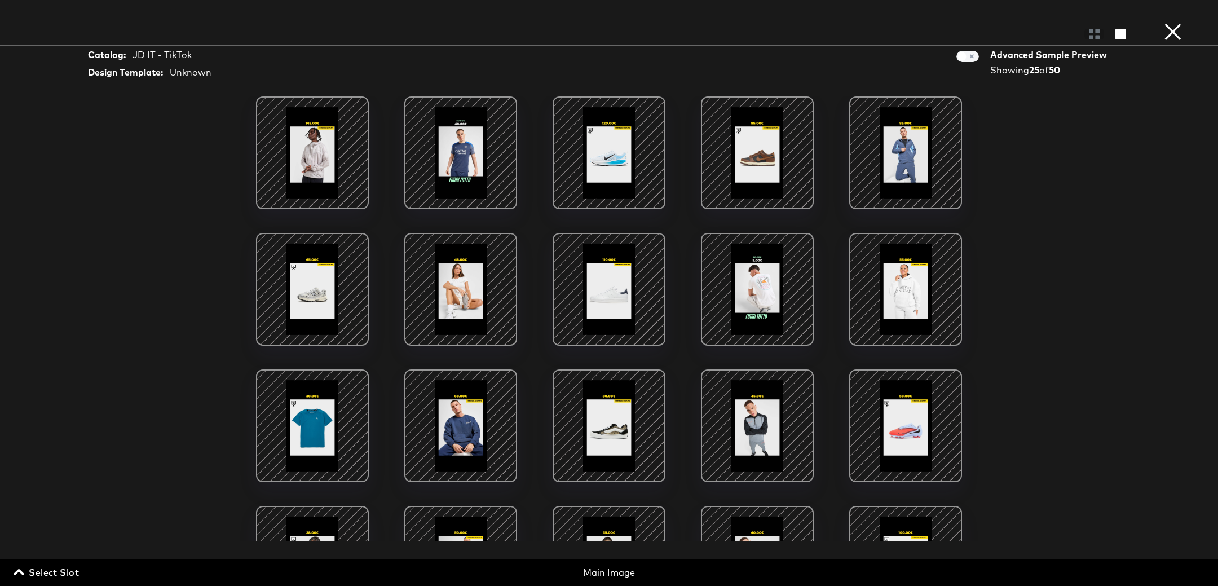
click at [444, 180] on div at bounding box center [461, 153] width 96 height 96
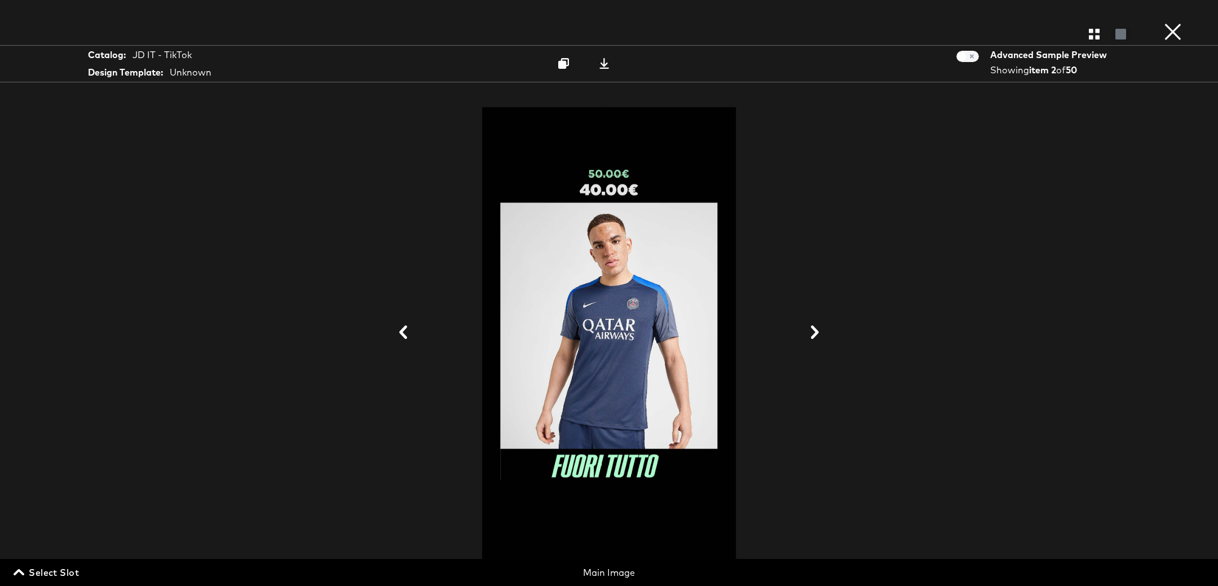
click at [1172, 23] on button "×" at bounding box center [1173, 11] width 23 height 23
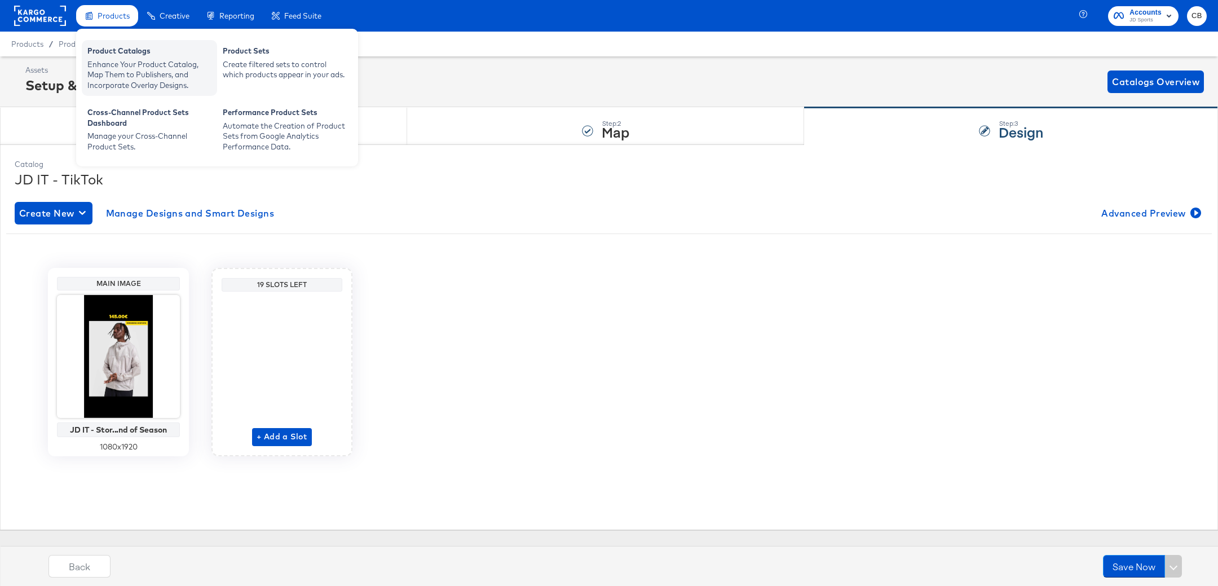
click at [116, 41] on div "Product Catalogs Enhance Your Product Catalog, Map Them to Publishers, and Inco…" at bounding box center [149, 68] width 135 height 56
click at [116, 57] on div "Product Catalogs" at bounding box center [149, 53] width 124 height 14
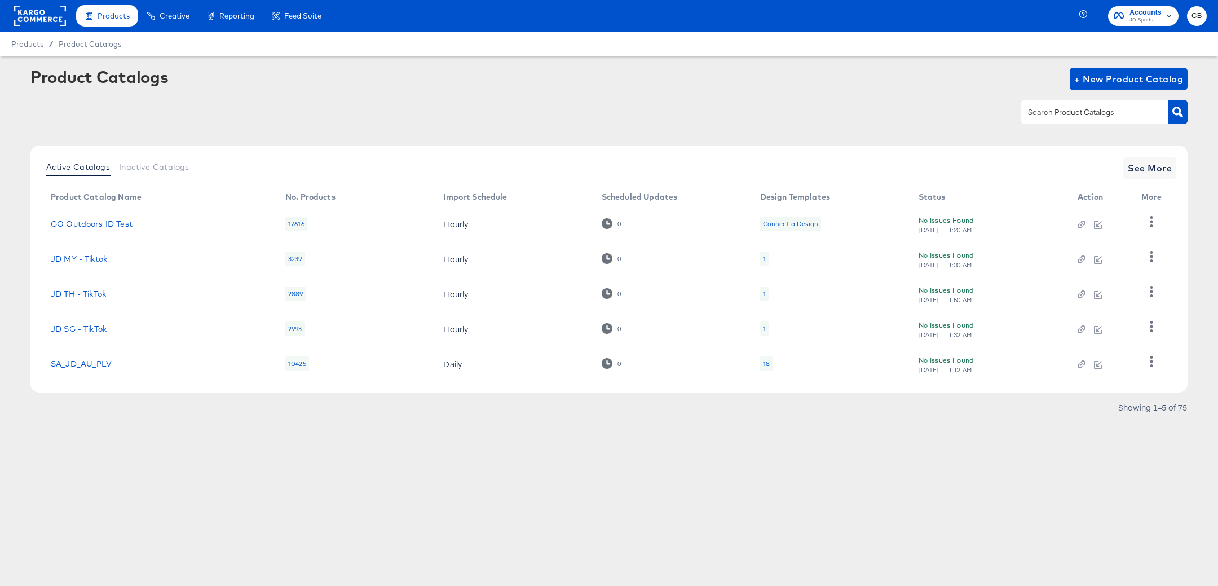
click at [1051, 123] on div at bounding box center [1104, 111] width 166 height 25
click at [1056, 116] on input "text" at bounding box center [1086, 112] width 120 height 13
type input "NL"
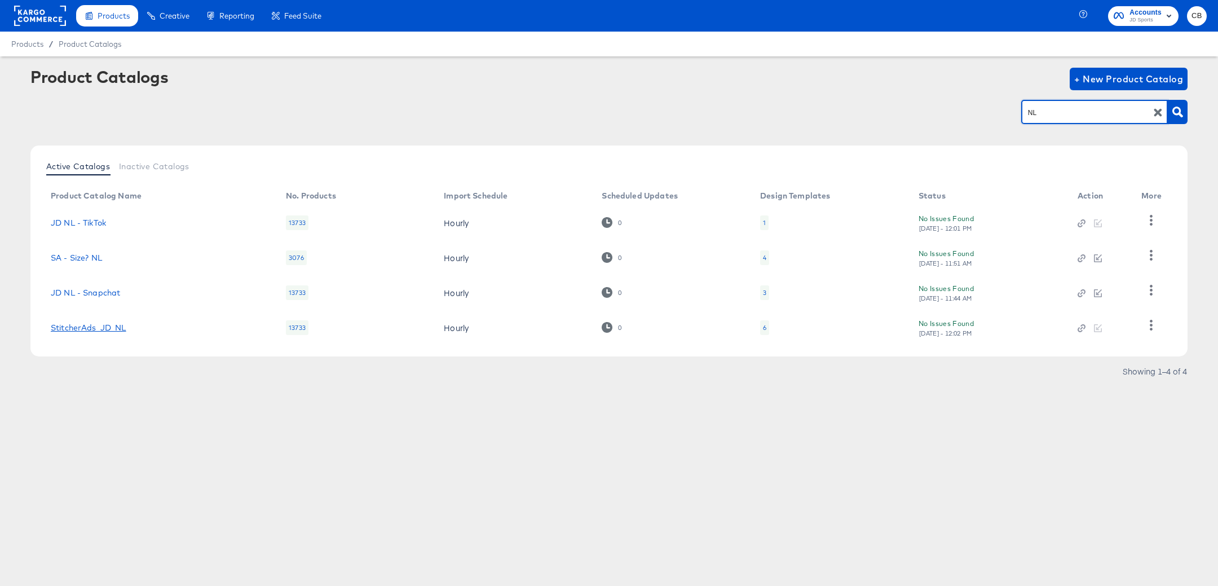
click at [83, 325] on link "StitcherAds_JD_NL" at bounding box center [89, 327] width 76 height 9
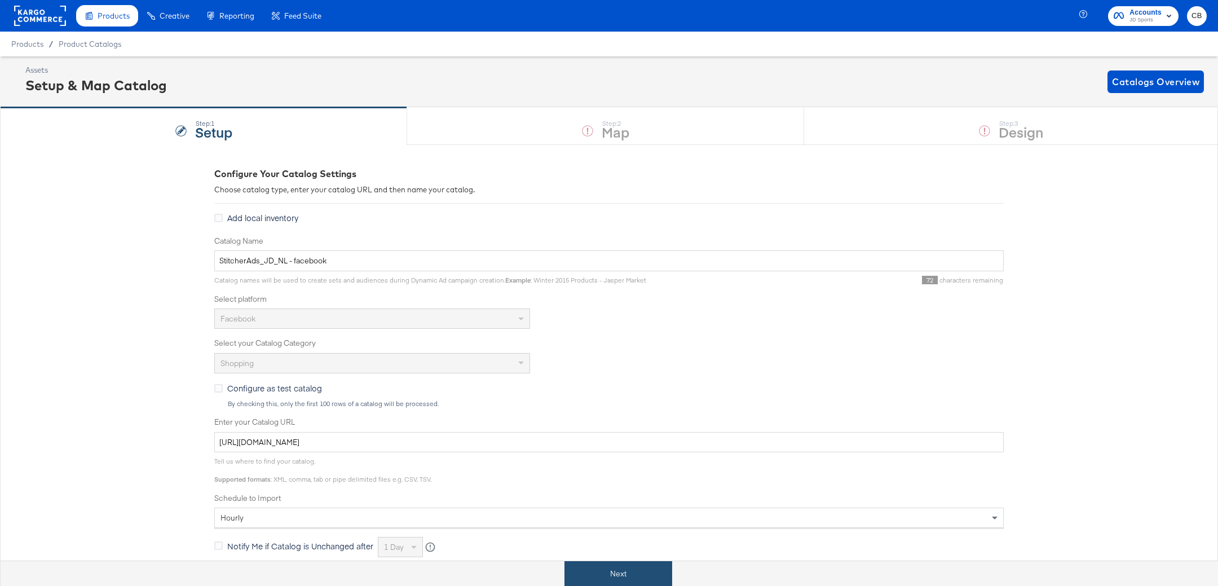
click at [623, 563] on button "Next" at bounding box center [618, 573] width 108 height 25
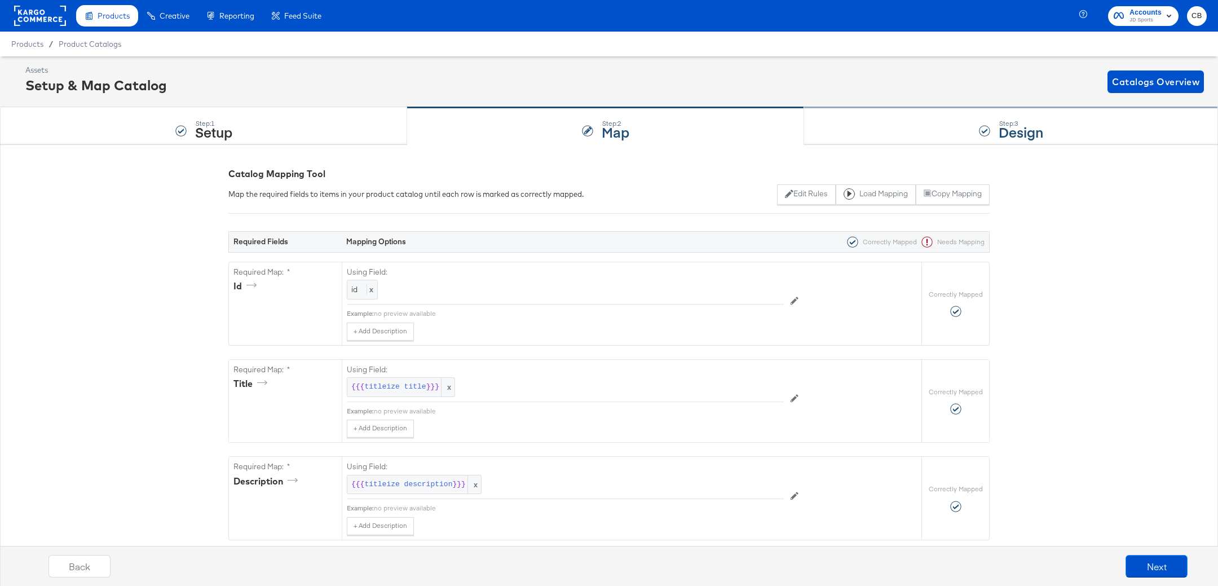
click at [871, 123] on div "Step: 3 Design" at bounding box center [1011, 126] width 414 height 37
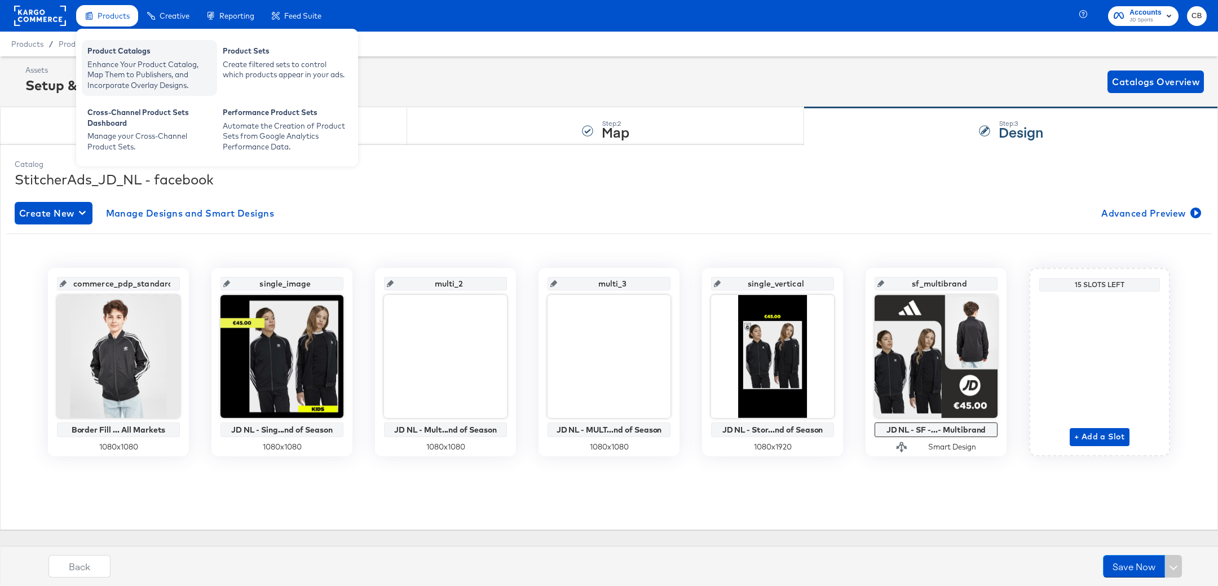
click at [127, 68] on div "Enhance Your Product Catalog, Map Them to Publishers, and Incorporate Overlay D…" at bounding box center [149, 75] width 124 height 32
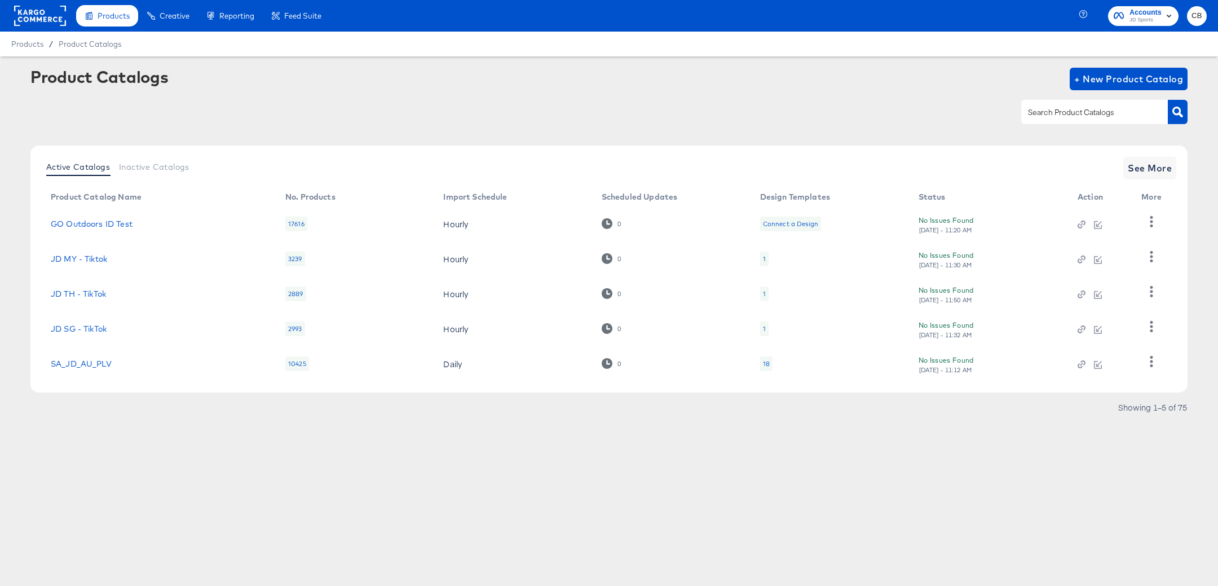
click at [1057, 113] on input "text" at bounding box center [1086, 112] width 120 height 13
type input "NL"
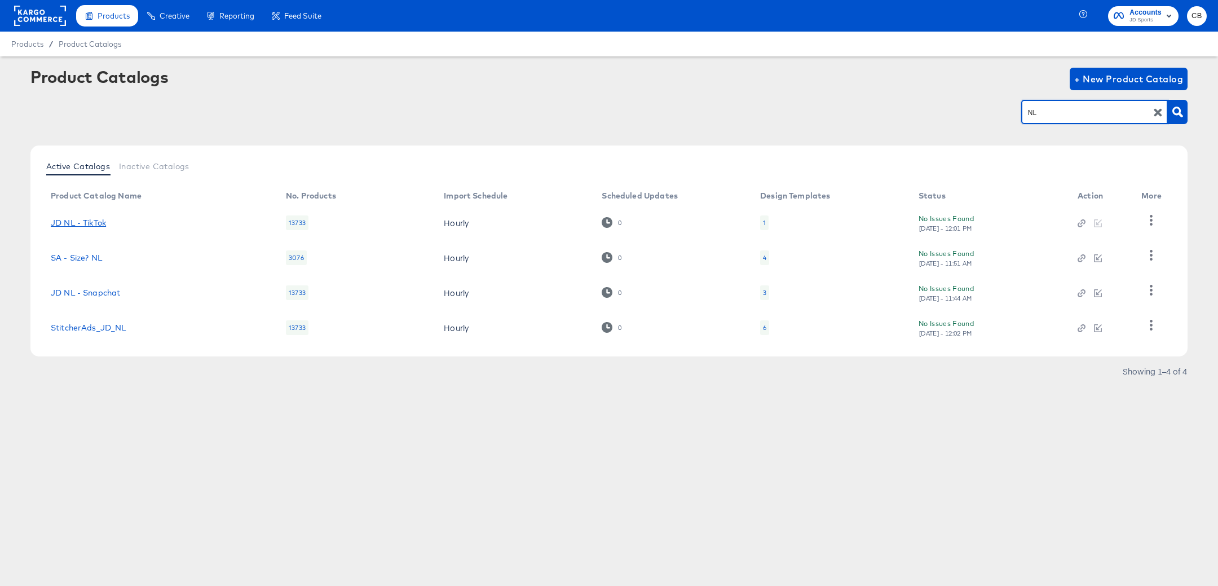
click at [89, 222] on link "JD NL - TikTok" at bounding box center [78, 222] width 55 height 9
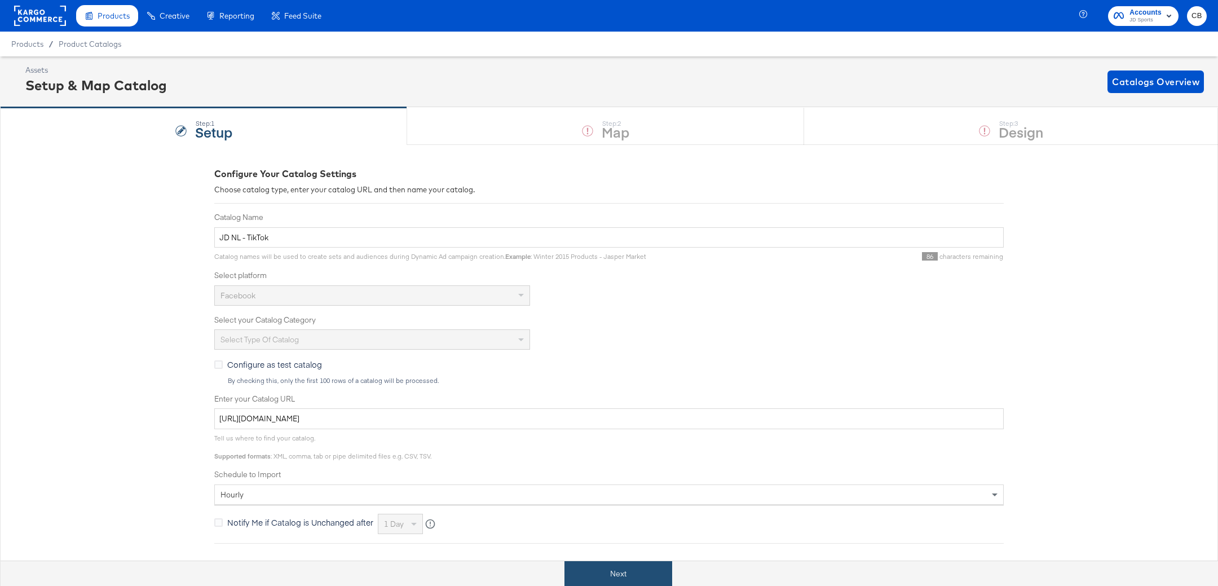
click at [607, 564] on button "Next" at bounding box center [618, 573] width 108 height 25
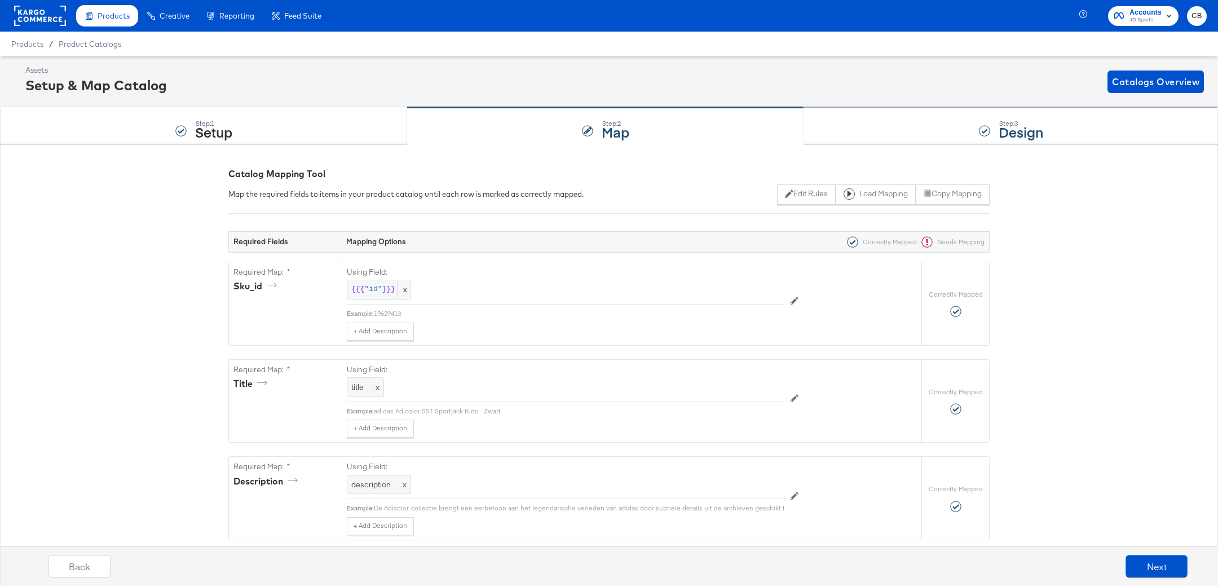
click at [848, 130] on div "Step: 3 Design" at bounding box center [1011, 126] width 414 height 37
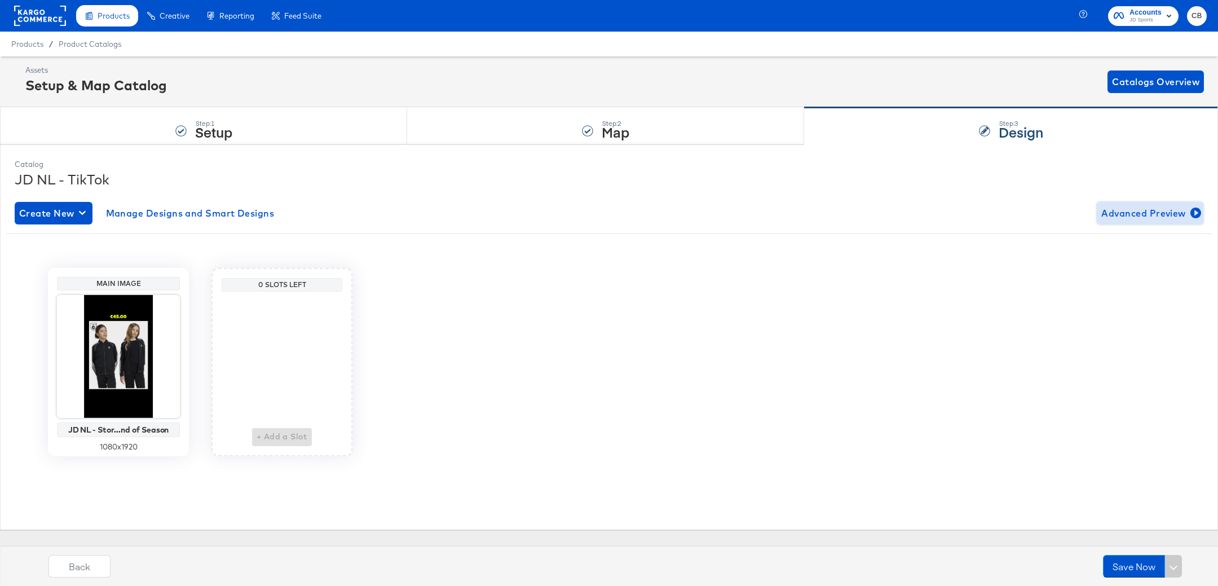
click at [1141, 214] on span "Advanced Preview" at bounding box center [1150, 213] width 98 height 16
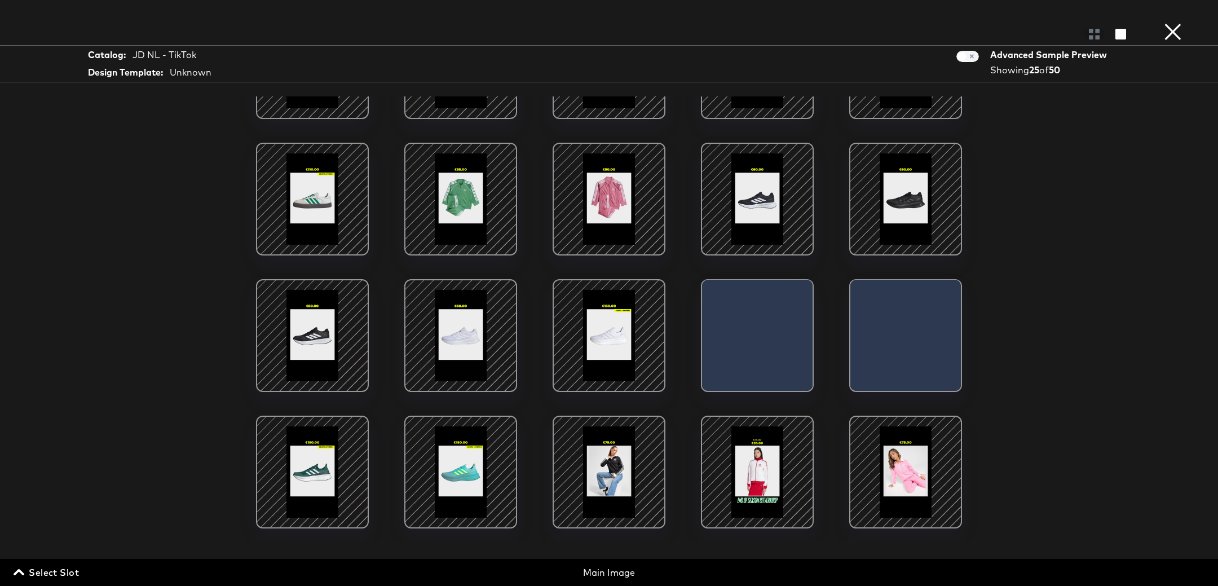
scroll to position [259, 0]
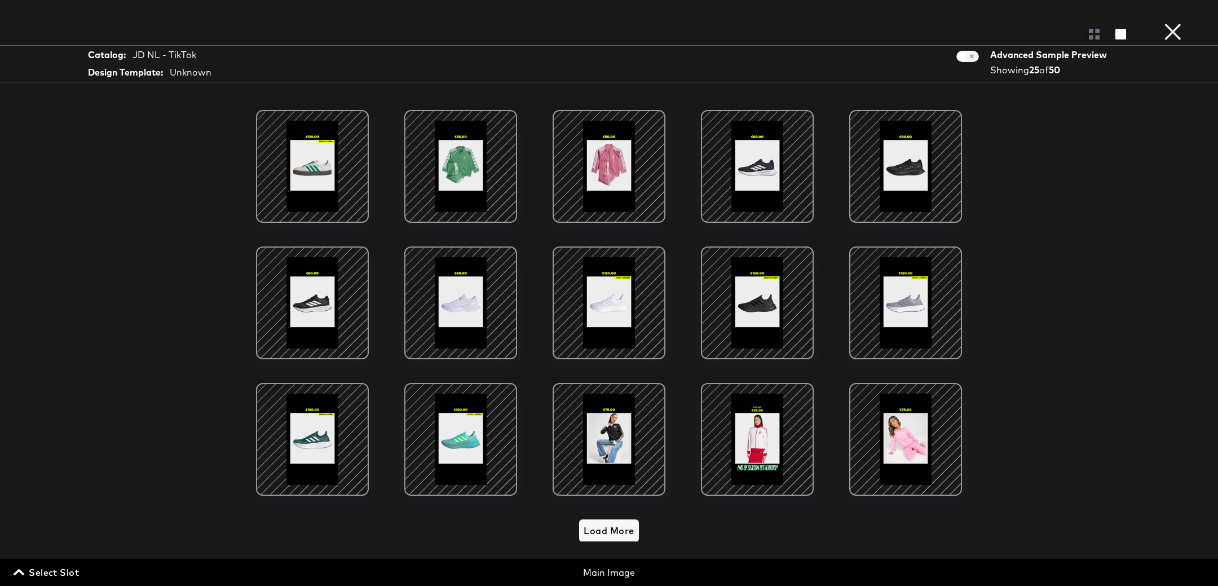
click at [613, 537] on span "Load More" at bounding box center [609, 531] width 50 height 16
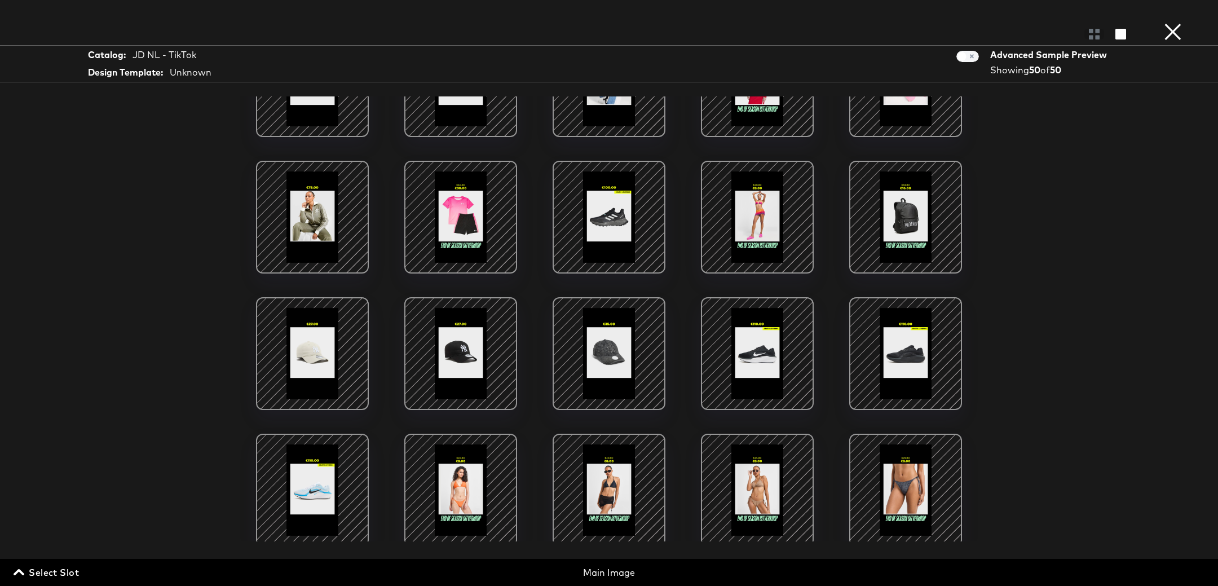
scroll to position [610, 0]
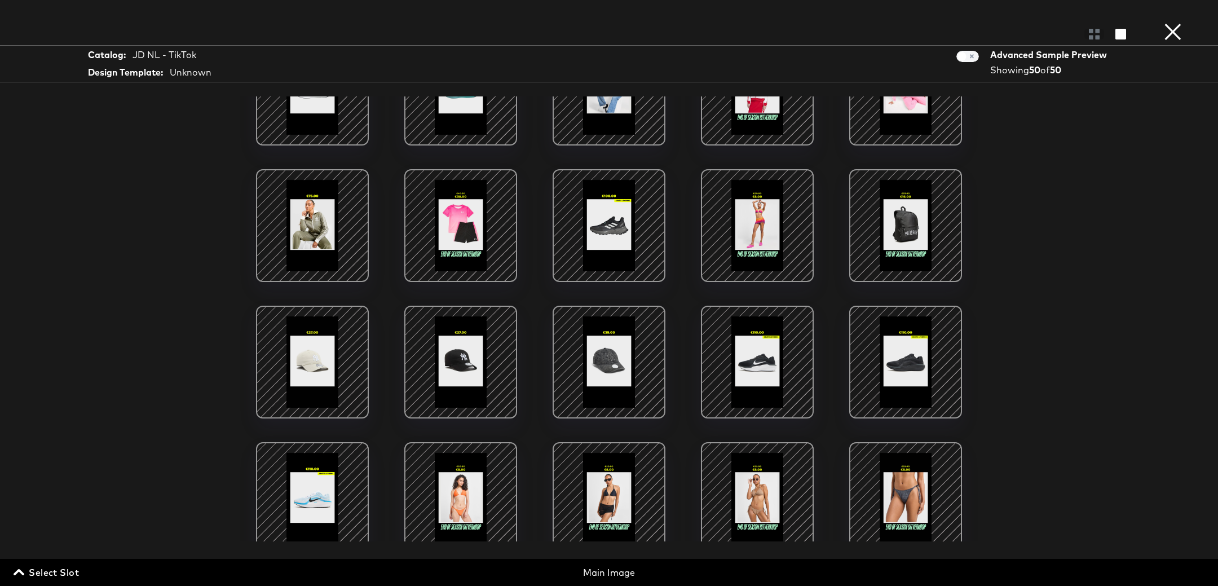
click at [476, 222] on div at bounding box center [461, 226] width 96 height 96
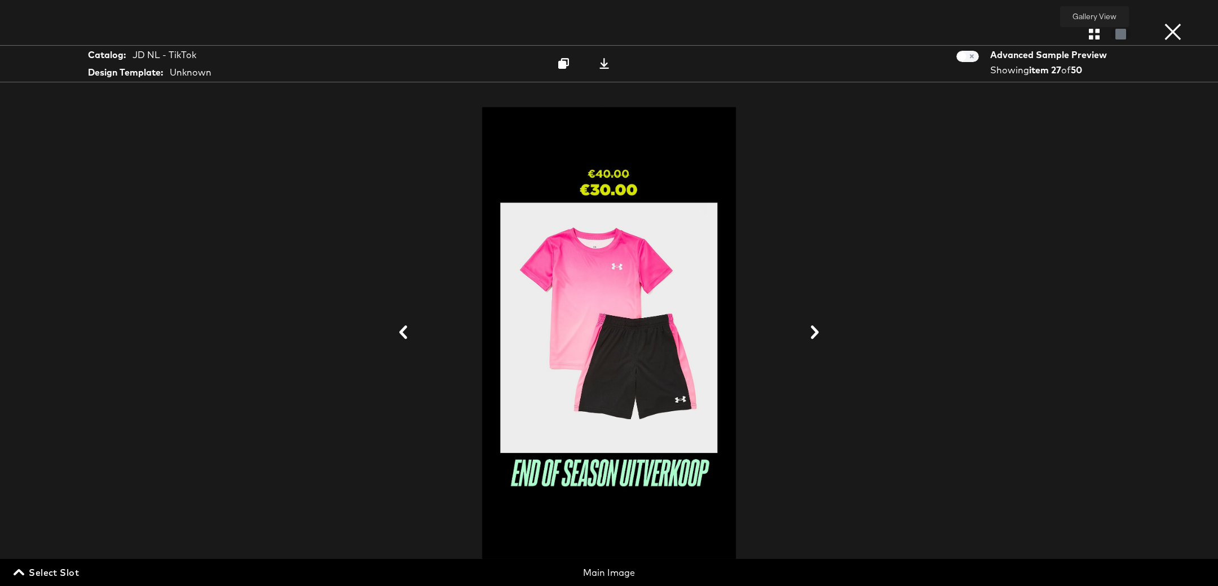
click at [1099, 36] on icon "button" at bounding box center [1094, 34] width 11 height 11
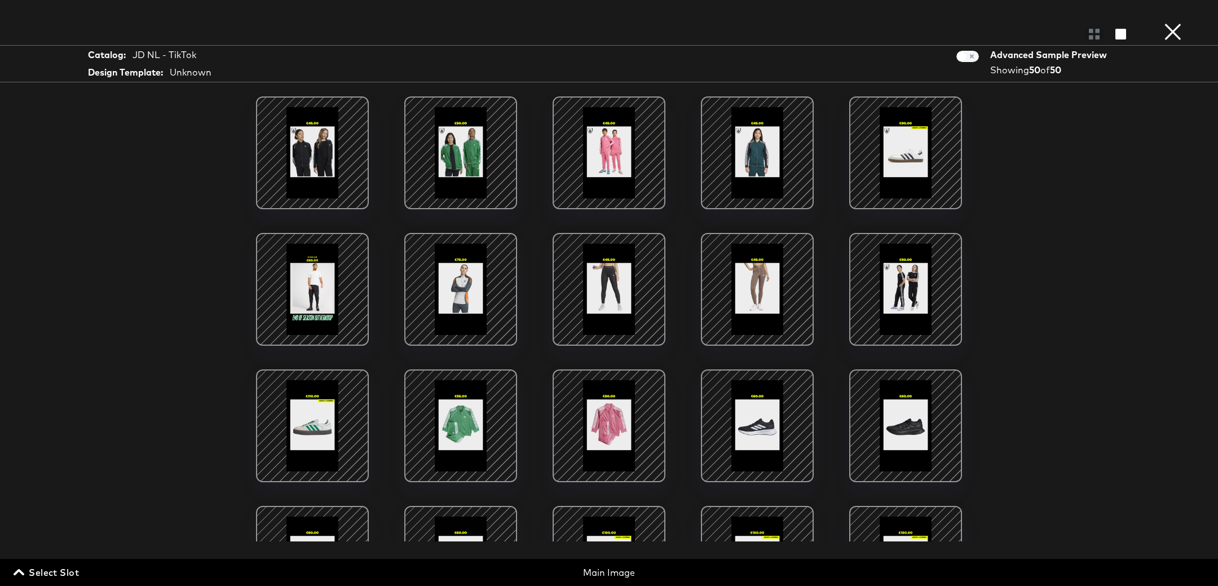
click at [1168, 23] on button "×" at bounding box center [1173, 11] width 23 height 23
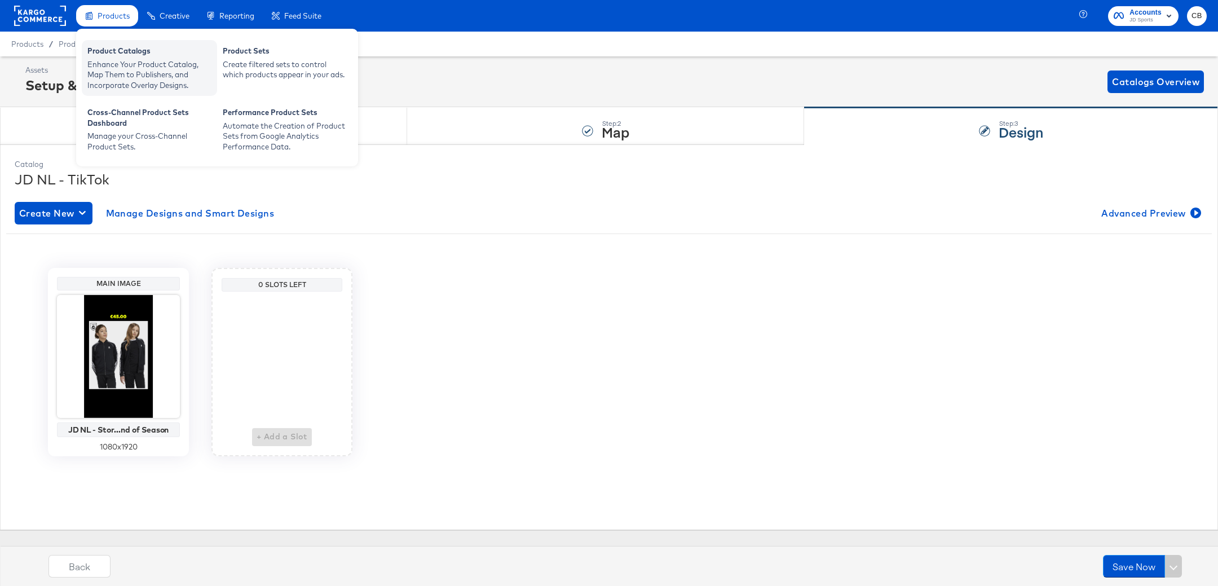
click at [113, 64] on div "Enhance Your Product Catalog, Map Them to Publishers, and Incorporate Overlay D…" at bounding box center [149, 75] width 124 height 32
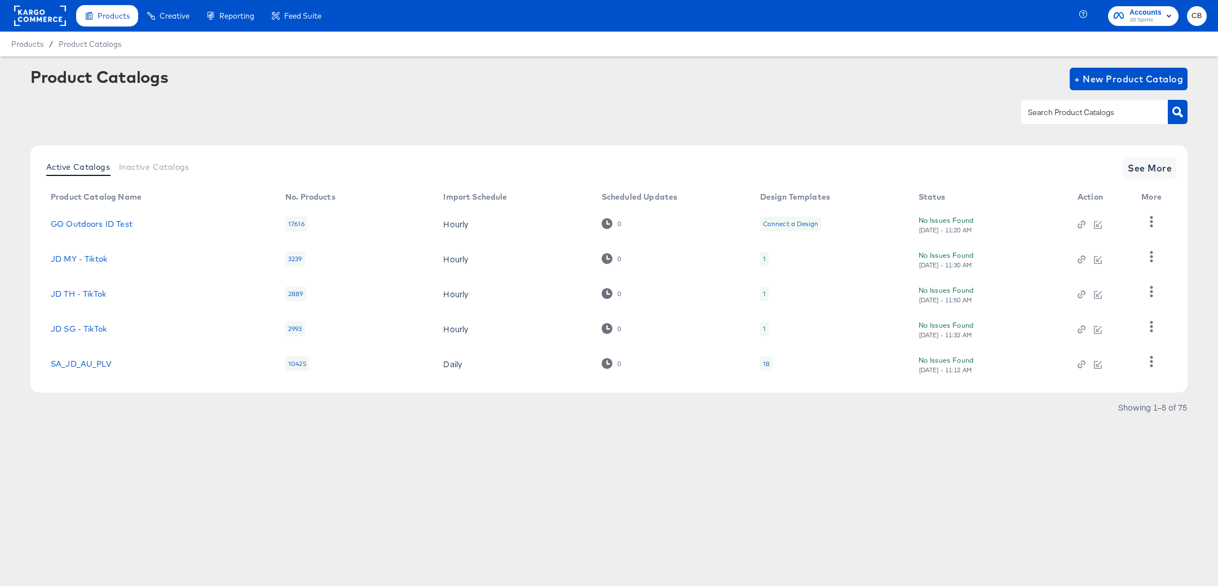
click at [1041, 110] on input "text" at bounding box center [1086, 112] width 120 height 13
type input "tiktok"
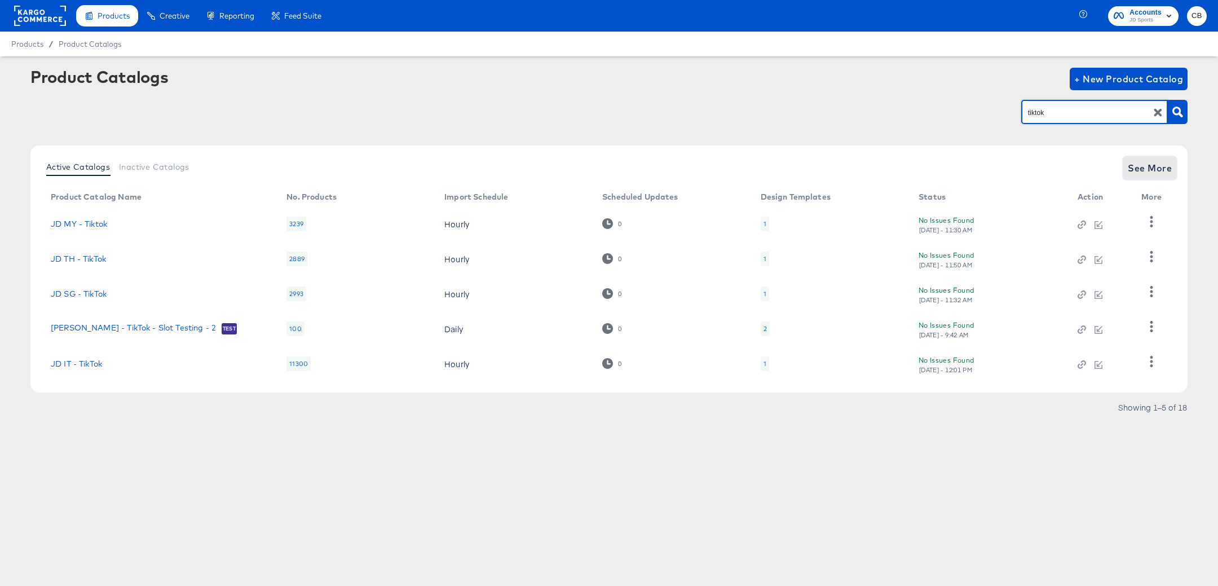
click at [1166, 166] on span "See More" at bounding box center [1150, 168] width 44 height 16
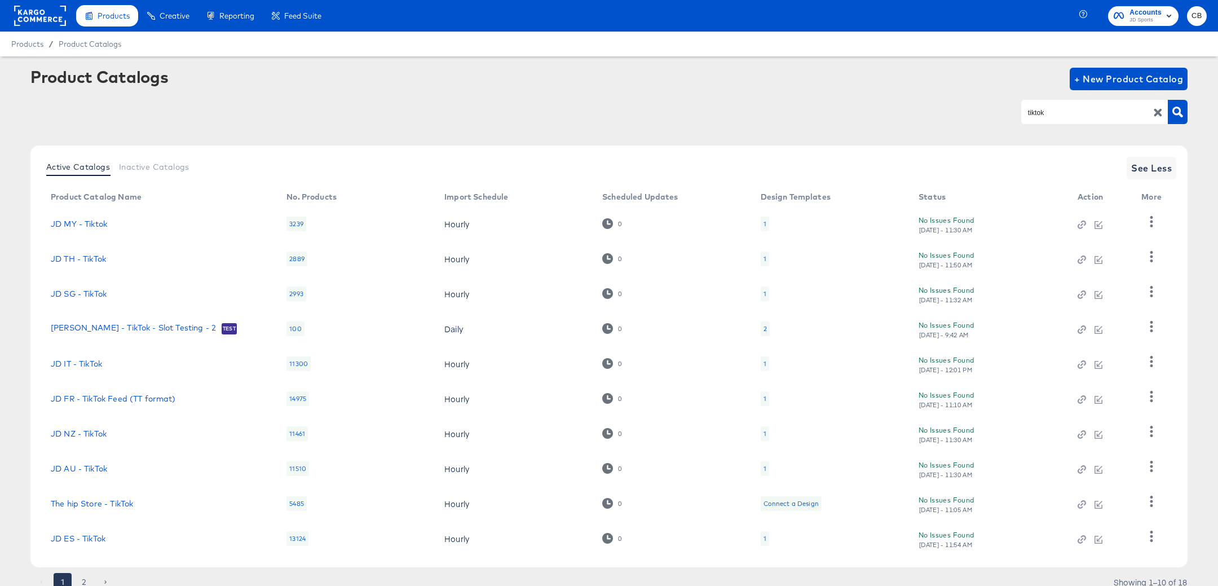
scroll to position [44, 0]
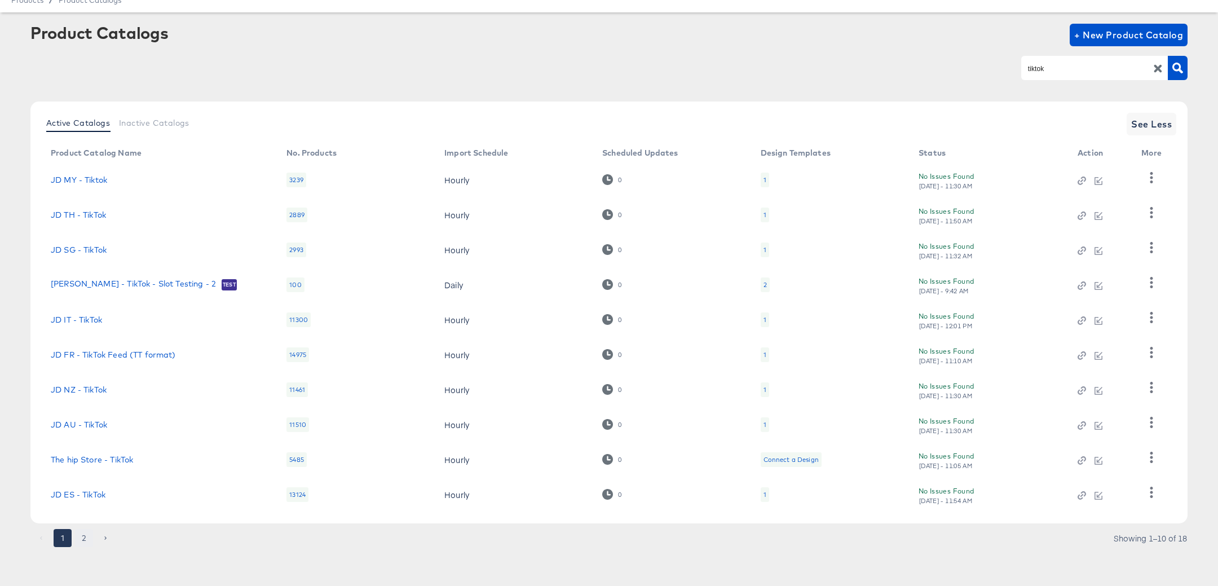
click at [87, 535] on button "2" at bounding box center [84, 538] width 18 height 18
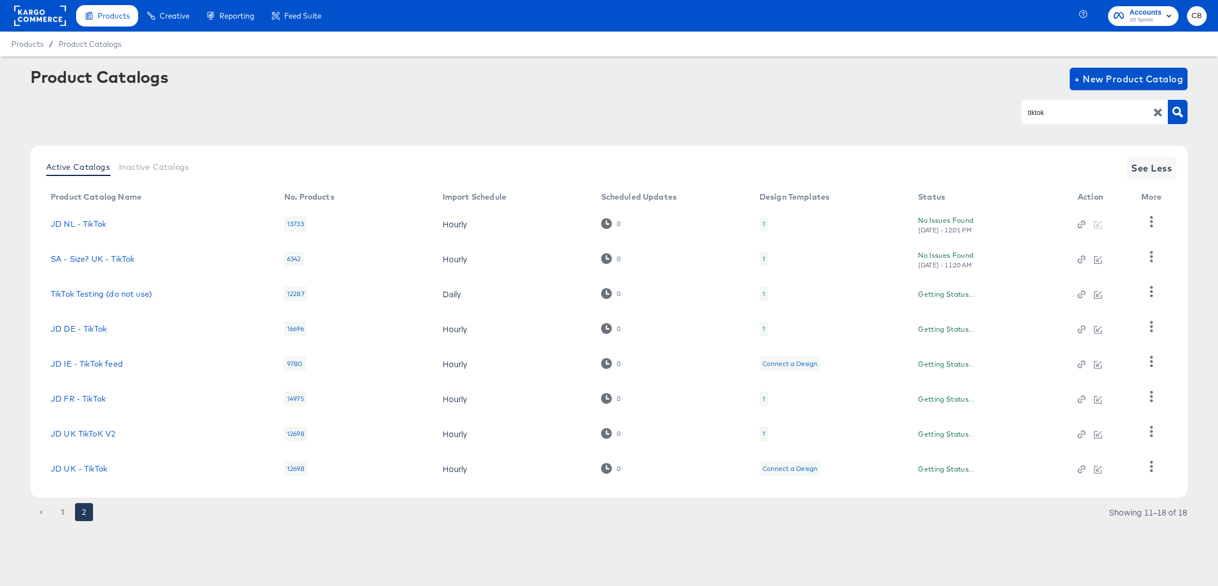
scroll to position [0, 0]
click at [95, 325] on link "JD DE - TikTok" at bounding box center [79, 328] width 56 height 9
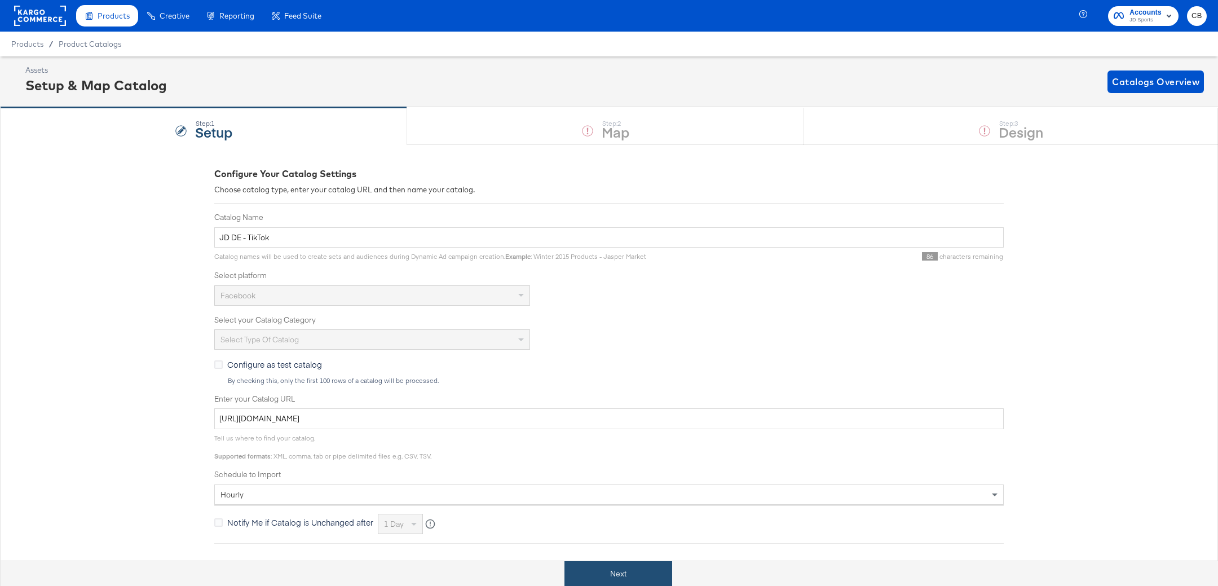
click at [601, 565] on button "Next" at bounding box center [618, 573] width 108 height 25
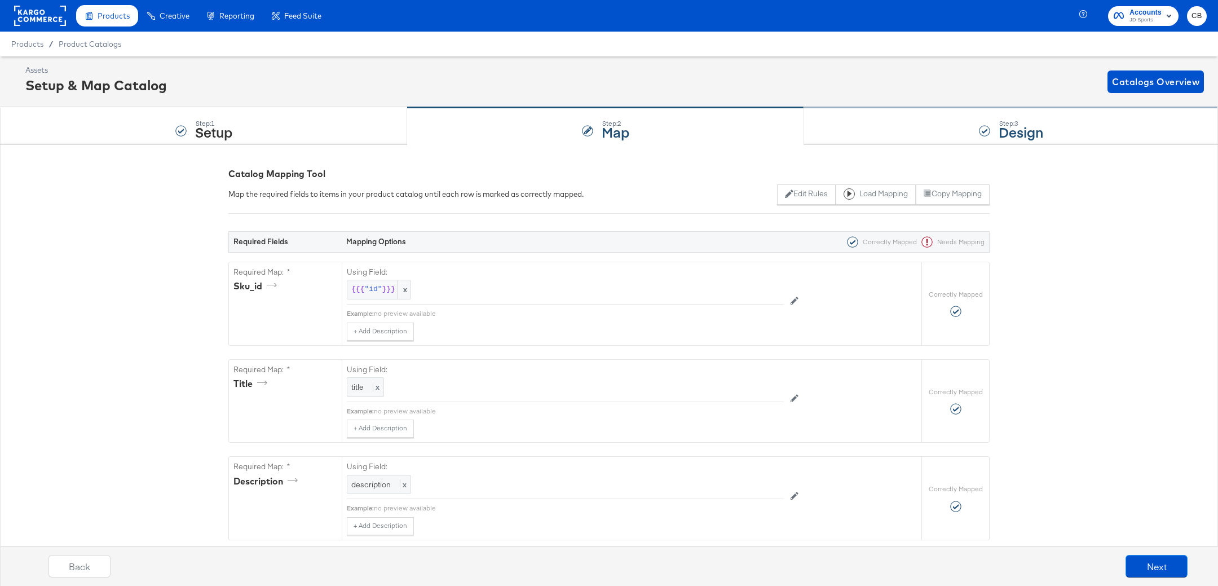
click at [899, 121] on div "Step: 3 Design" at bounding box center [1011, 126] width 414 height 37
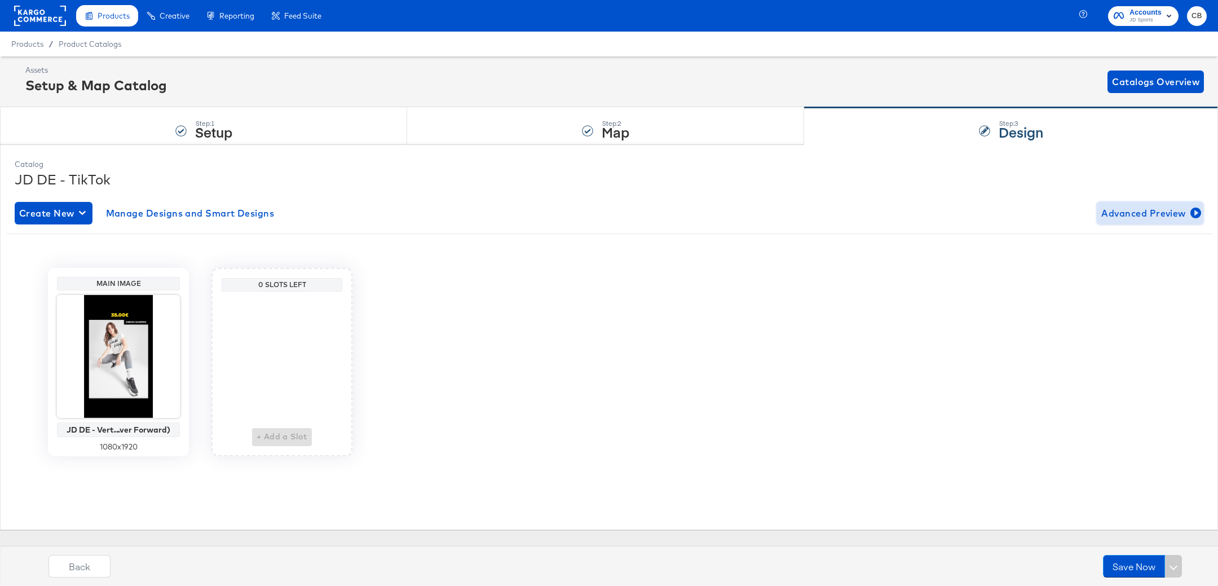
click at [1140, 218] on span "Advanced Preview" at bounding box center [1150, 213] width 98 height 16
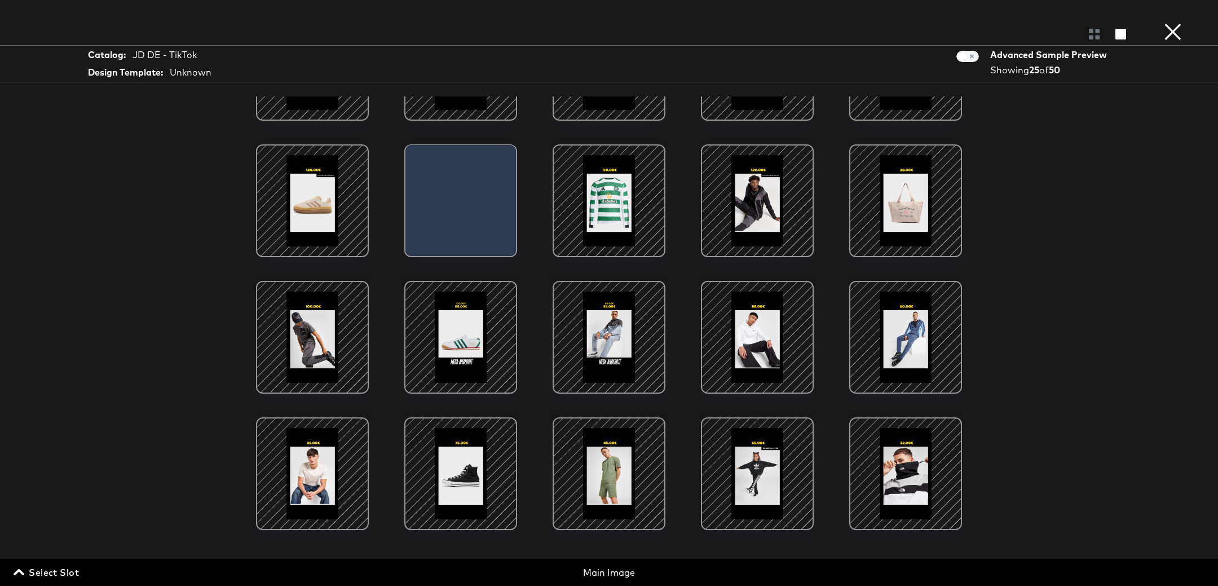
scroll to position [88, 0]
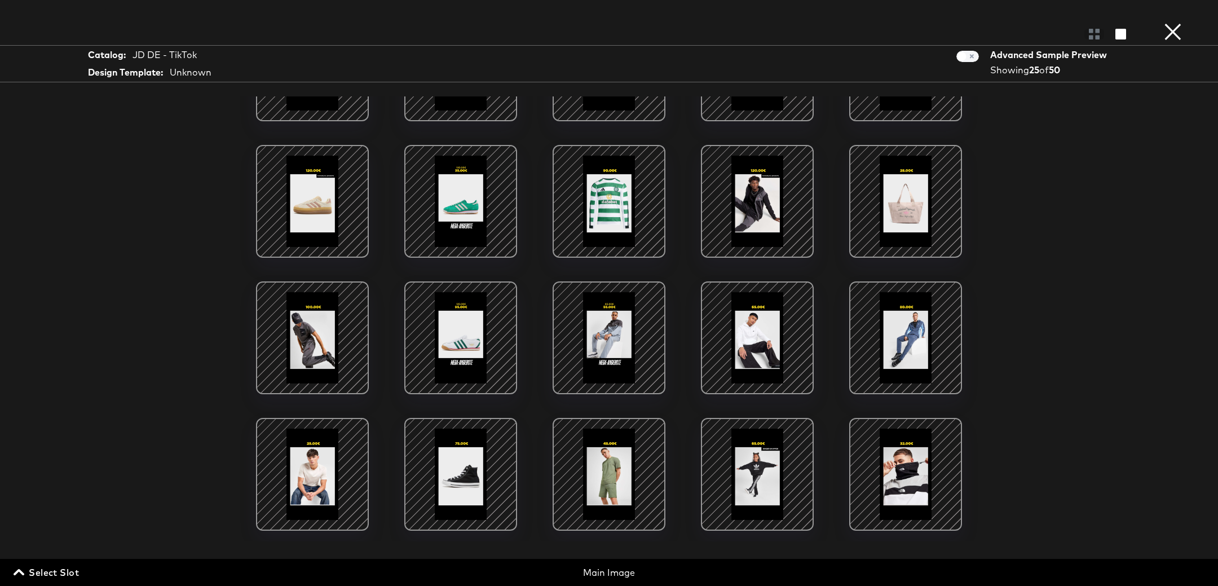
click at [454, 346] on div at bounding box center [461, 338] width 96 height 96
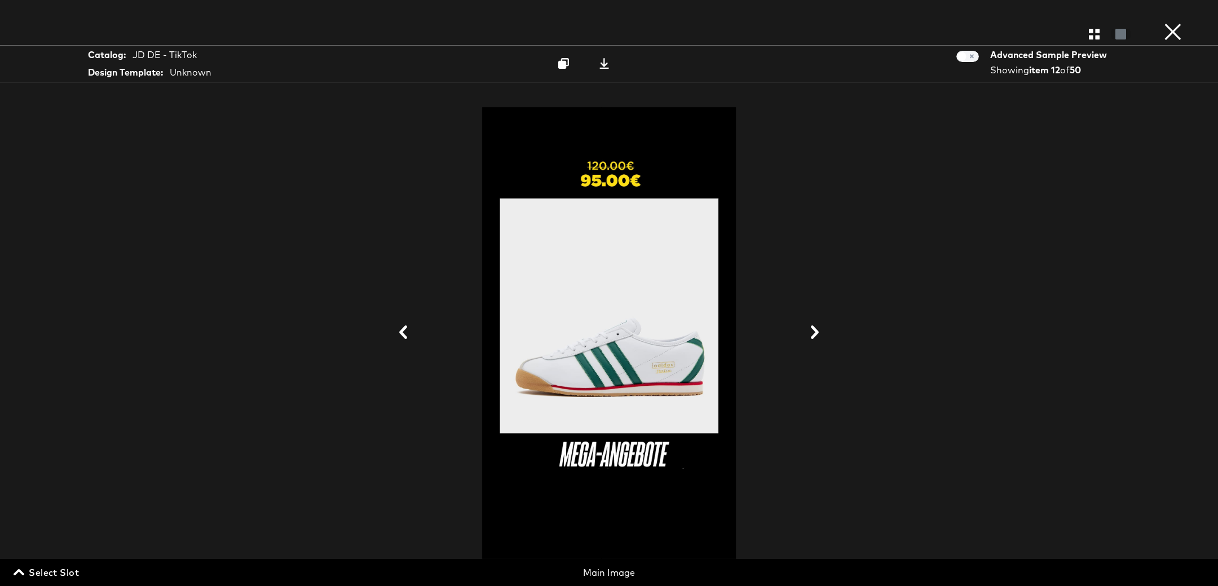
click at [1177, 23] on button "×" at bounding box center [1173, 11] width 23 height 23
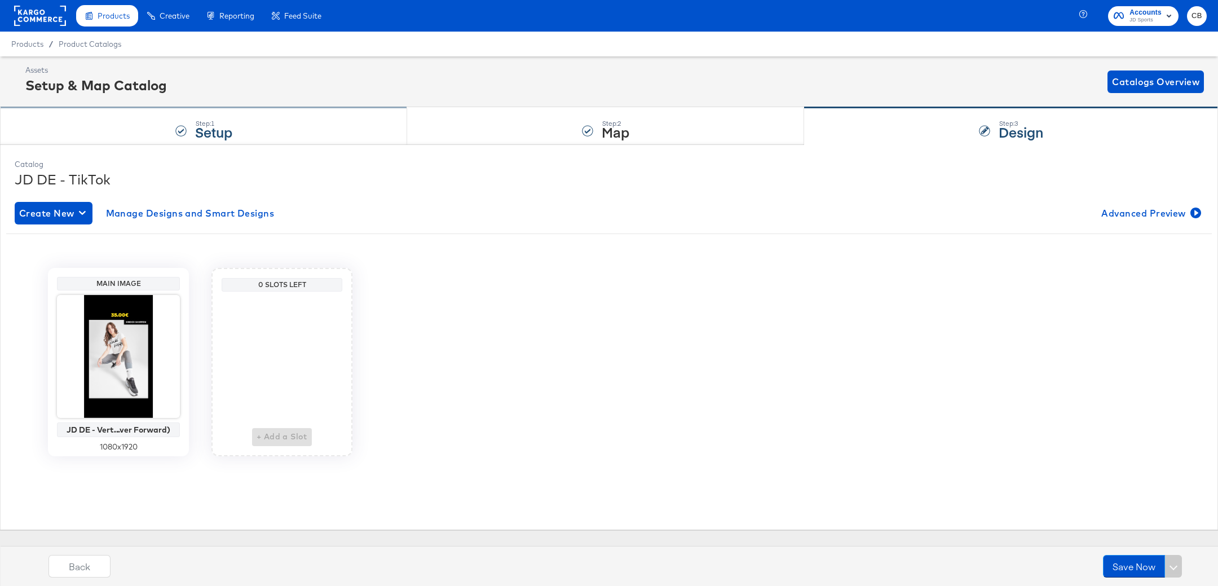
click at [98, 134] on div "Step: 1 Setup" at bounding box center [203, 126] width 407 height 37
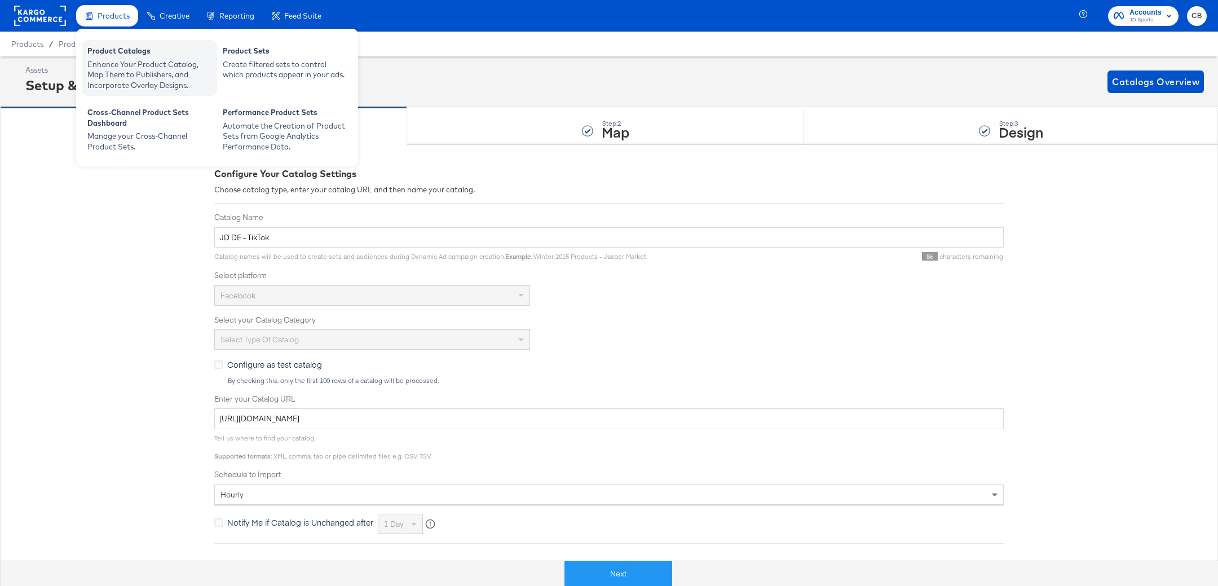
click at [127, 75] on div "Enhance Your Product Catalog, Map Them to Publishers, and Incorporate Overlay D…" at bounding box center [149, 75] width 124 height 32
